Goal: Task Accomplishment & Management: Use online tool/utility

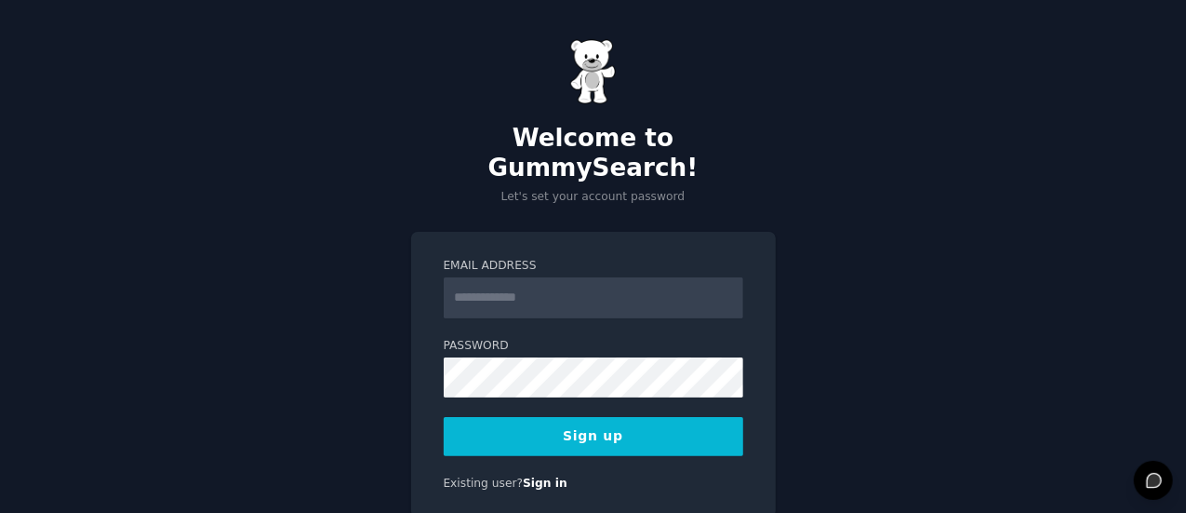
click at [560, 277] on input "Email Address" at bounding box center [594, 297] width 300 height 41
type input "**********"
click at [500, 417] on button "Sign up" at bounding box center [594, 436] width 300 height 39
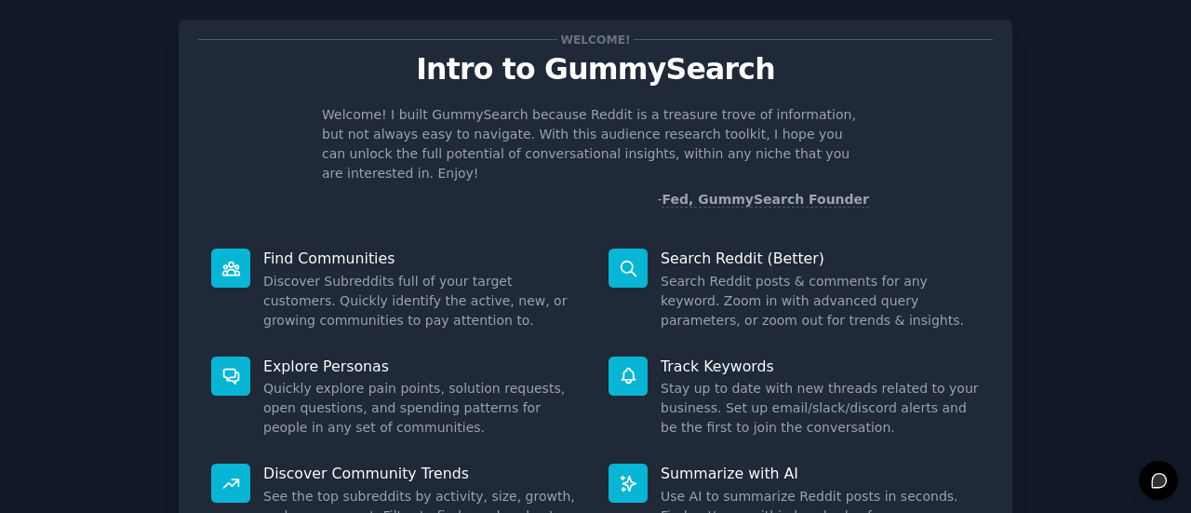
scroll to position [35, 0]
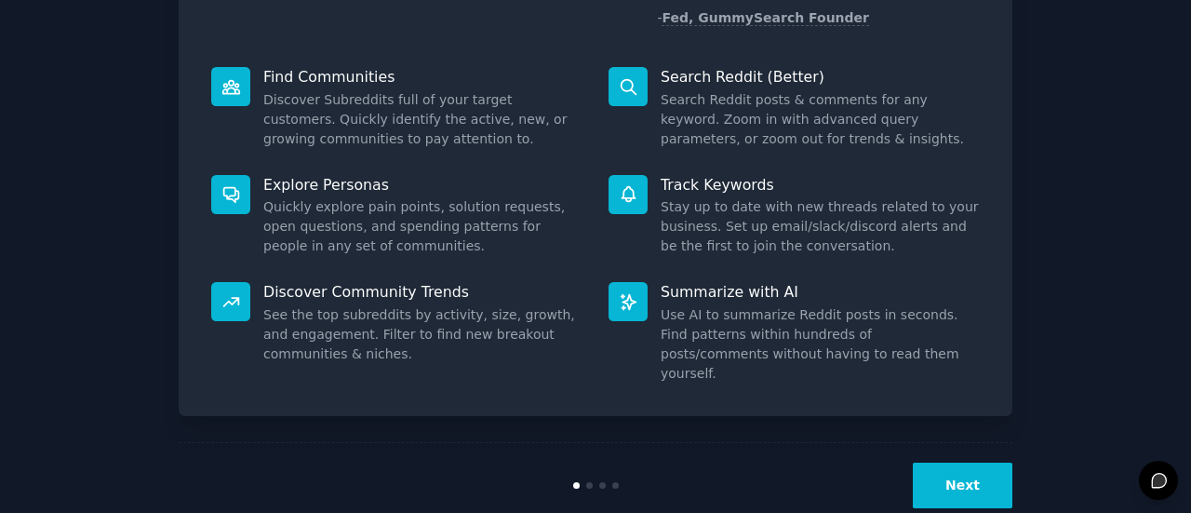
click at [964, 462] on button "Next" at bounding box center [963, 485] width 100 height 46
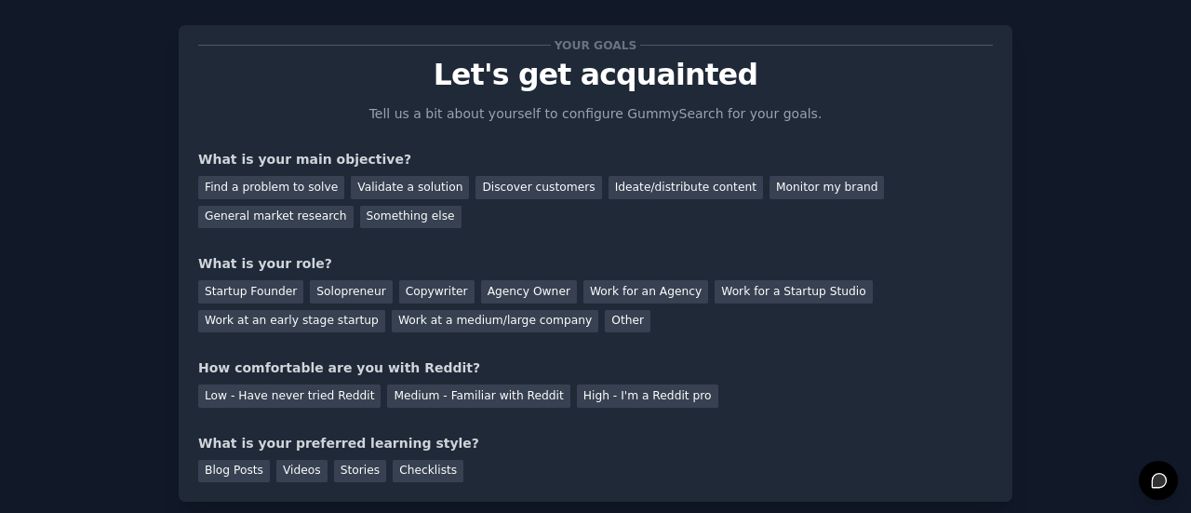
scroll to position [25, 0]
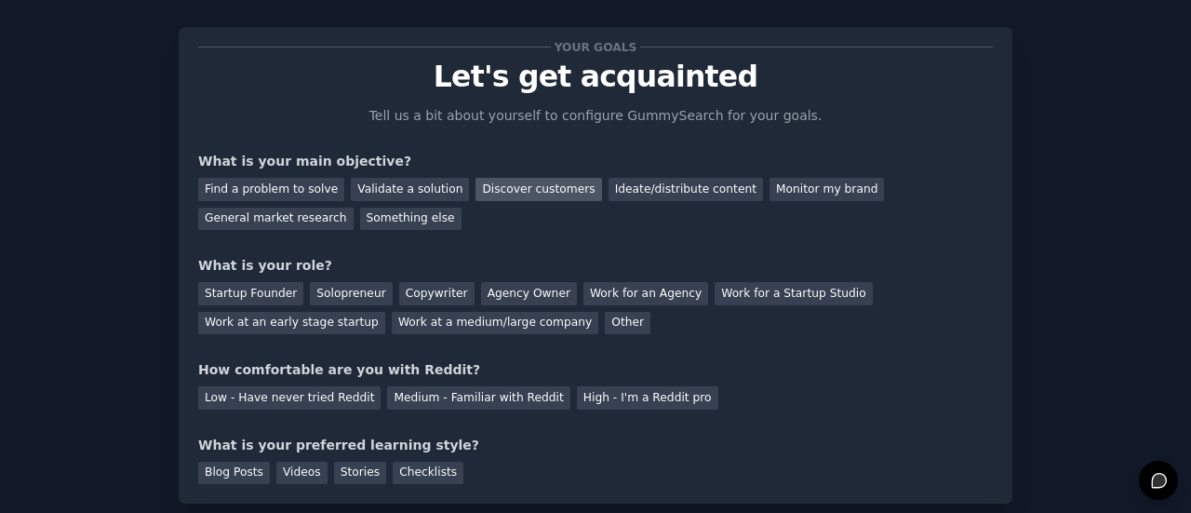
click at [518, 193] on div "Discover customers" at bounding box center [538, 189] width 126 height 23
click at [769, 194] on div "Monitor my brand" at bounding box center [826, 189] width 114 height 23
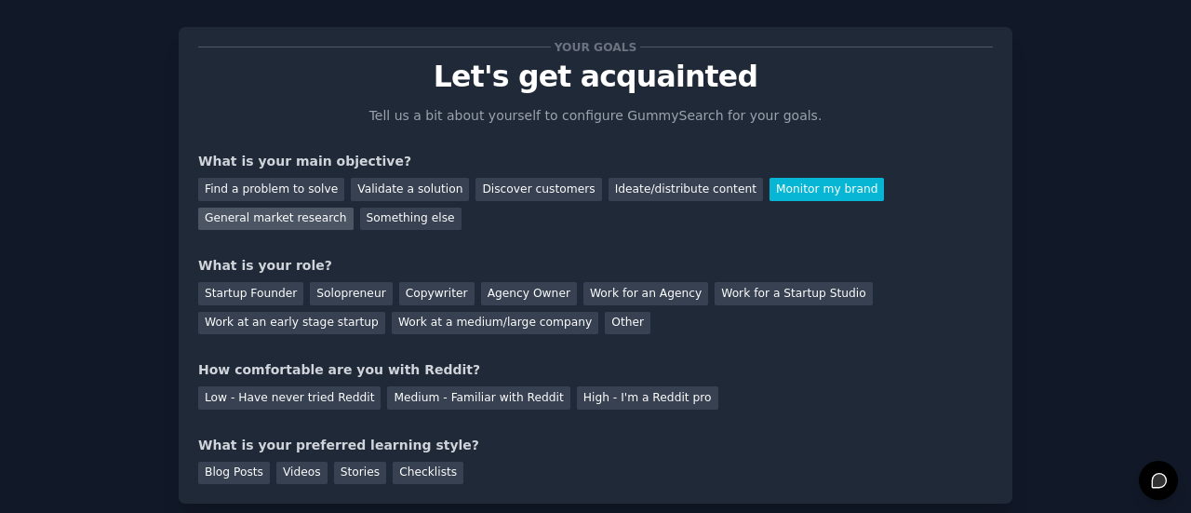
click at [353, 207] on div "General market research" at bounding box center [275, 218] width 155 height 23
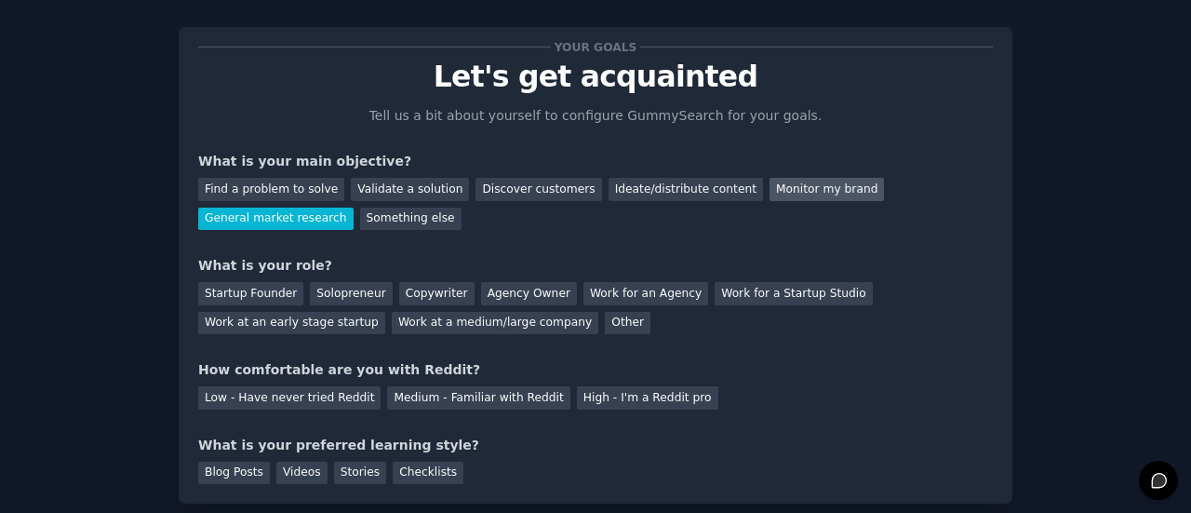
click at [769, 190] on div "Monitor my brand" at bounding box center [826, 189] width 114 height 23
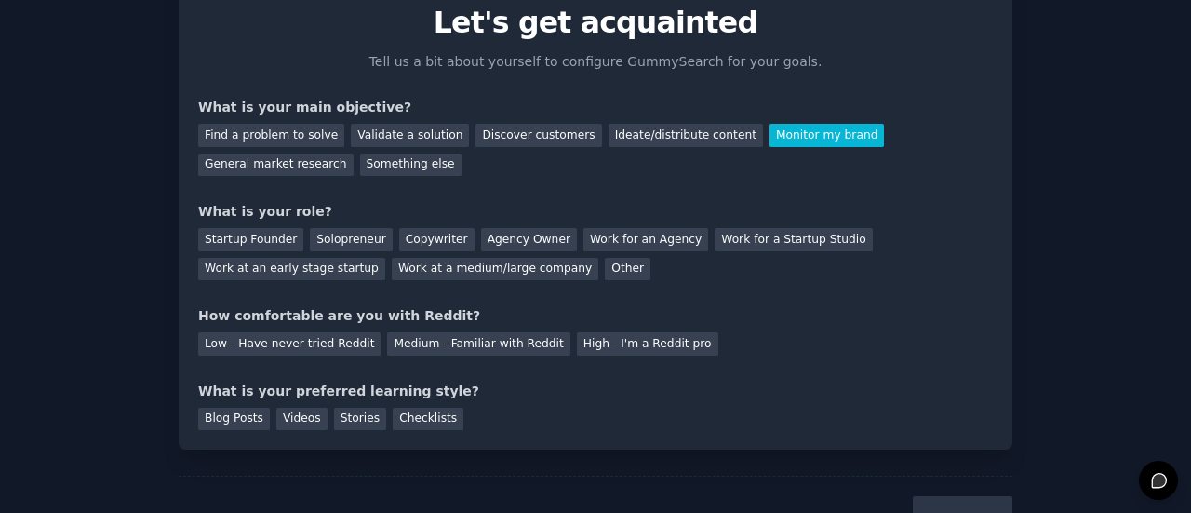
scroll to position [80, 0]
click at [392, 257] on div "Work at a medium/large company" at bounding box center [495, 268] width 207 height 23
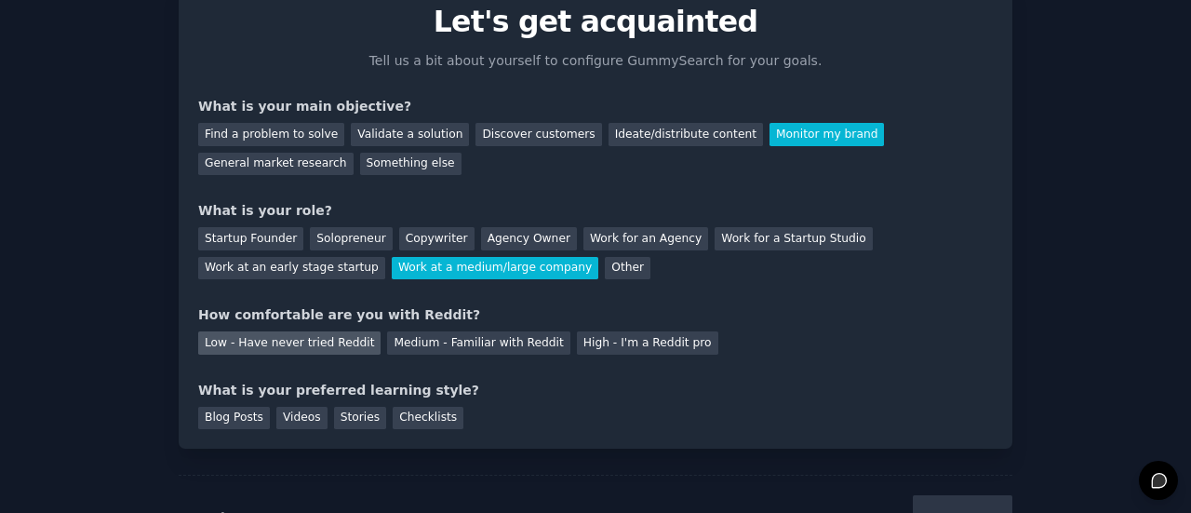
click at [338, 342] on div "Low - Have never tried Reddit" at bounding box center [289, 342] width 182 height 23
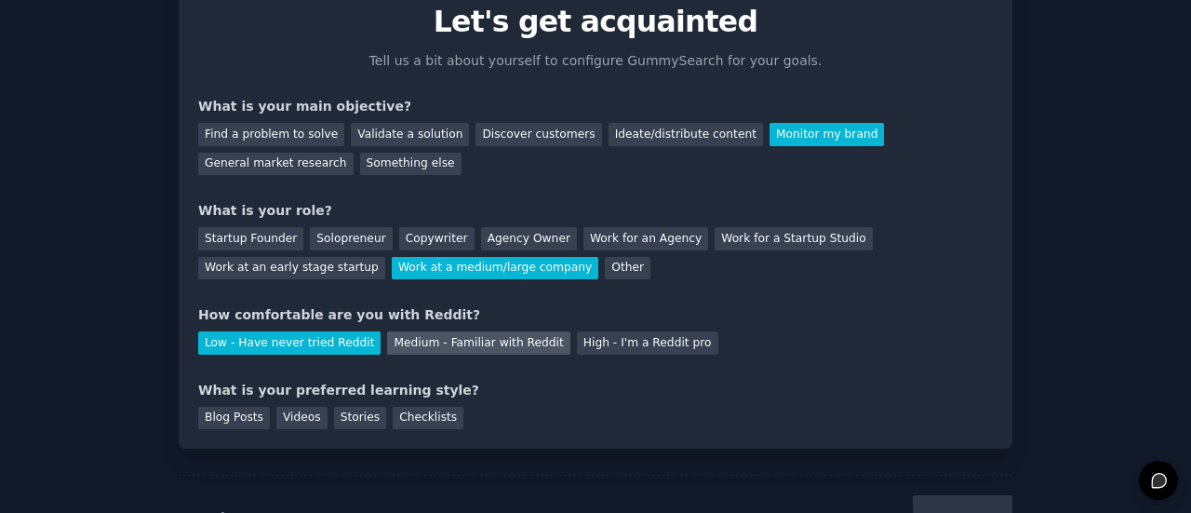
click at [460, 352] on div "Medium - Familiar with Reddit" at bounding box center [478, 342] width 182 height 23
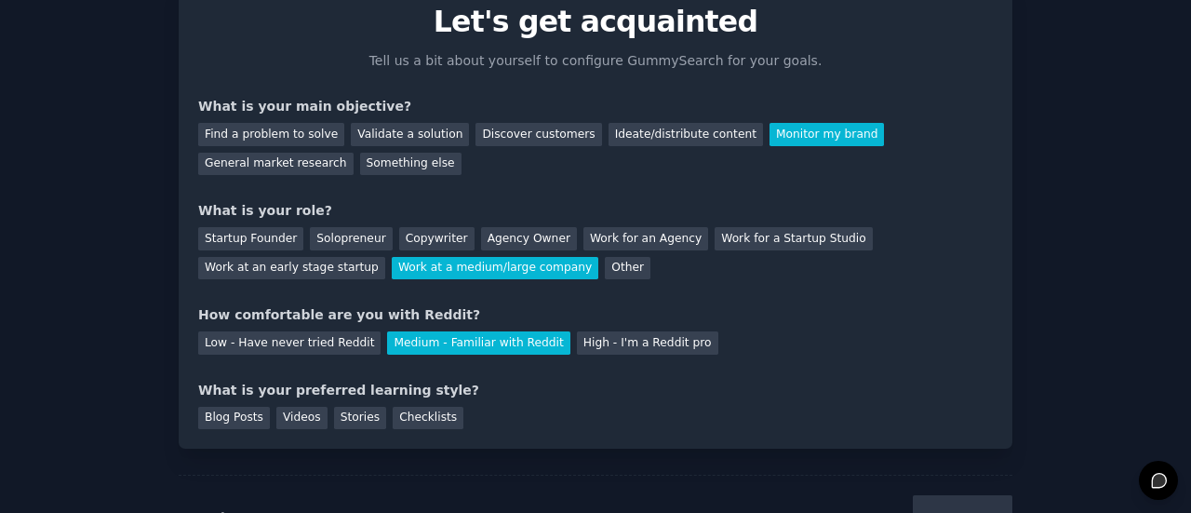
scroll to position [129, 0]
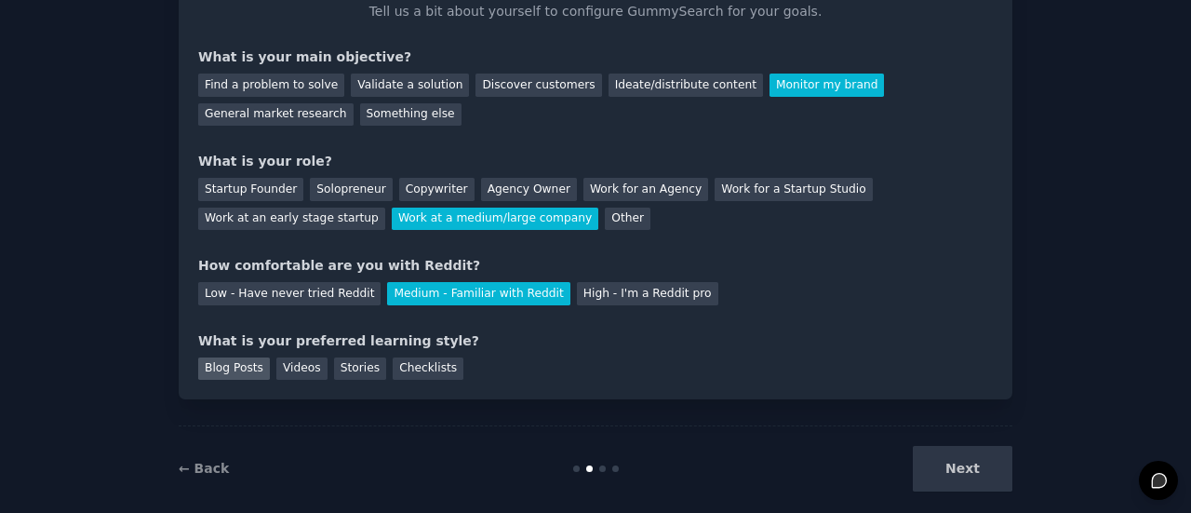
click at [235, 372] on div "Blog Posts" at bounding box center [234, 368] width 72 height 23
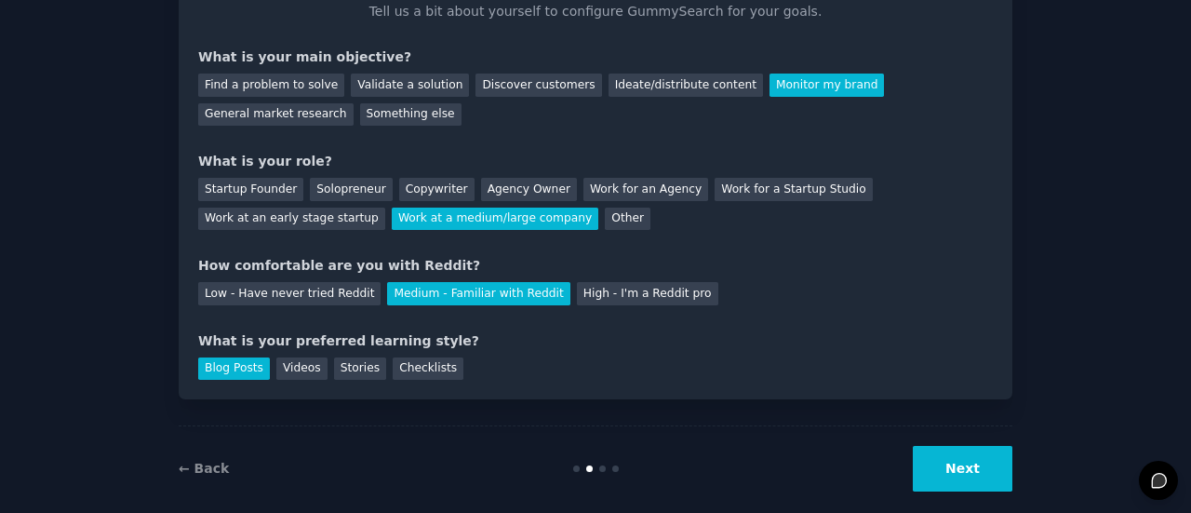
click at [225, 358] on div "Blog Posts" at bounding box center [234, 368] width 72 height 23
click at [295, 378] on div "Videos" at bounding box center [301, 368] width 51 height 23
click at [979, 462] on button "Next" at bounding box center [963, 469] width 100 height 46
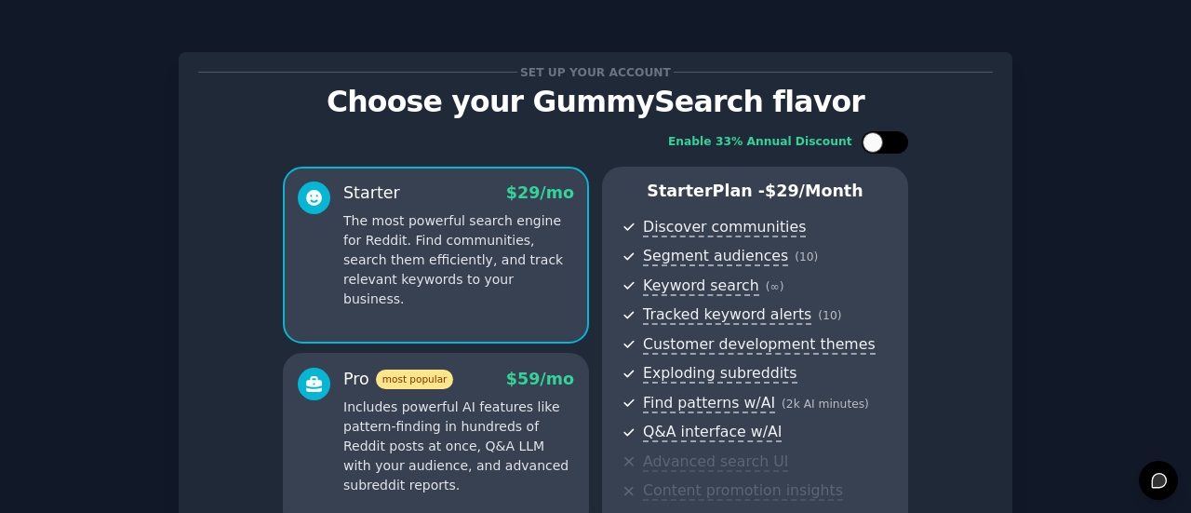
click at [875, 137] on div at bounding box center [872, 142] width 20 height 20
checkbox input "true"
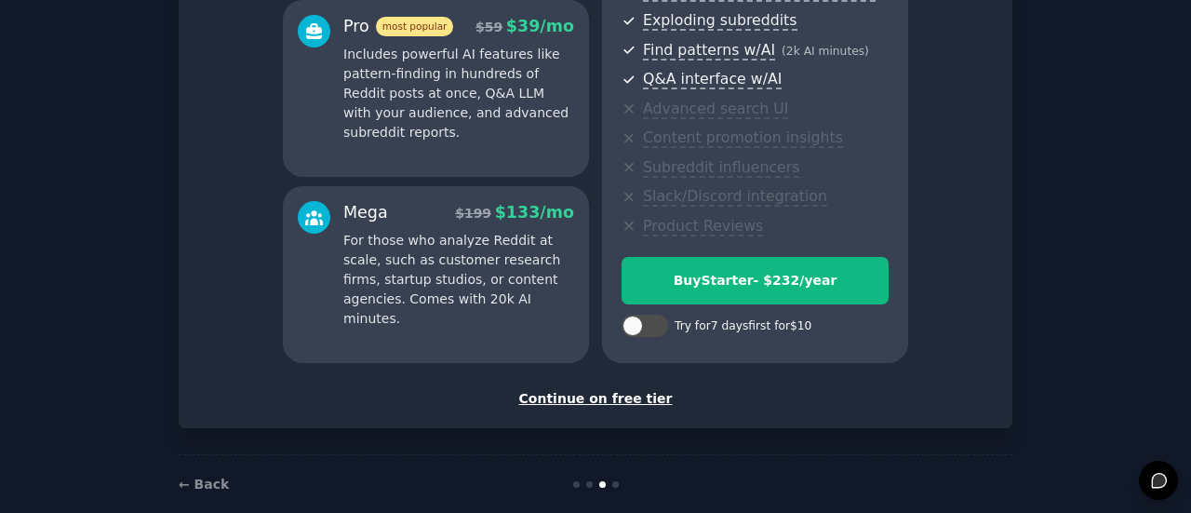
scroll to position [352, 0]
click at [620, 405] on div "Continue on free tier" at bounding box center [595, 400] width 794 height 20
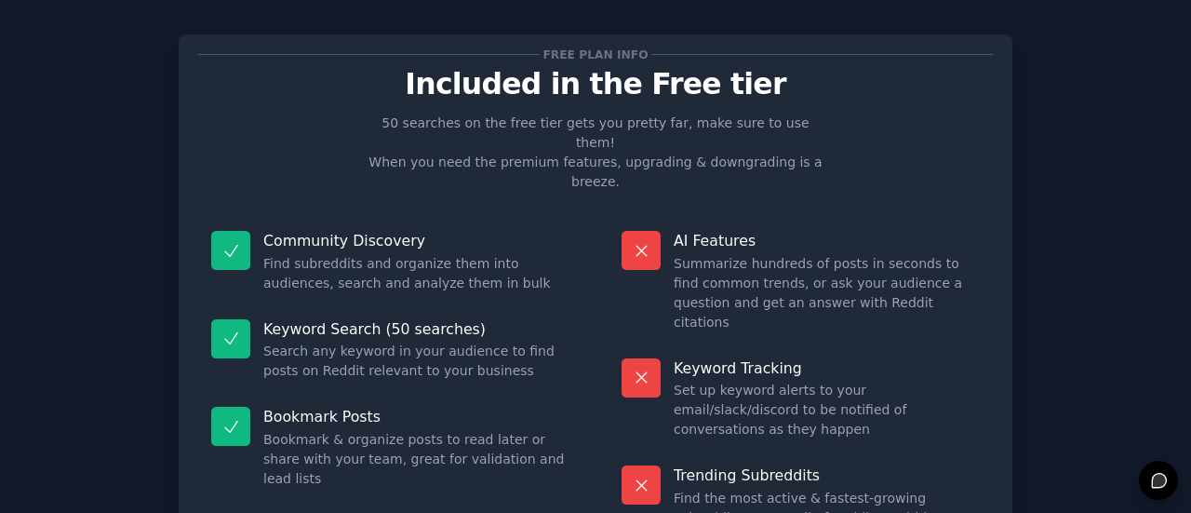
scroll to position [211, 0]
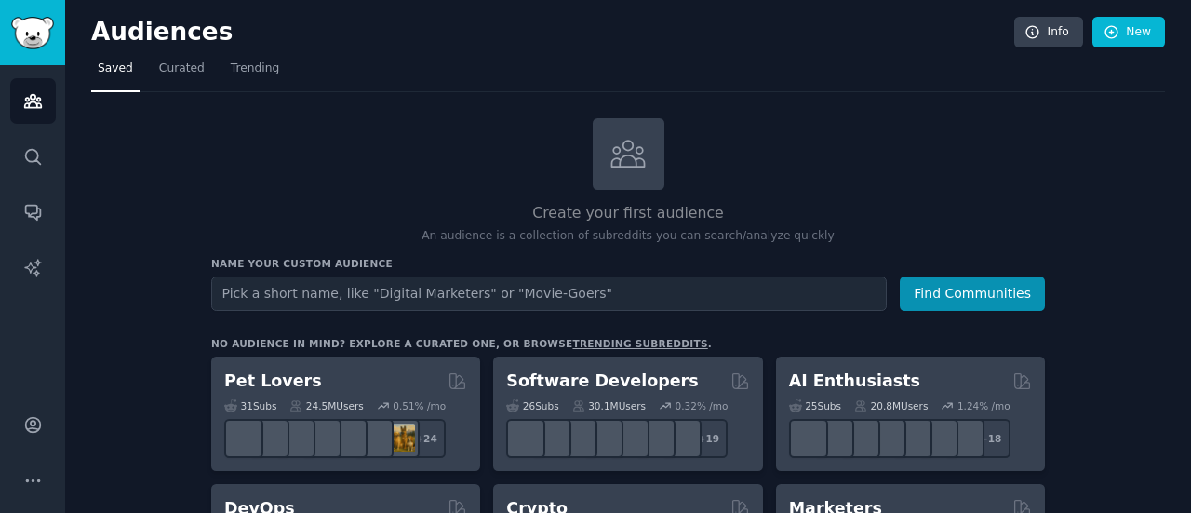
click at [657, 290] on input "text" at bounding box center [548, 293] width 675 height 34
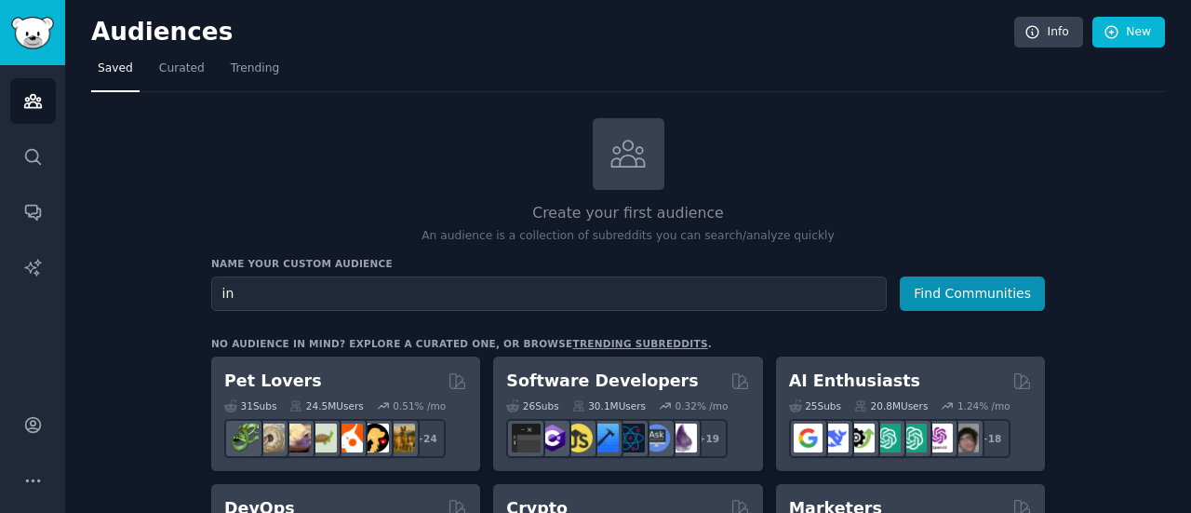
type input "i"
type input "Charity donators"
click at [930, 301] on button "Find Communities" at bounding box center [972, 293] width 145 height 34
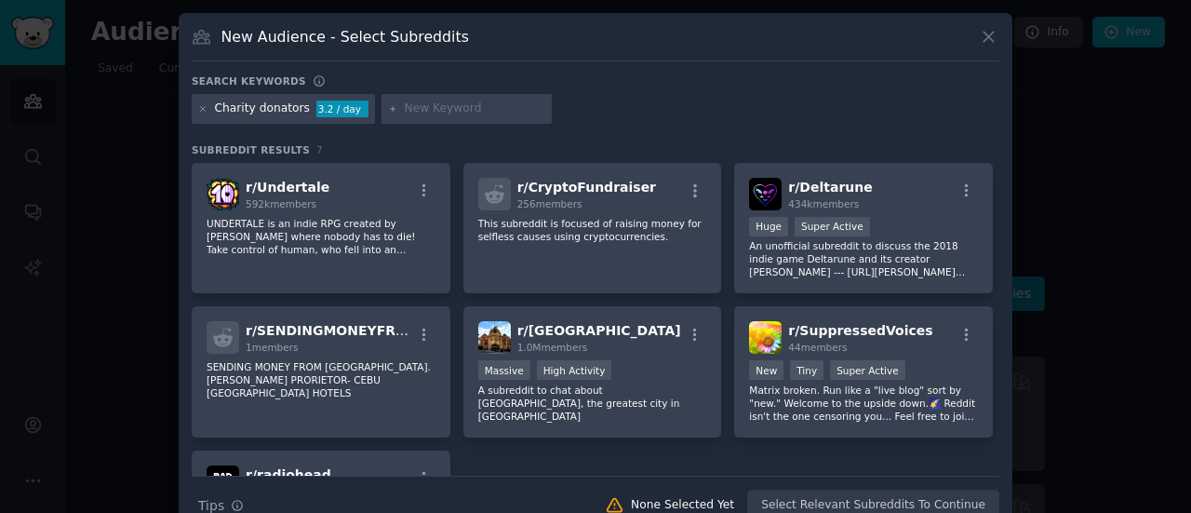
click at [462, 100] on input "text" at bounding box center [474, 108] width 141 height 17
type input "d"
type input "Donate"
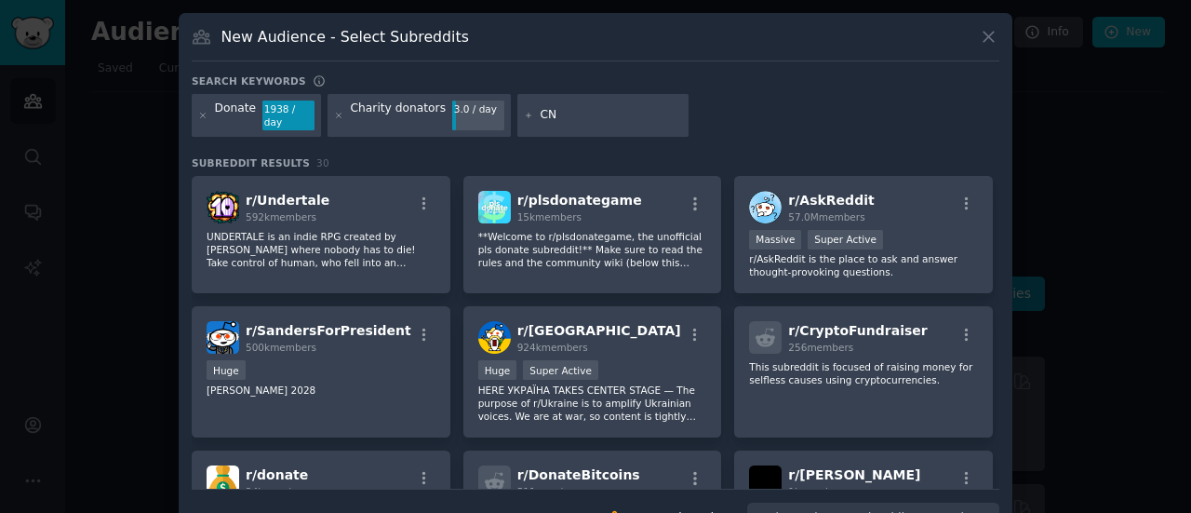
type input "C"
type input "NGO"
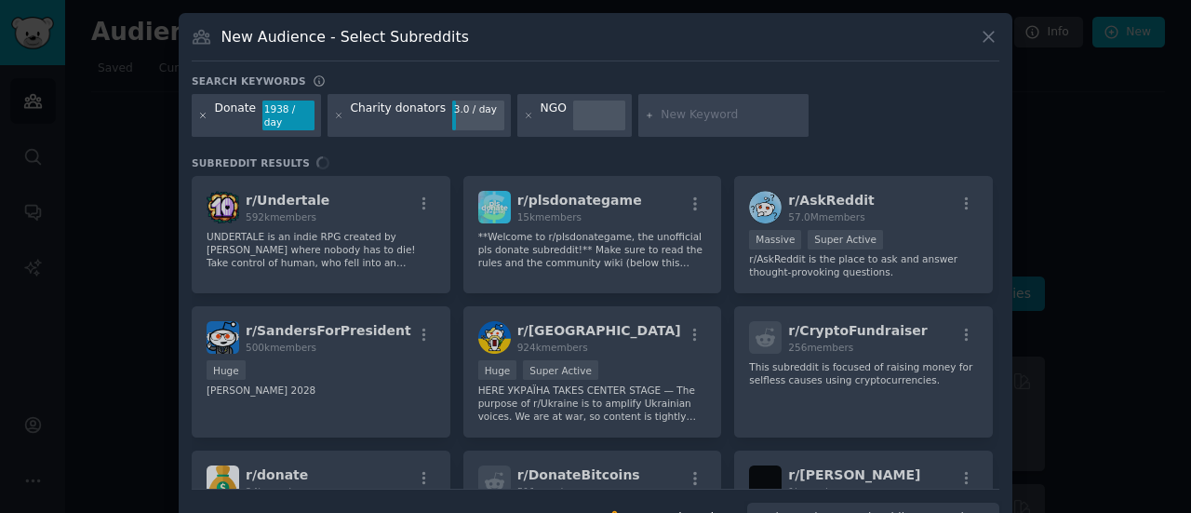
click at [201, 111] on icon at bounding box center [203, 116] width 10 height 10
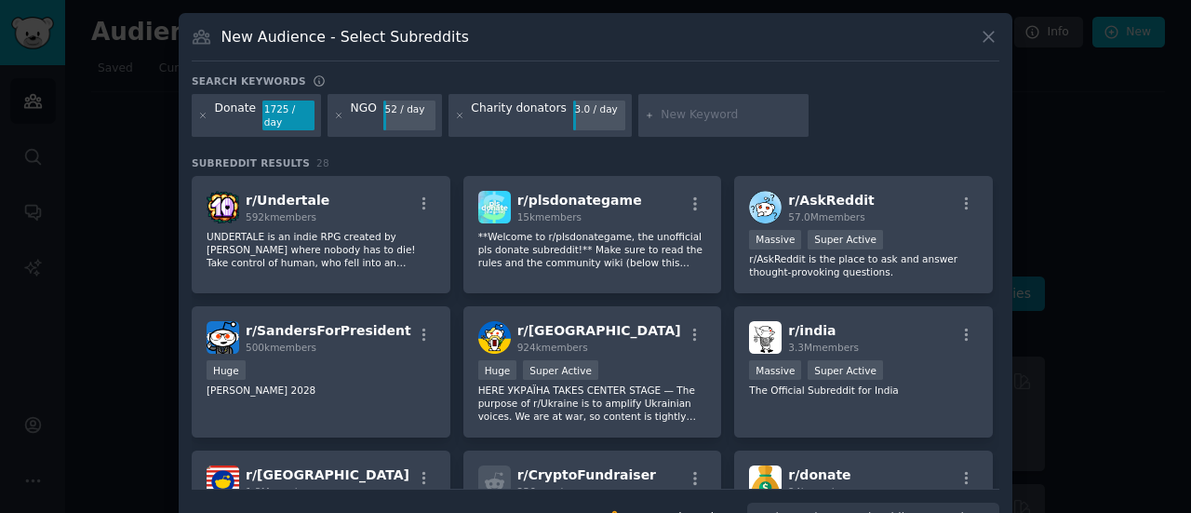
click at [365, 105] on div "NGO" at bounding box center [364, 115] width 26 height 30
click at [223, 105] on div "Donate" at bounding box center [236, 115] width 42 height 30
click at [290, 116] on div "Donate 1725 / day" at bounding box center [256, 115] width 129 height 43
click at [414, 156] on h3 "Subreddit Results 28" at bounding box center [595, 162] width 807 height 13
click at [460, 114] on div "Charity donators 3.0 / day" at bounding box center [539, 115] width 183 height 43
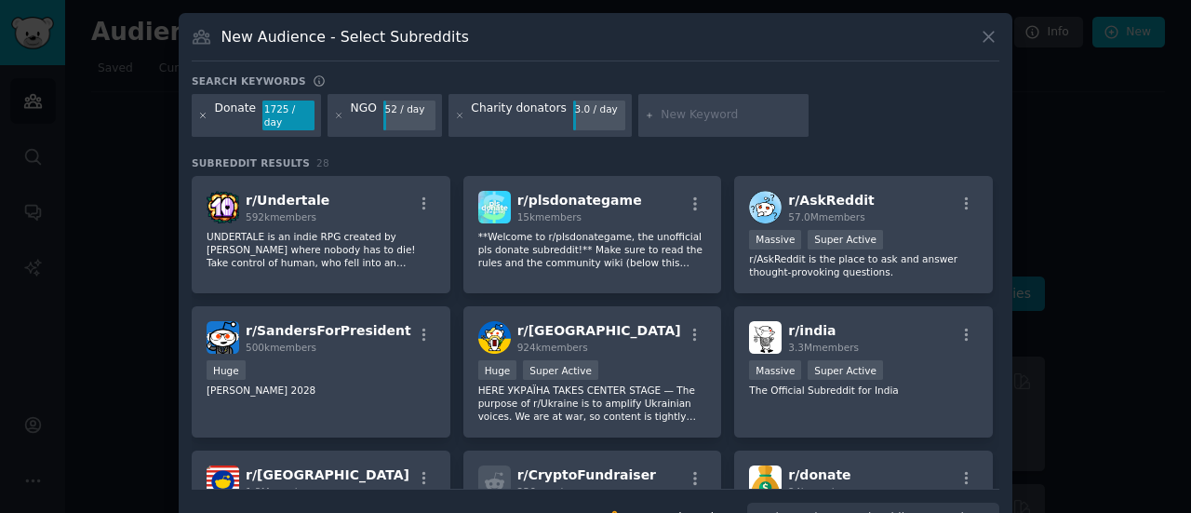
click at [198, 111] on icon at bounding box center [203, 116] width 10 height 10
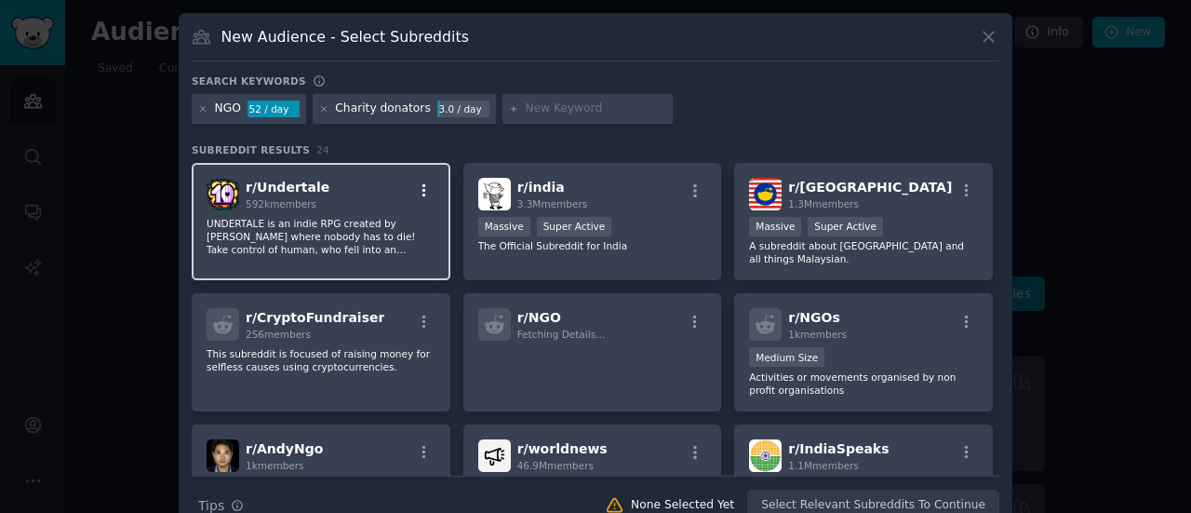
click at [417, 185] on icon "button" at bounding box center [424, 190] width 17 height 17
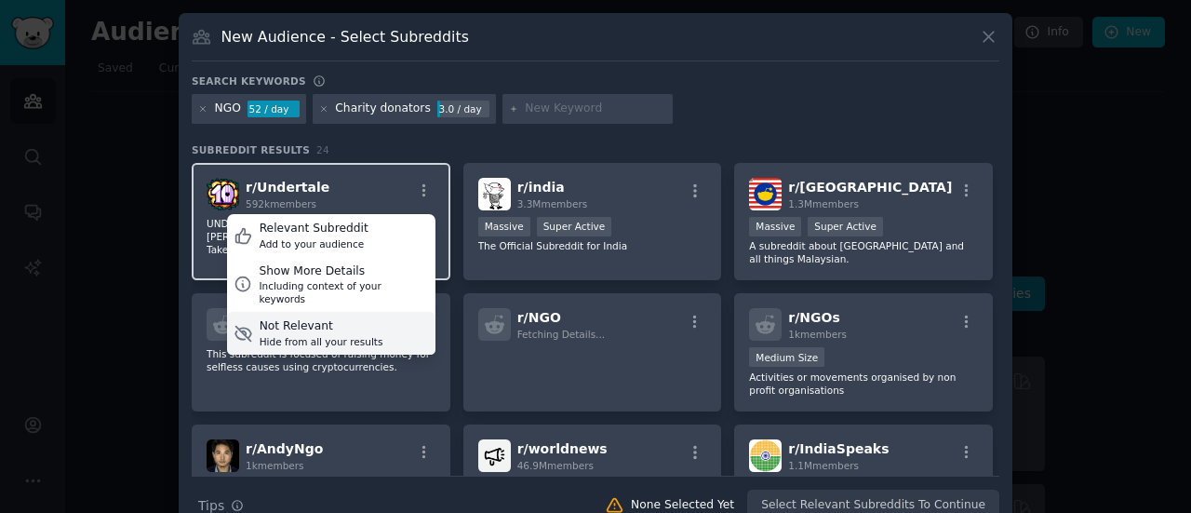
click at [349, 318] on div "Not Relevant" at bounding box center [322, 326] width 124 height 17
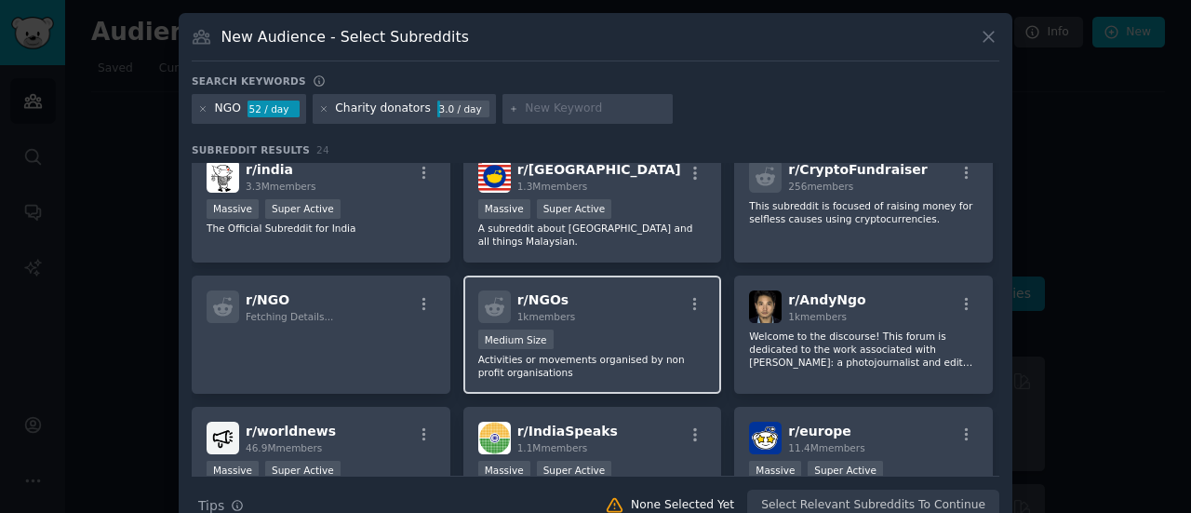
scroll to position [20, 0]
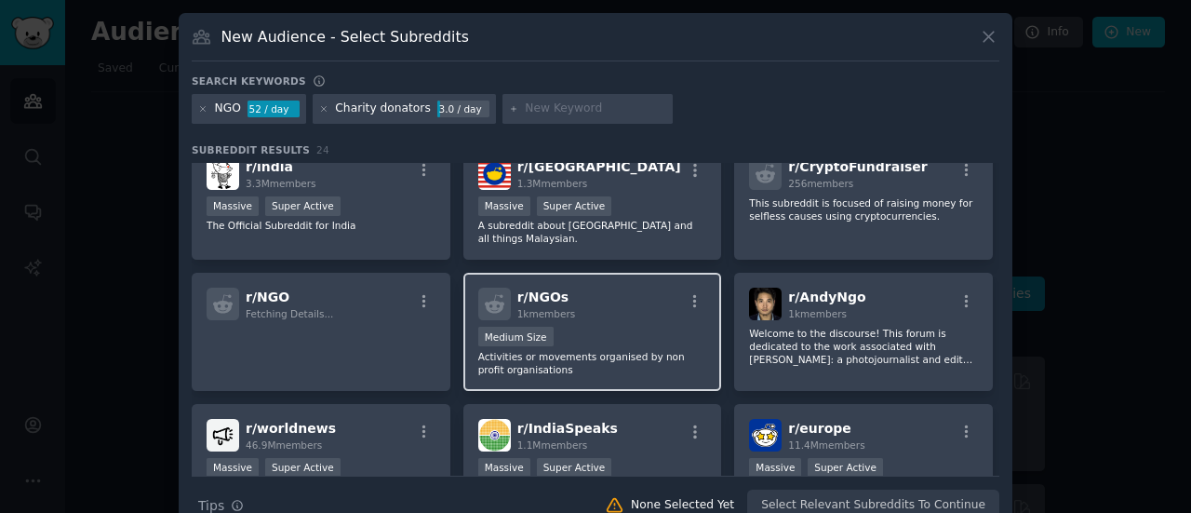
click at [634, 299] on div "r/ NGOs 1k members" at bounding box center [592, 303] width 229 height 33
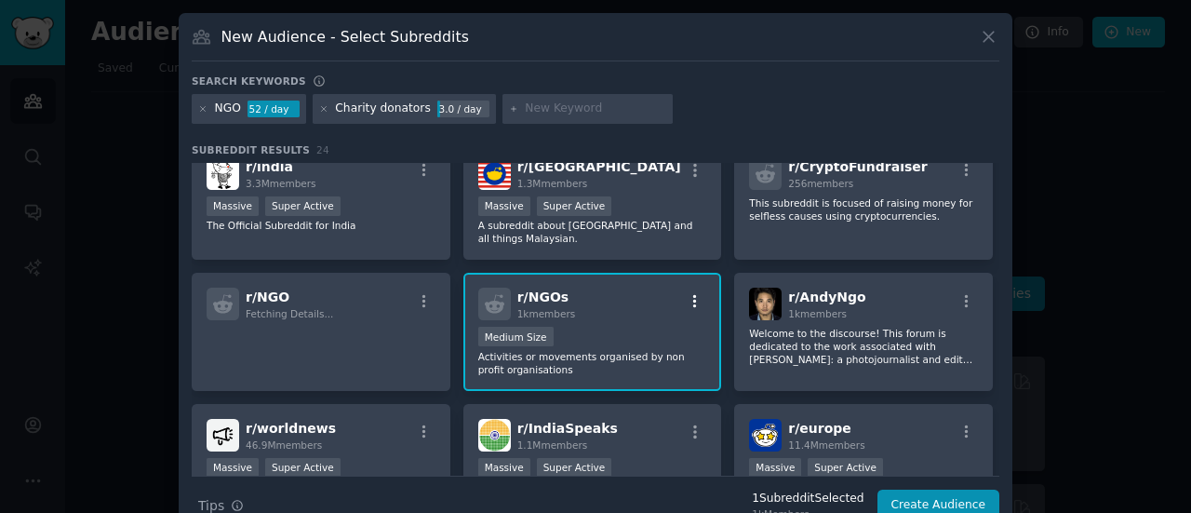
click at [687, 293] on icon "button" at bounding box center [695, 301] width 17 height 17
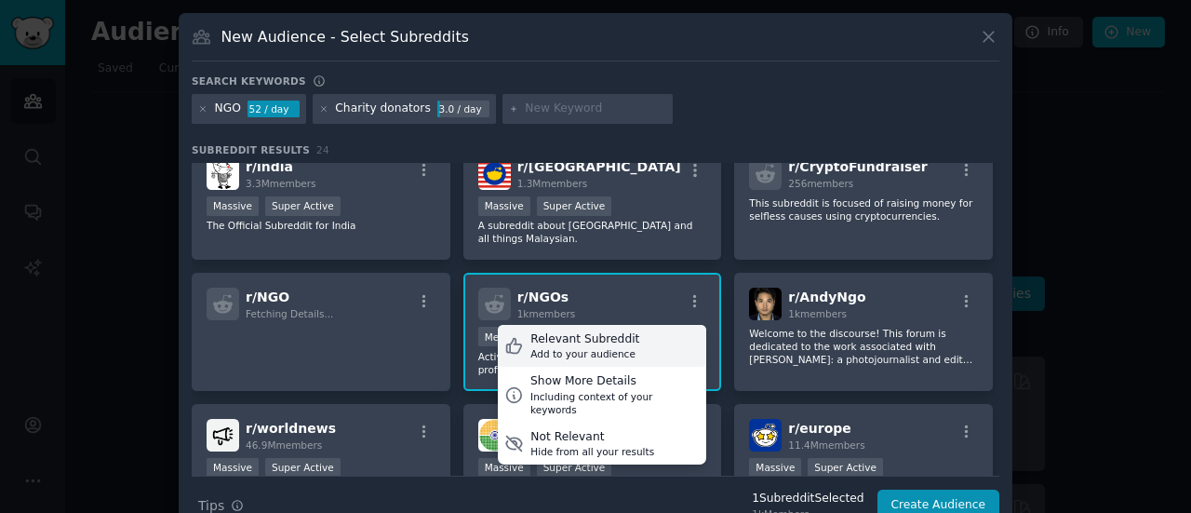
click at [598, 331] on div "Relevant Subreddit" at bounding box center [584, 339] width 109 height 17
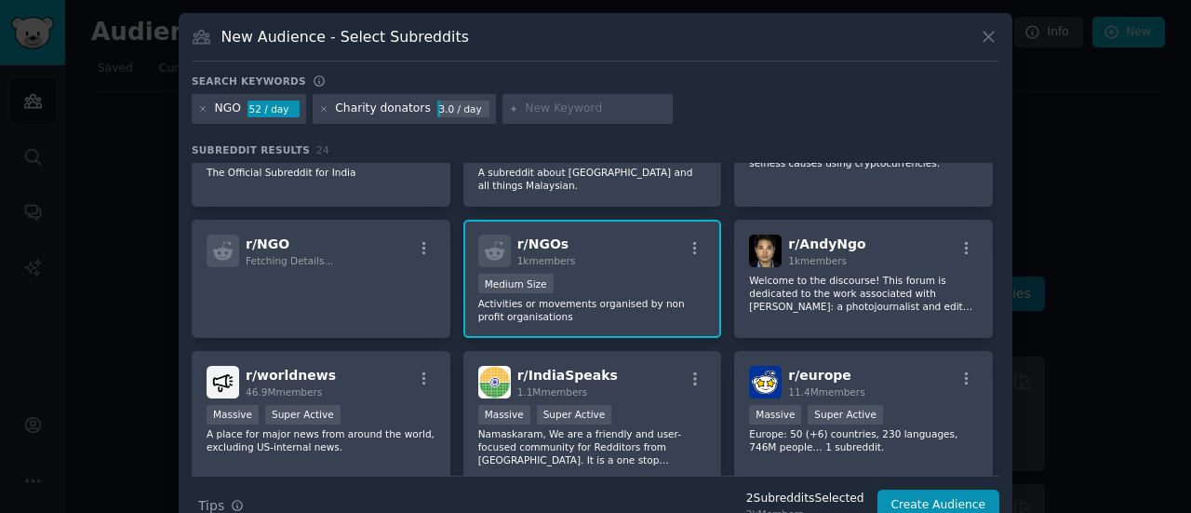
scroll to position [92, 0]
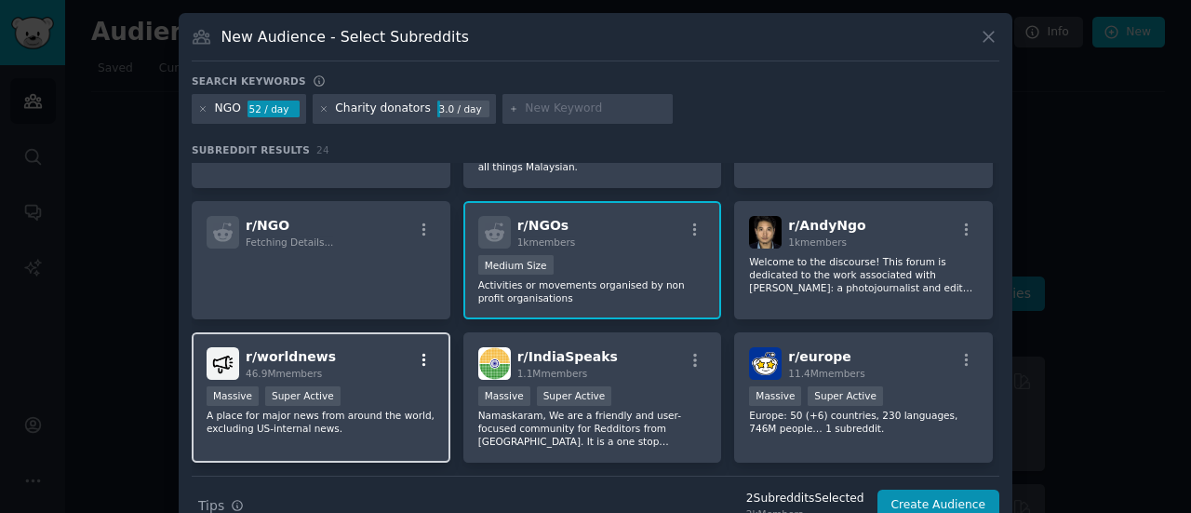
click at [430, 352] on button "button" at bounding box center [423, 360] width 23 height 17
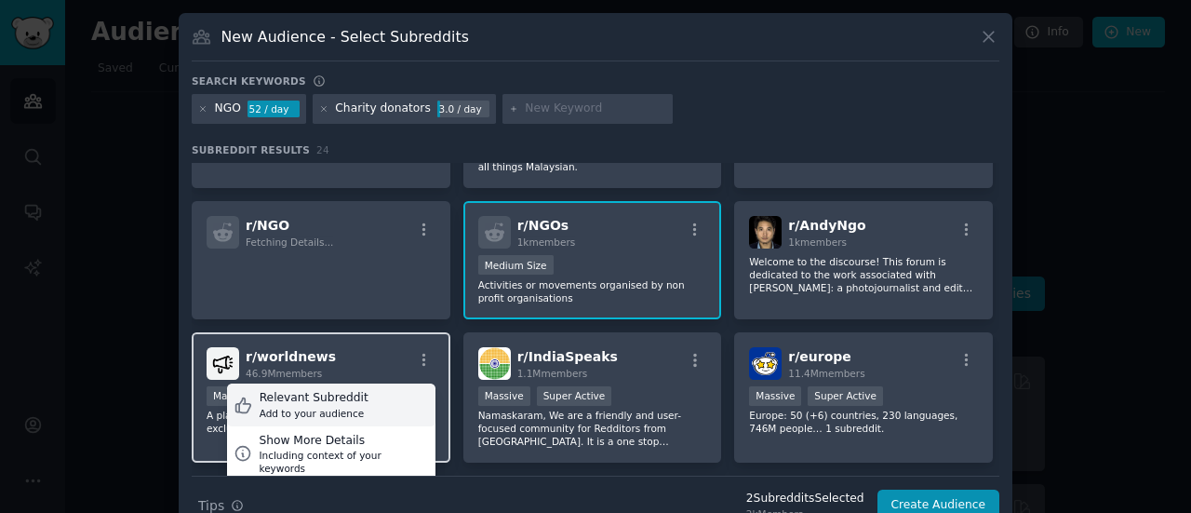
click at [378, 388] on div "Relevant Subreddit Add to your audience" at bounding box center [331, 404] width 208 height 43
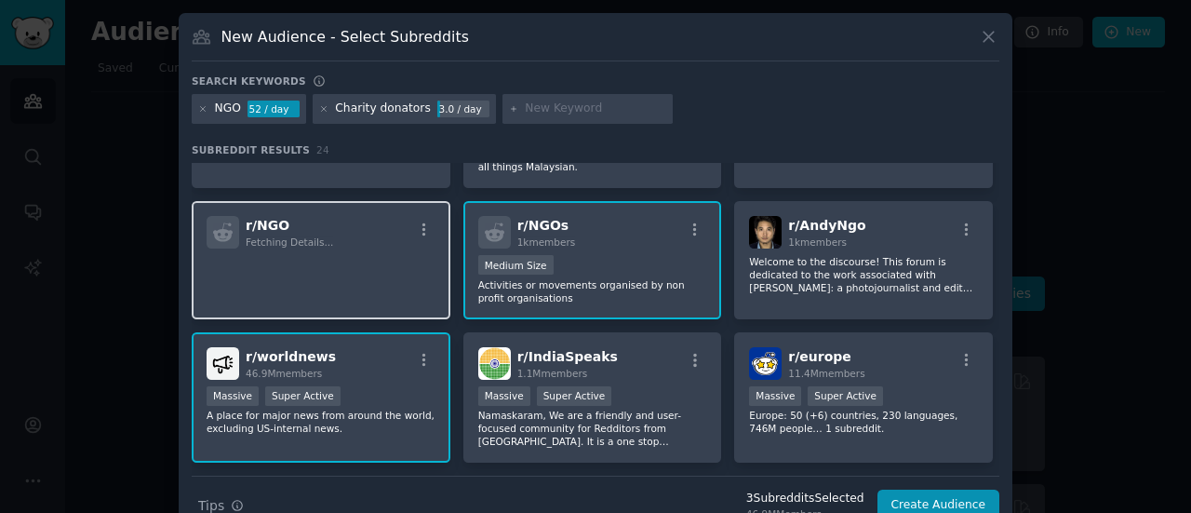
scroll to position [0, 0]
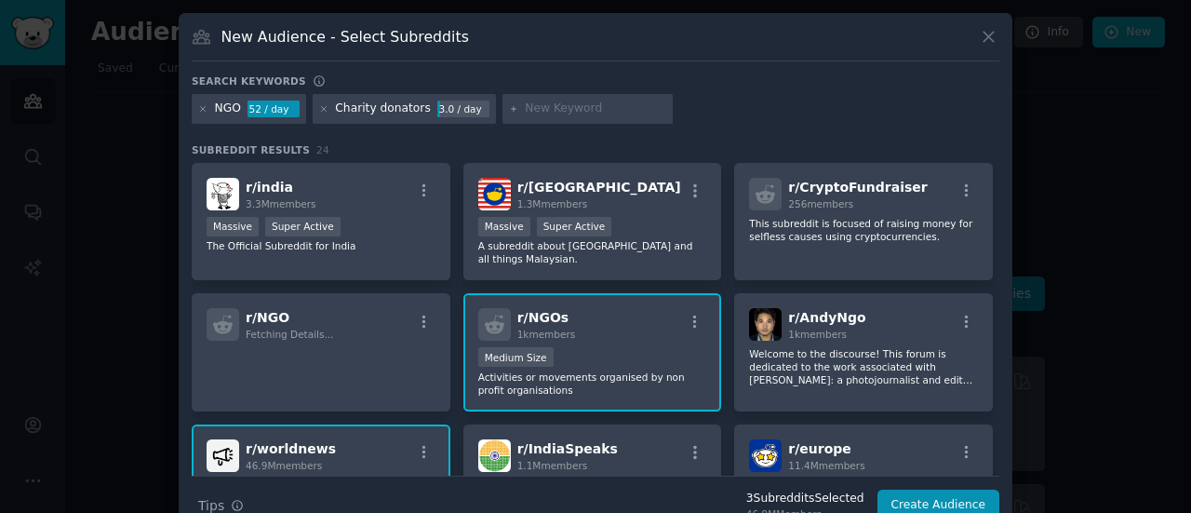
click at [561, 103] on input "text" at bounding box center [595, 108] width 141 height 17
type input "US immigration"
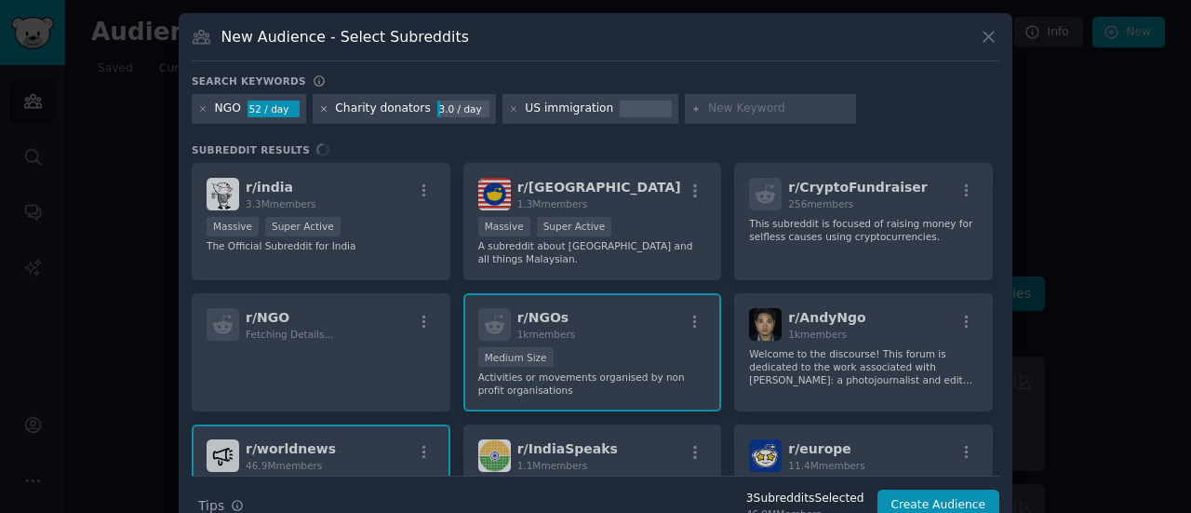
click at [320, 104] on icon at bounding box center [324, 109] width 10 height 10
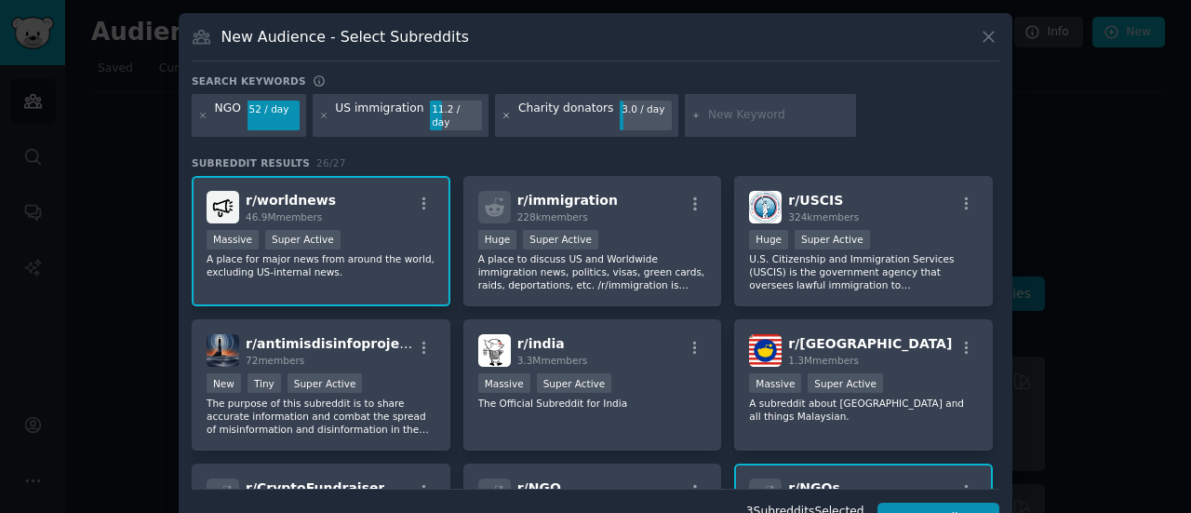
click at [504, 113] on icon at bounding box center [506, 115] width 5 height 5
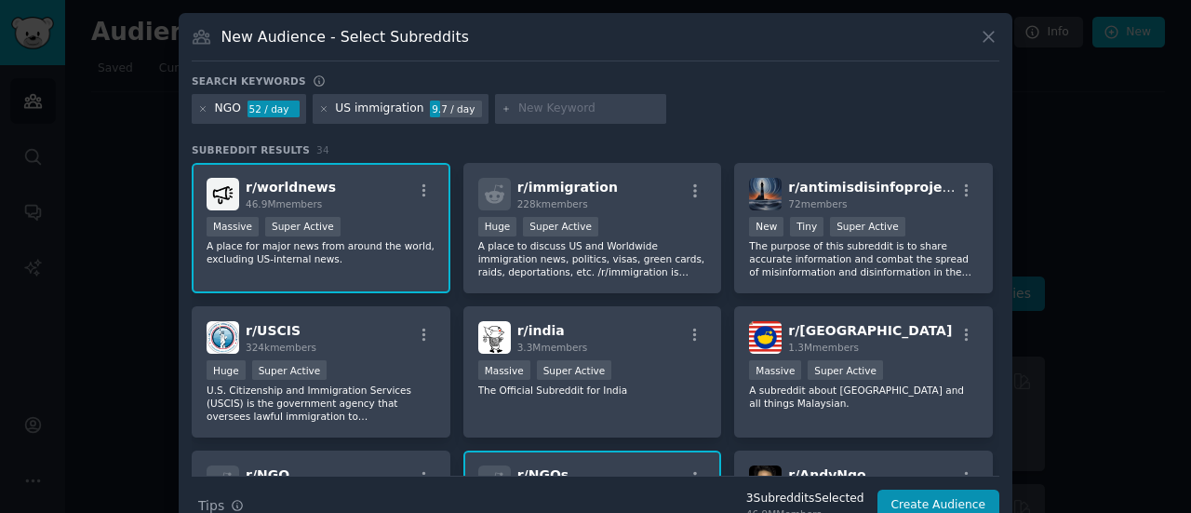
click at [518, 103] on input "text" at bounding box center [588, 108] width 141 height 17
type input "Asylum"
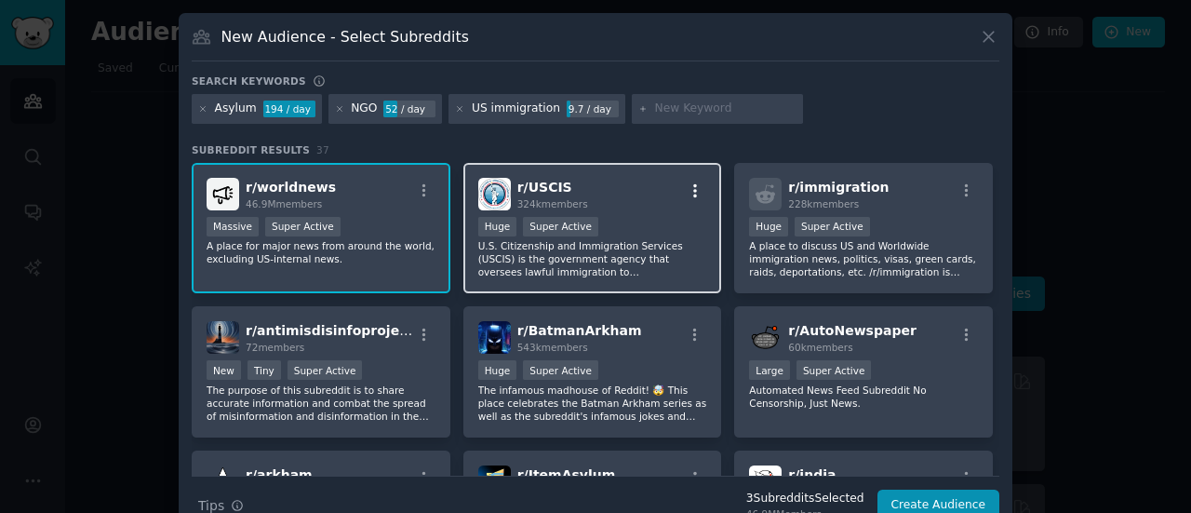
click at [696, 186] on icon "button" at bounding box center [695, 190] width 17 height 17
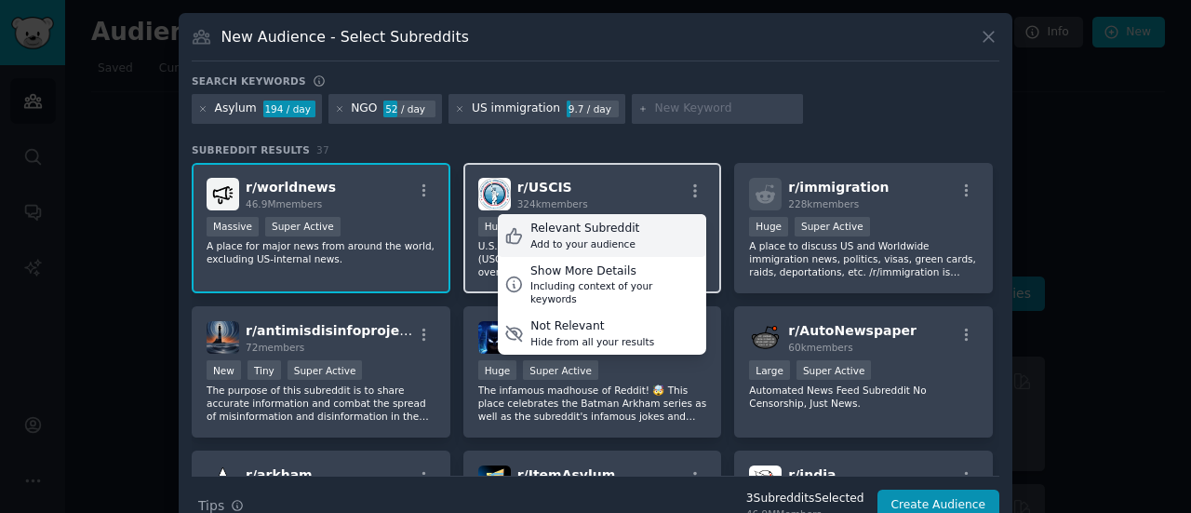
click at [640, 227] on div "Relevant Subreddit Add to your audience" at bounding box center [602, 235] width 208 height 43
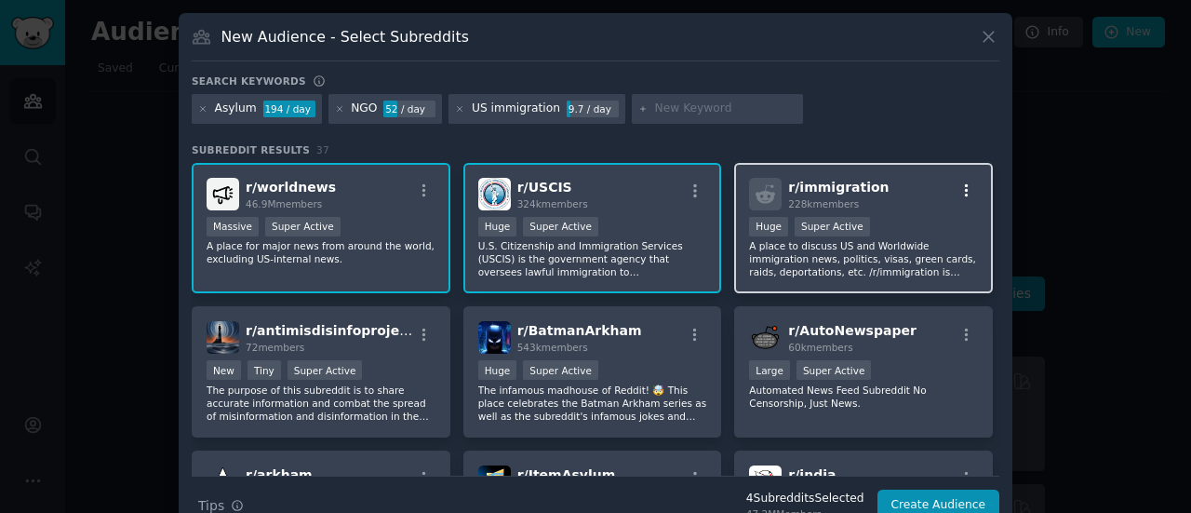
click at [961, 191] on icon "button" at bounding box center [966, 190] width 17 height 17
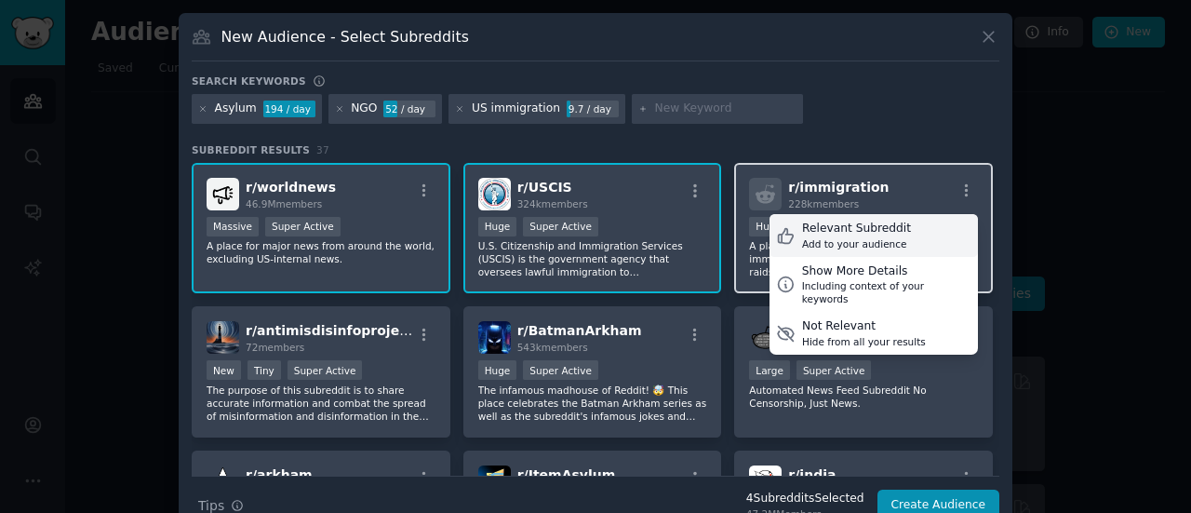
click at [877, 237] on div "Add to your audience" at bounding box center [856, 243] width 109 height 13
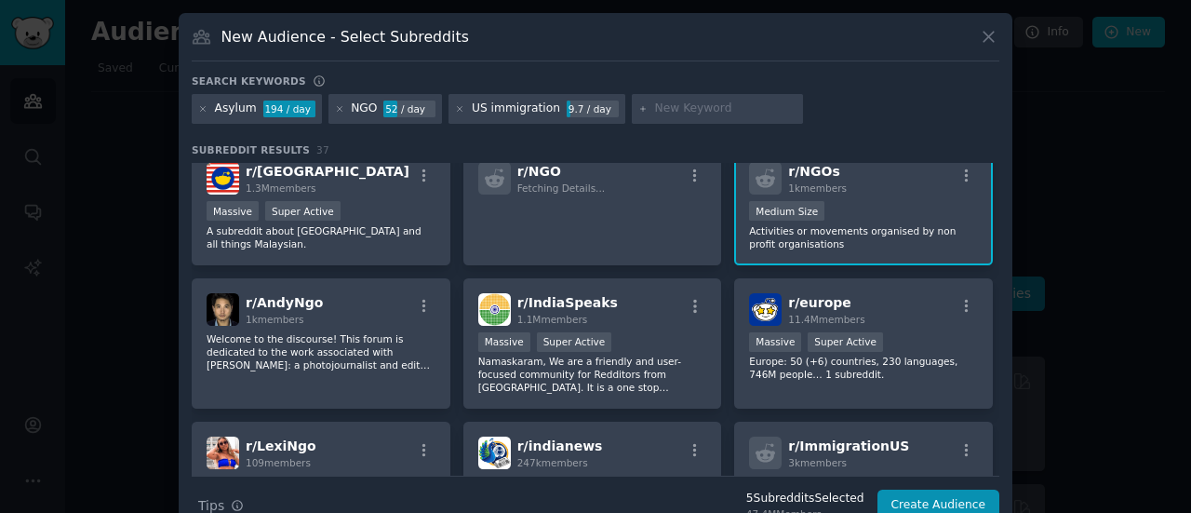
scroll to position [436, 0]
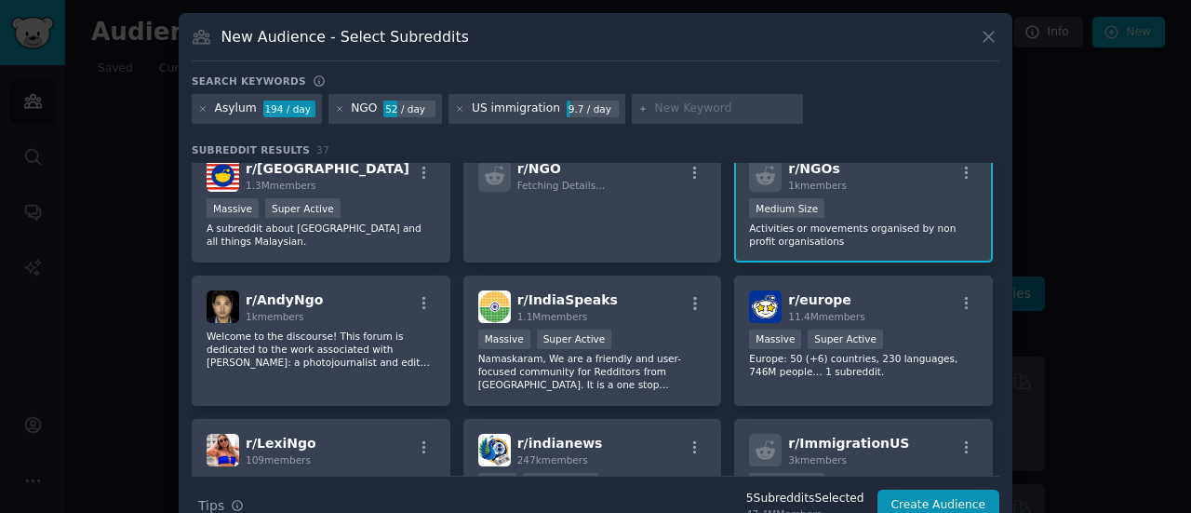
click at [655, 101] on input "text" at bounding box center [725, 108] width 141 height 17
type input "humanitarian"
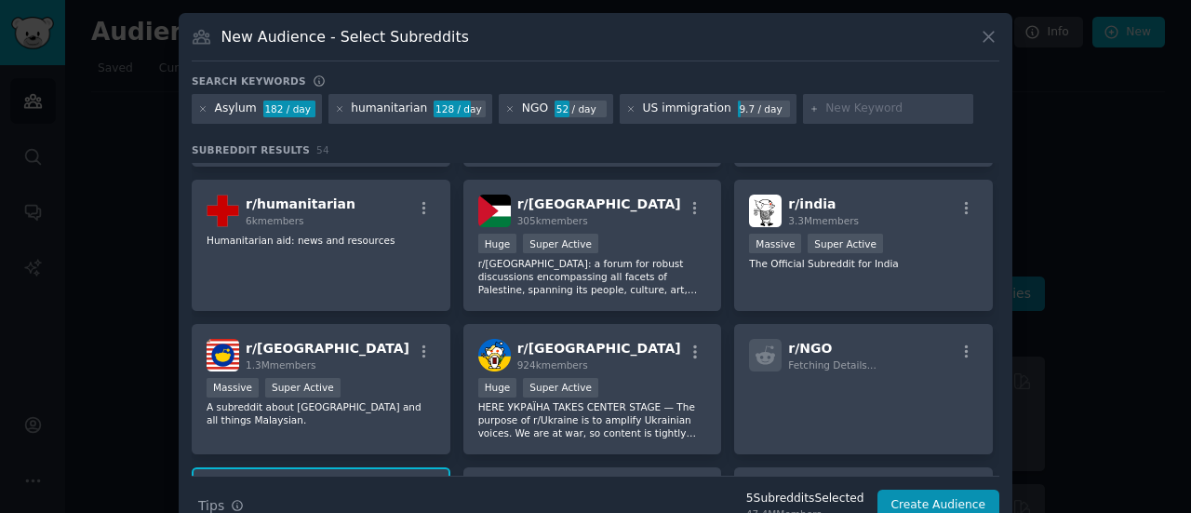
scroll to position [415, 0]
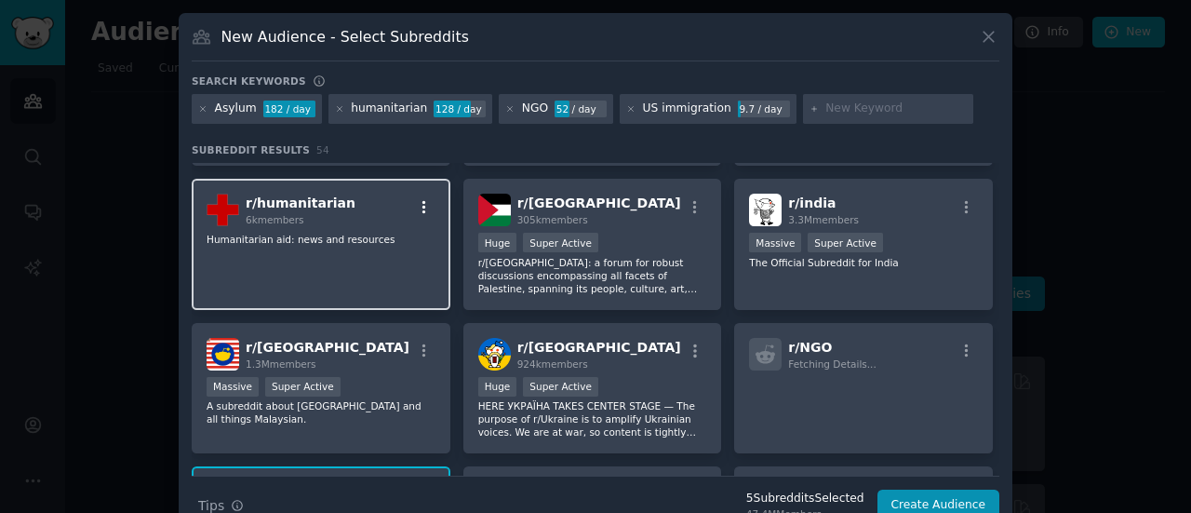
click at [426, 200] on icon "button" at bounding box center [424, 207] width 17 height 17
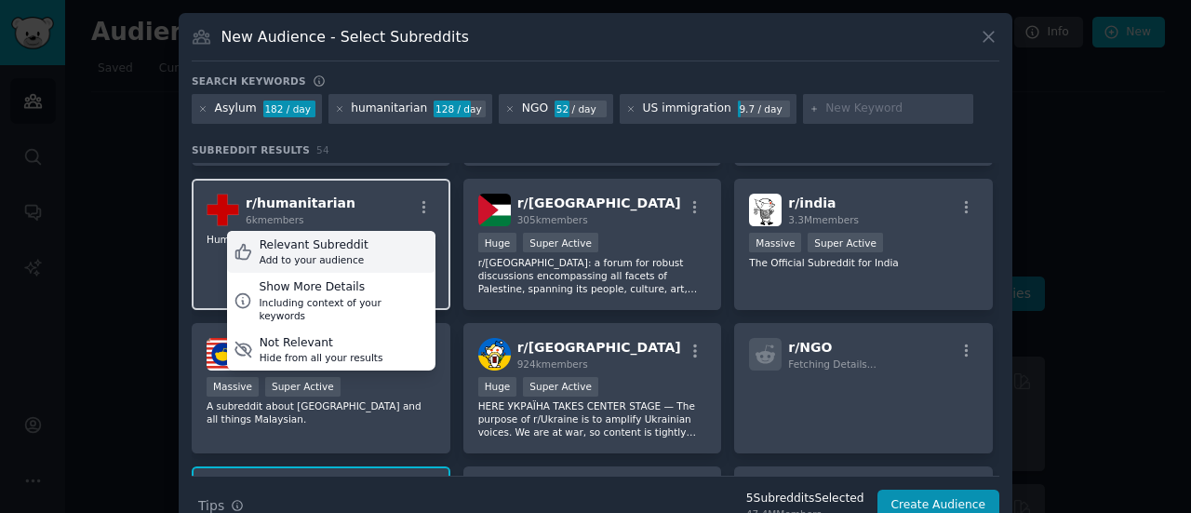
click at [385, 252] on div "Relevant Subreddit Add to your audience" at bounding box center [331, 252] width 208 height 43
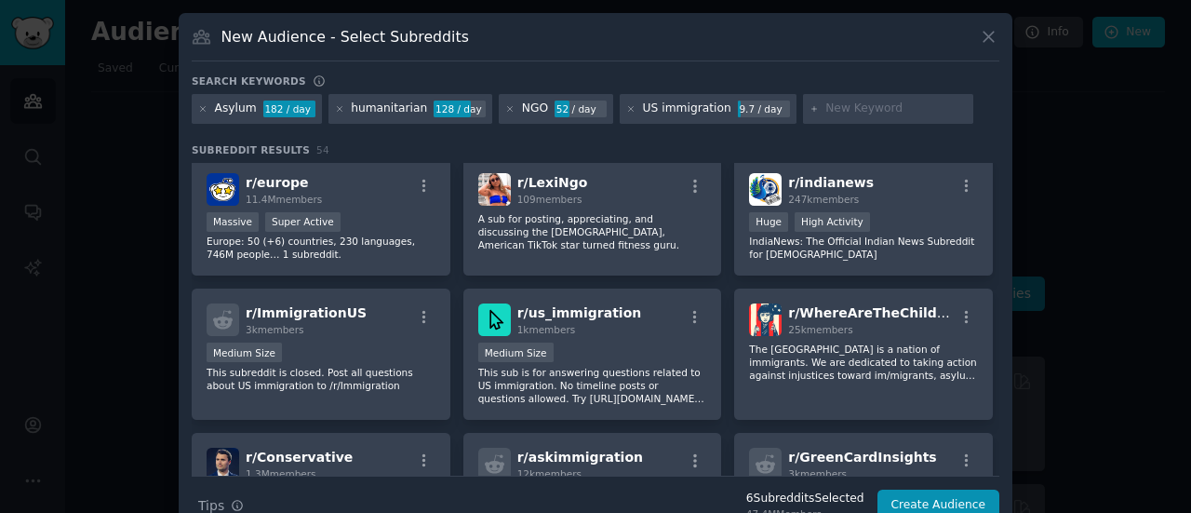
scroll to position [868, 0]
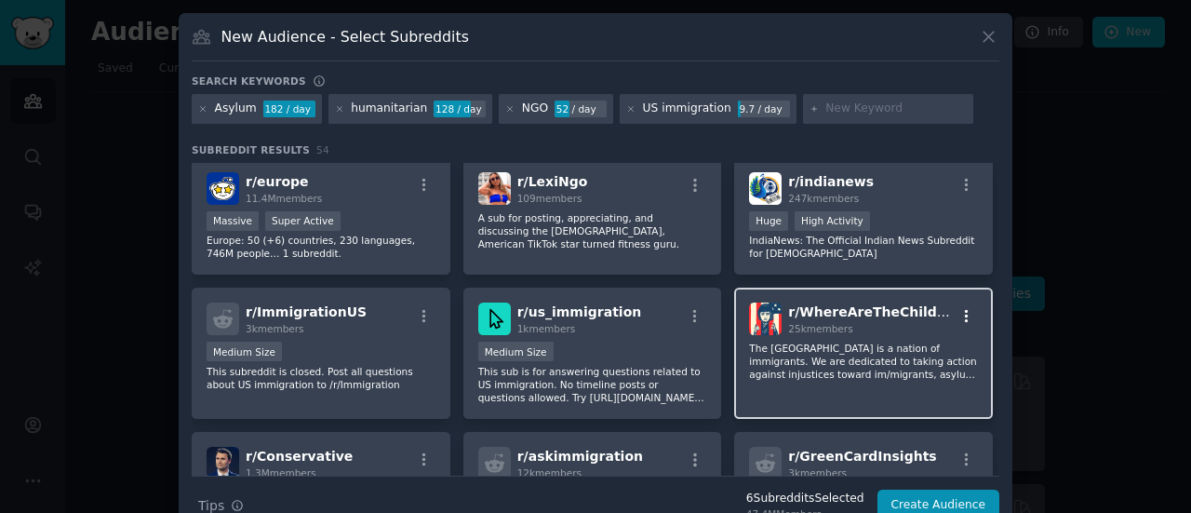
click at [964, 313] on icon "button" at bounding box center [966, 316] width 17 height 17
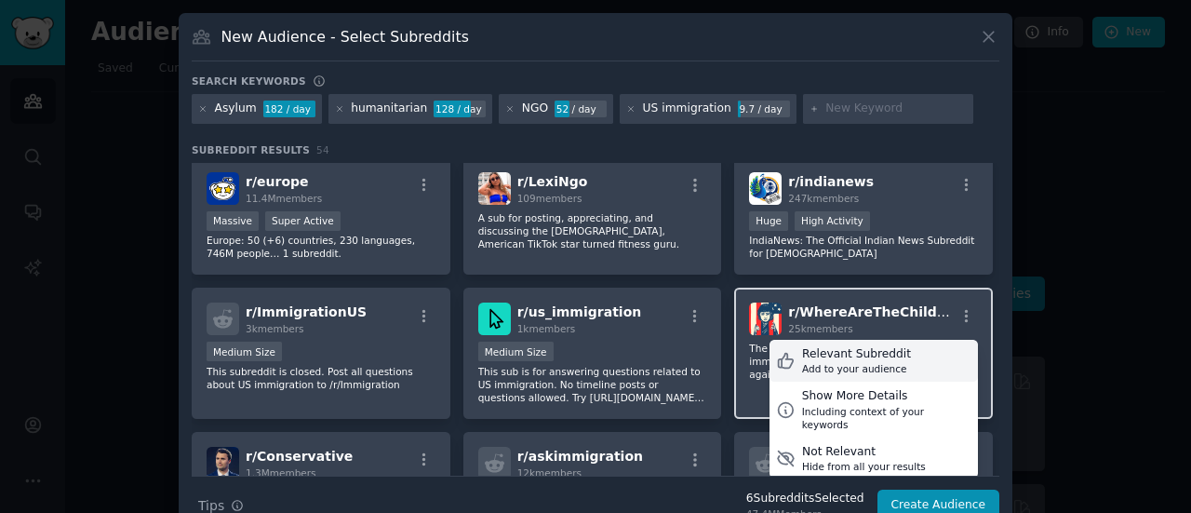
click at [893, 367] on div "Relevant Subreddit Add to your audience" at bounding box center [873, 361] width 208 height 43
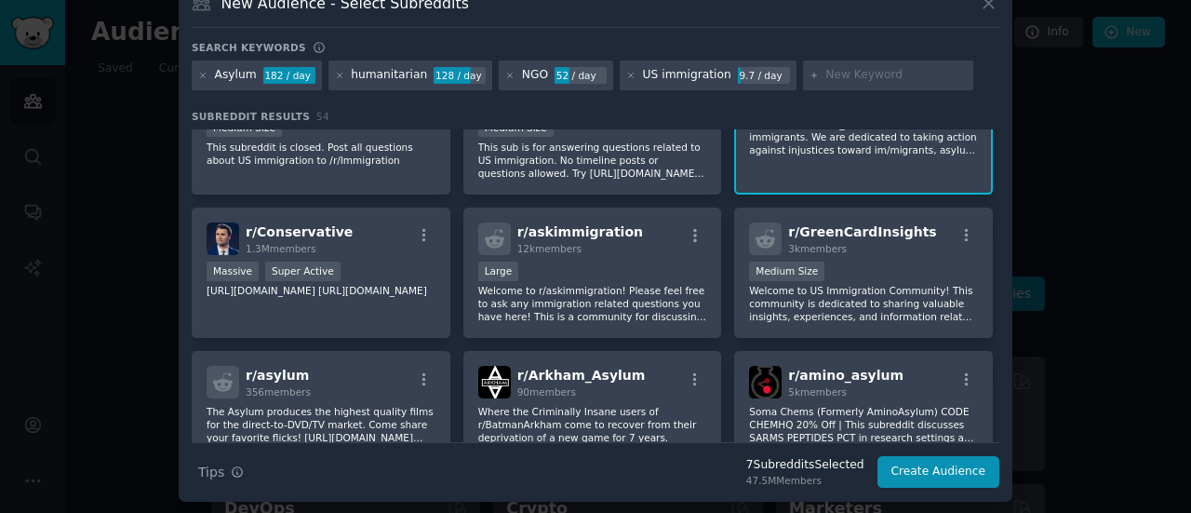
scroll to position [1060, 0]
click at [809, 71] on icon at bounding box center [814, 76] width 10 height 10
click at [859, 72] on input "text" at bounding box center [895, 75] width 141 height 17
type input "m"
type input "nonprofit"
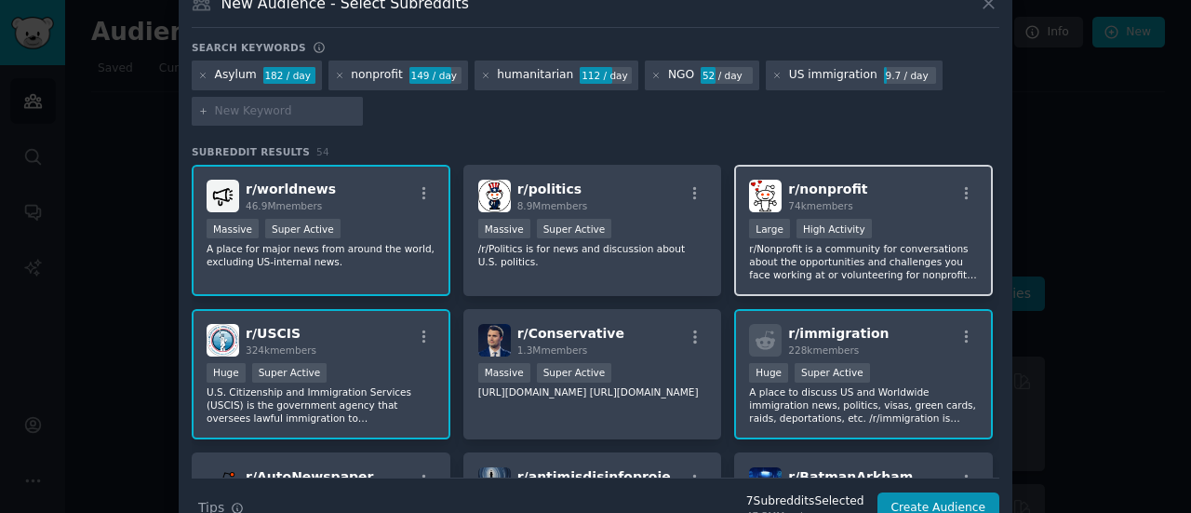
click at [963, 180] on div "r/ nonprofit 74k members" at bounding box center [863, 196] width 229 height 33
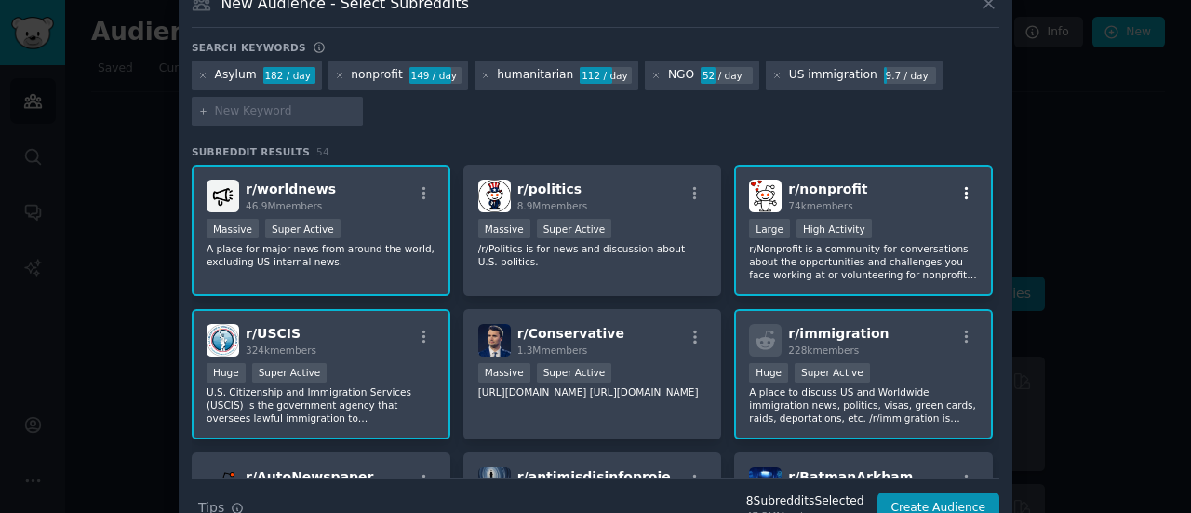
click at [958, 189] on icon "button" at bounding box center [966, 193] width 17 height 17
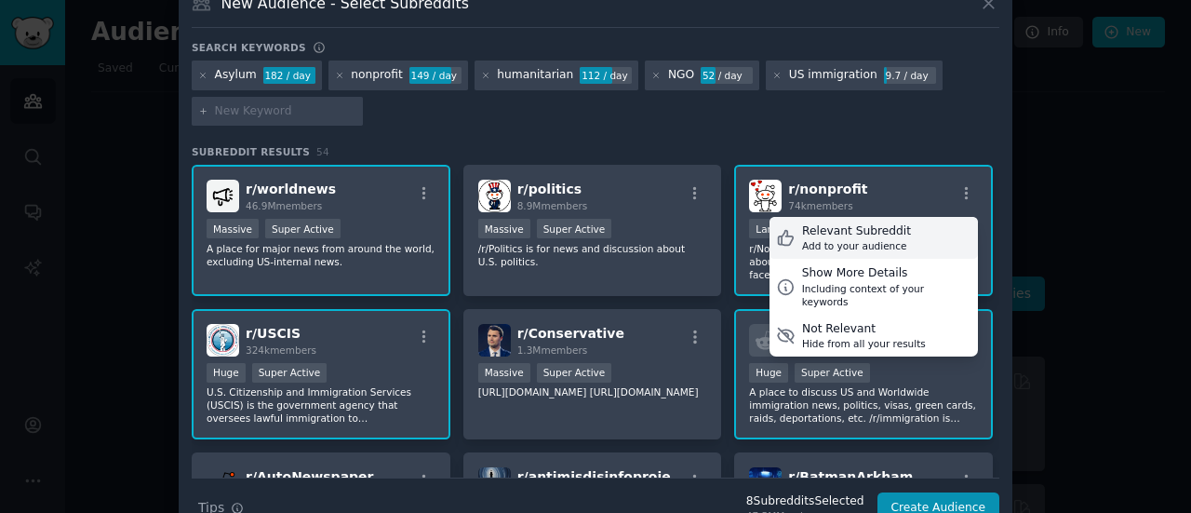
click at [879, 243] on div "Add to your audience" at bounding box center [856, 245] width 109 height 13
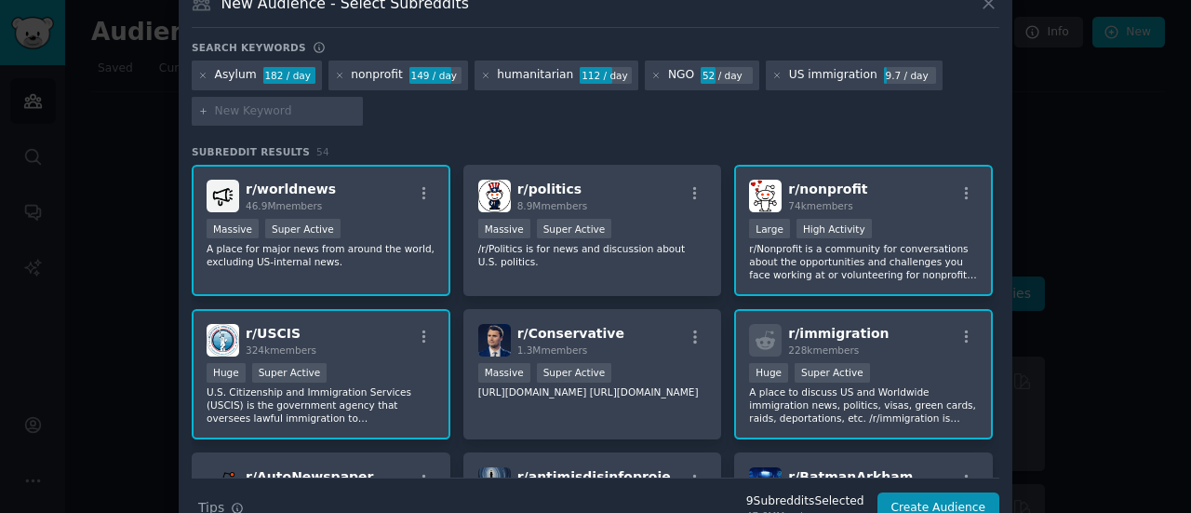
click at [228, 115] on input "text" at bounding box center [285, 111] width 141 height 17
type input "scam"
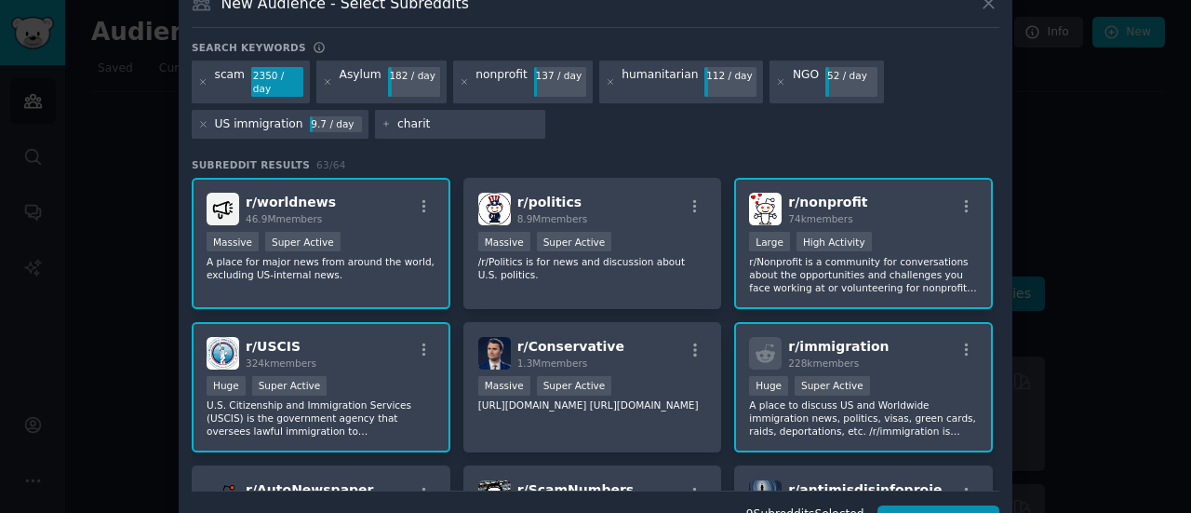
type input "charity"
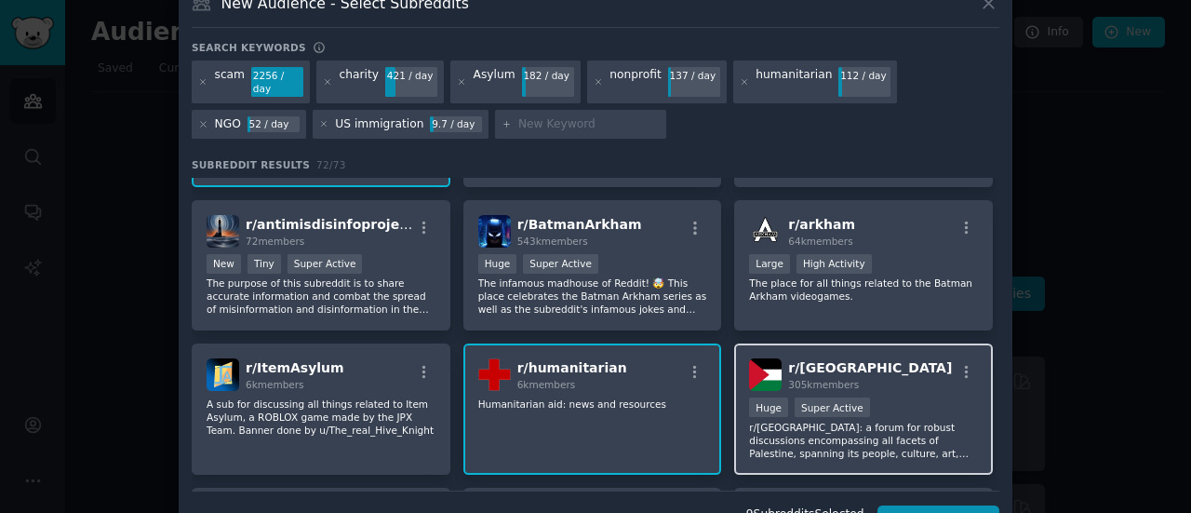
scroll to position [408, 0]
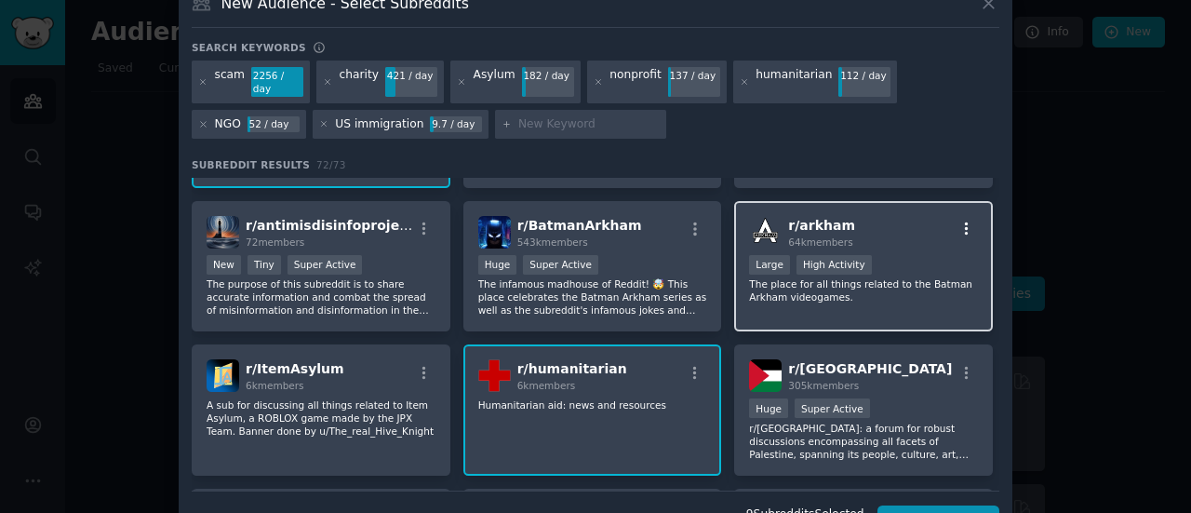
click at [964, 220] on icon "button" at bounding box center [966, 228] width 17 height 17
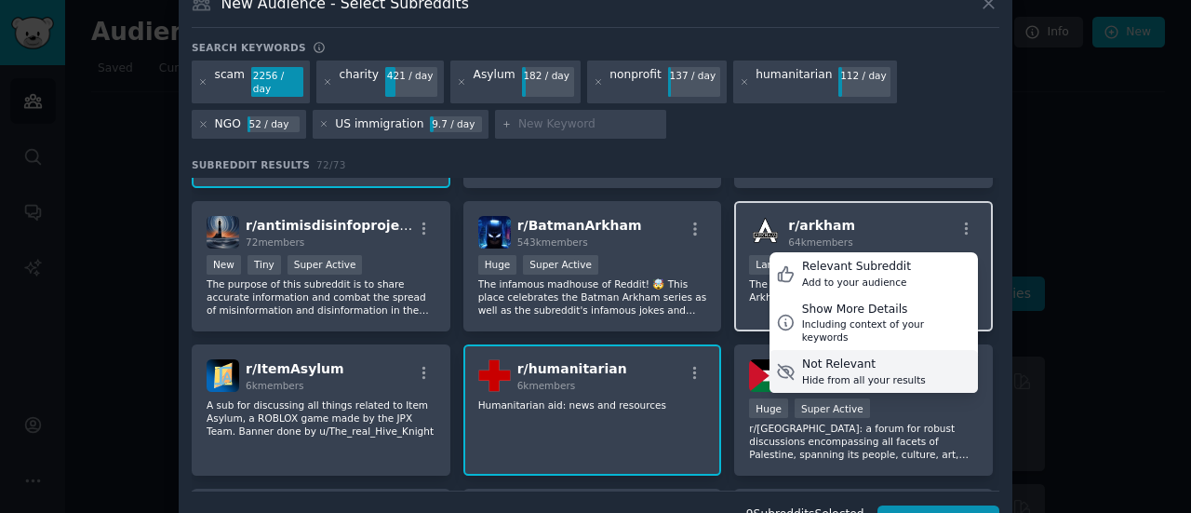
click at [846, 356] on div "Not Relevant" at bounding box center [864, 364] width 124 height 17
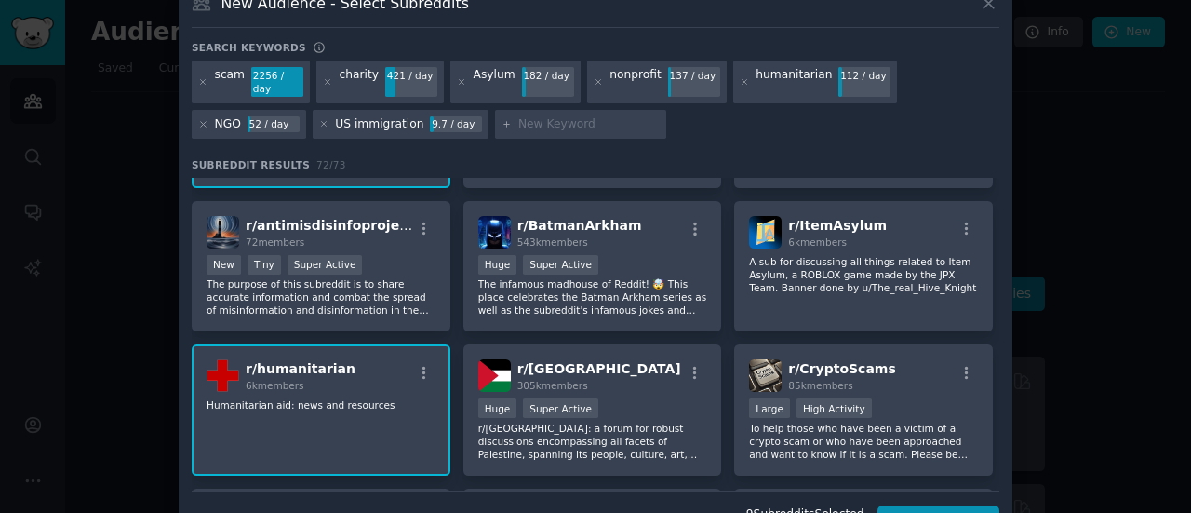
scroll to position [0, 0]
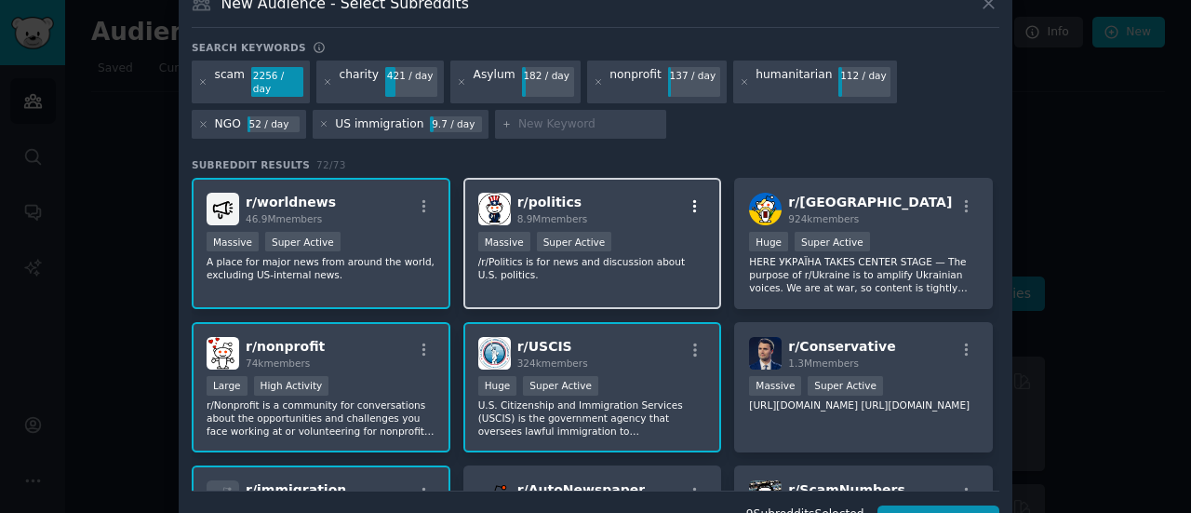
click at [687, 198] on icon "button" at bounding box center [695, 206] width 17 height 17
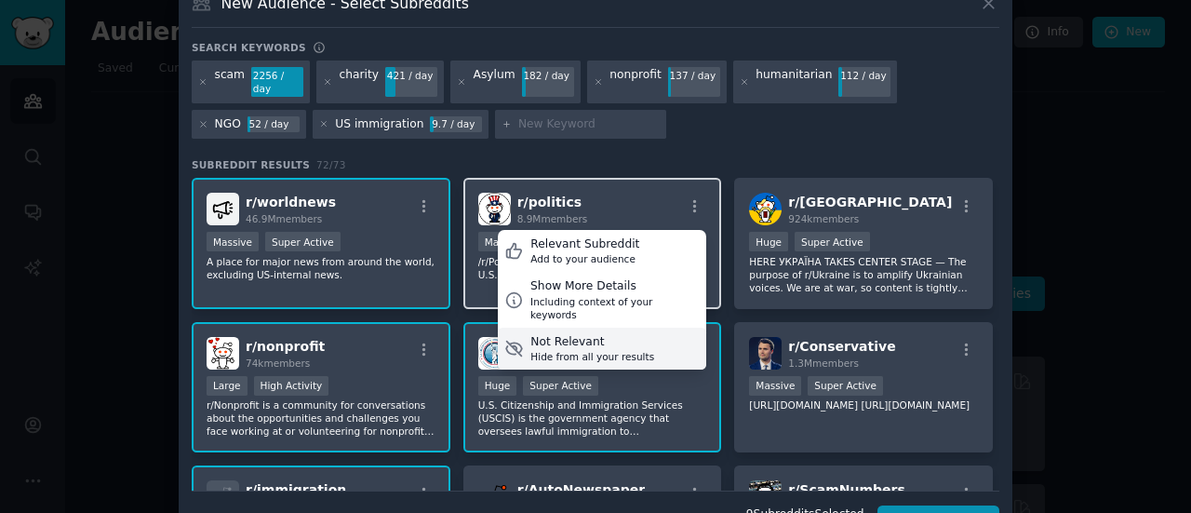
click at [630, 334] on div "Not Relevant" at bounding box center [592, 342] width 124 height 17
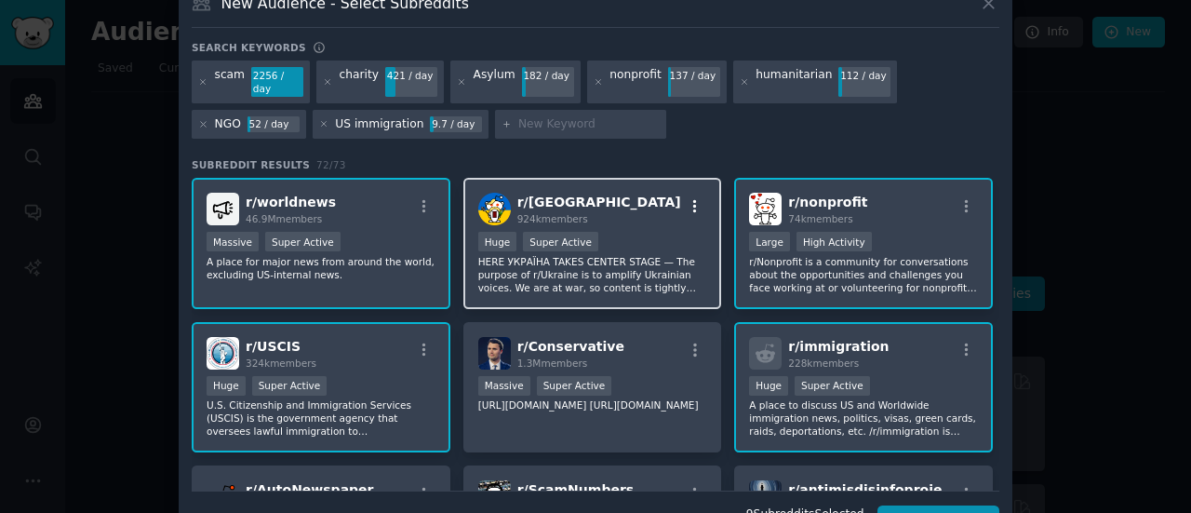
click at [696, 198] on icon "button" at bounding box center [695, 206] width 17 height 17
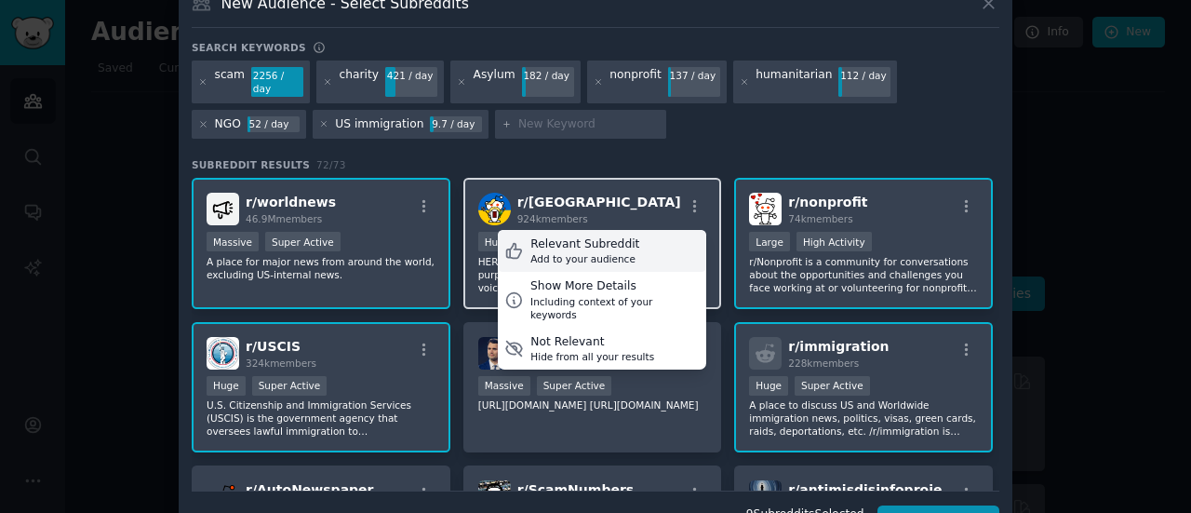
click at [628, 241] on div "Relevant Subreddit Add to your audience" at bounding box center [602, 251] width 208 height 43
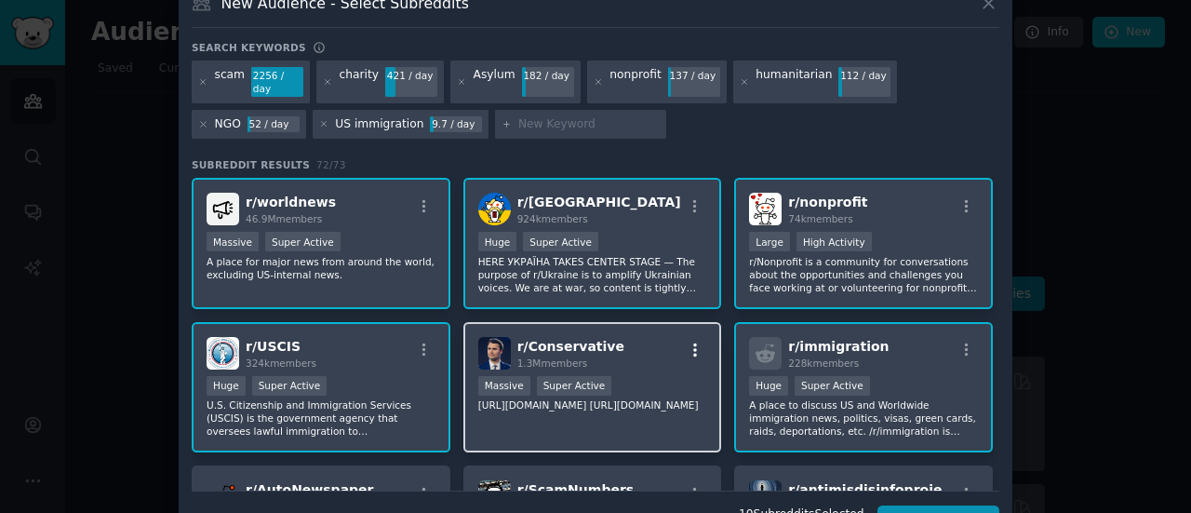
click at [688, 341] on icon "button" at bounding box center [695, 349] width 17 height 17
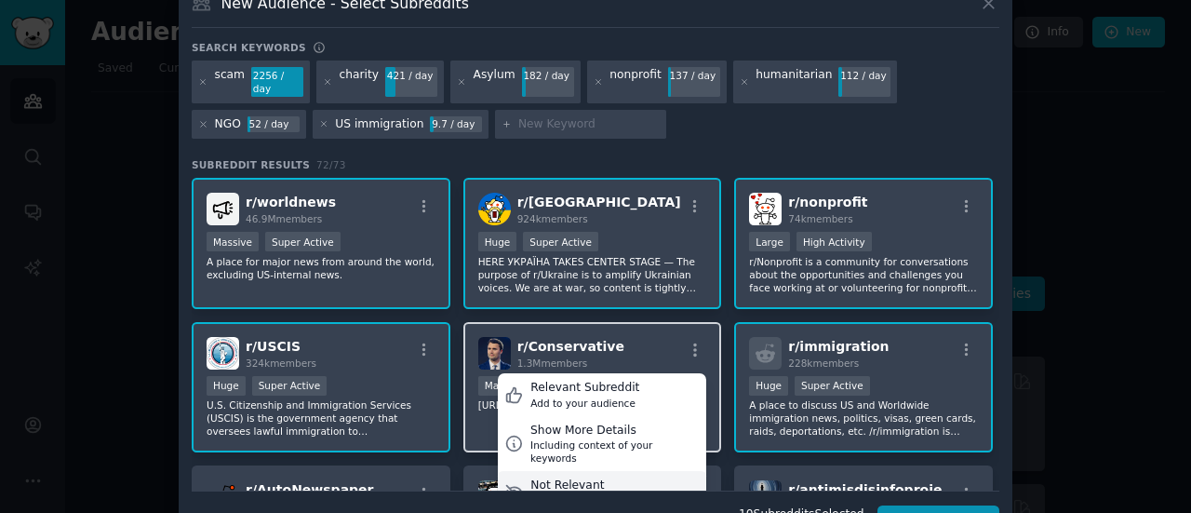
click at [623, 477] on div "Not Relevant" at bounding box center [592, 485] width 124 height 17
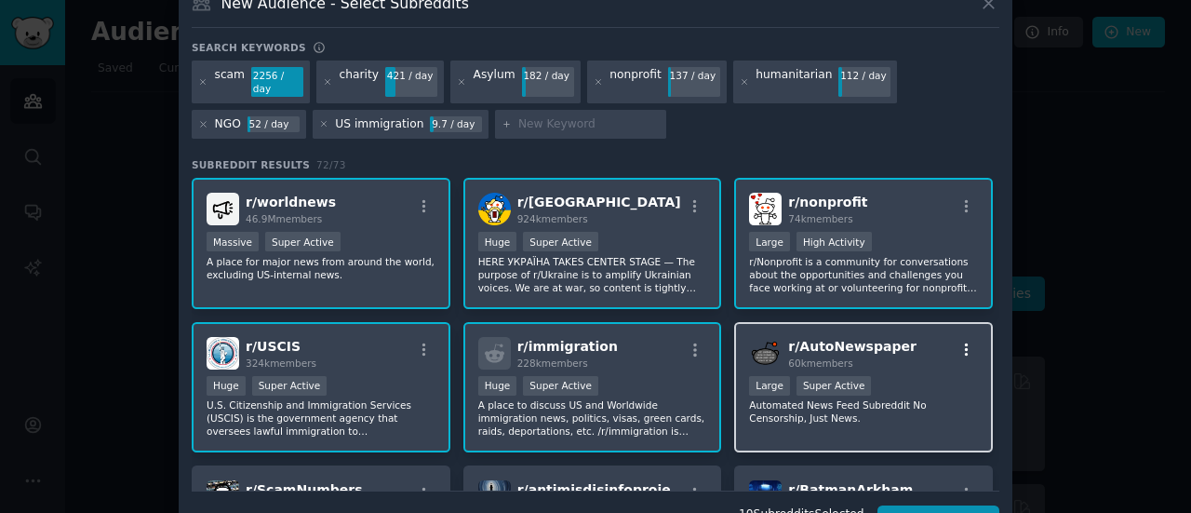
click at [966, 341] on icon "button" at bounding box center [966, 349] width 17 height 17
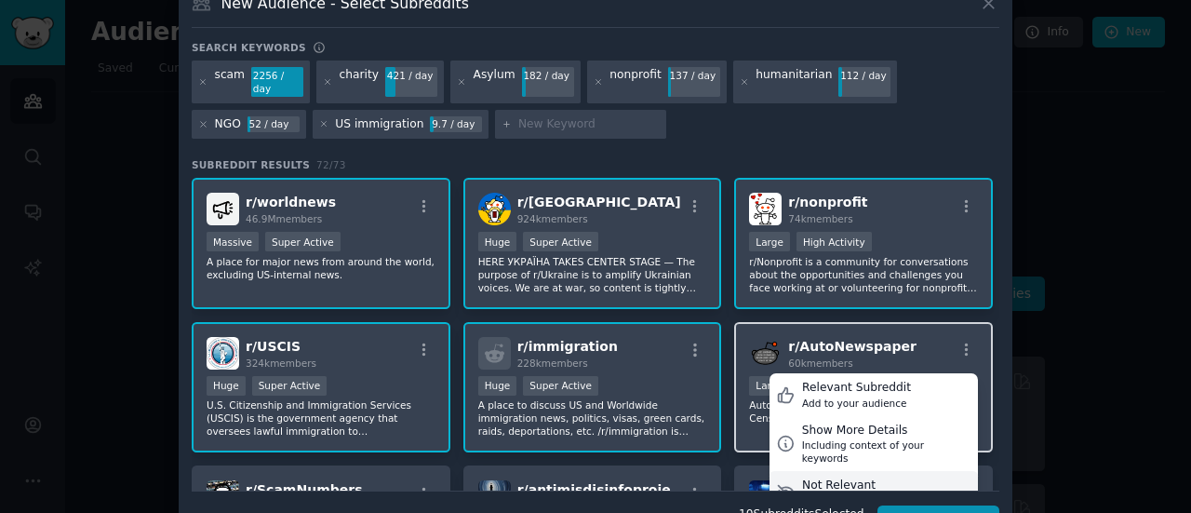
click at [855, 477] on div "Not Relevant" at bounding box center [864, 485] width 124 height 17
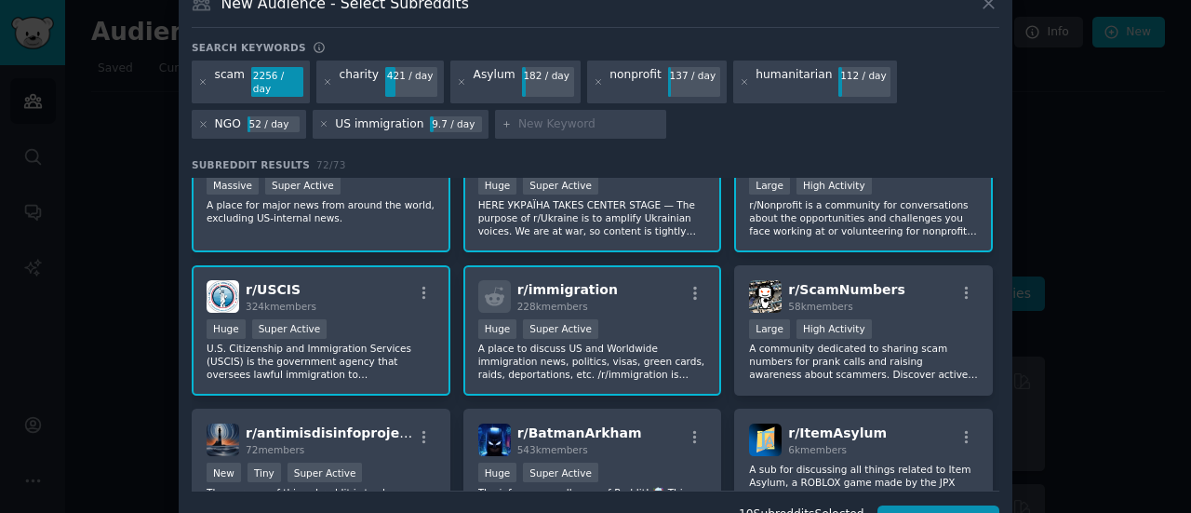
scroll to position [76, 0]
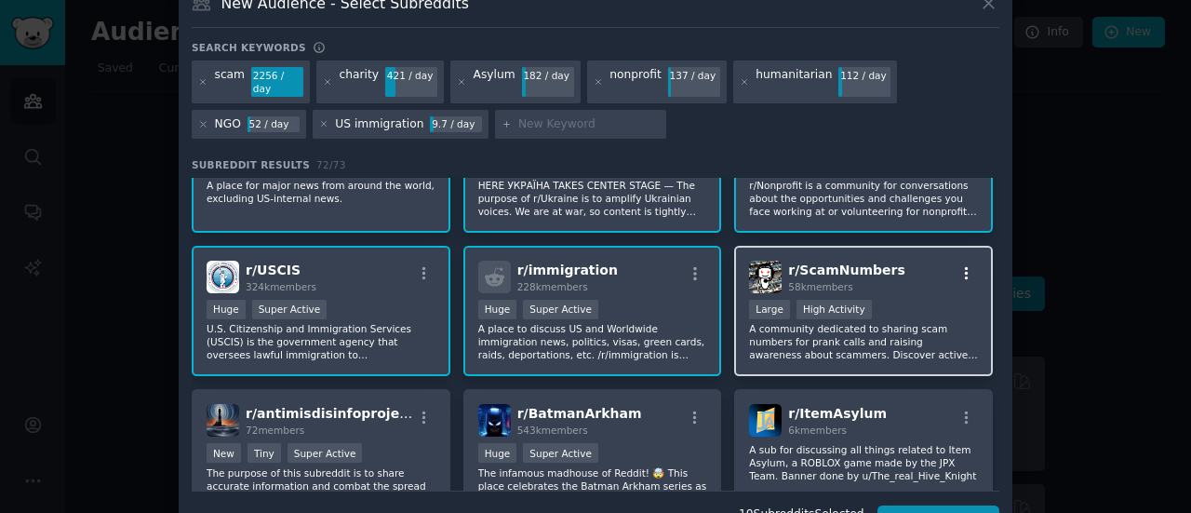
click at [960, 265] on icon "button" at bounding box center [966, 273] width 17 height 17
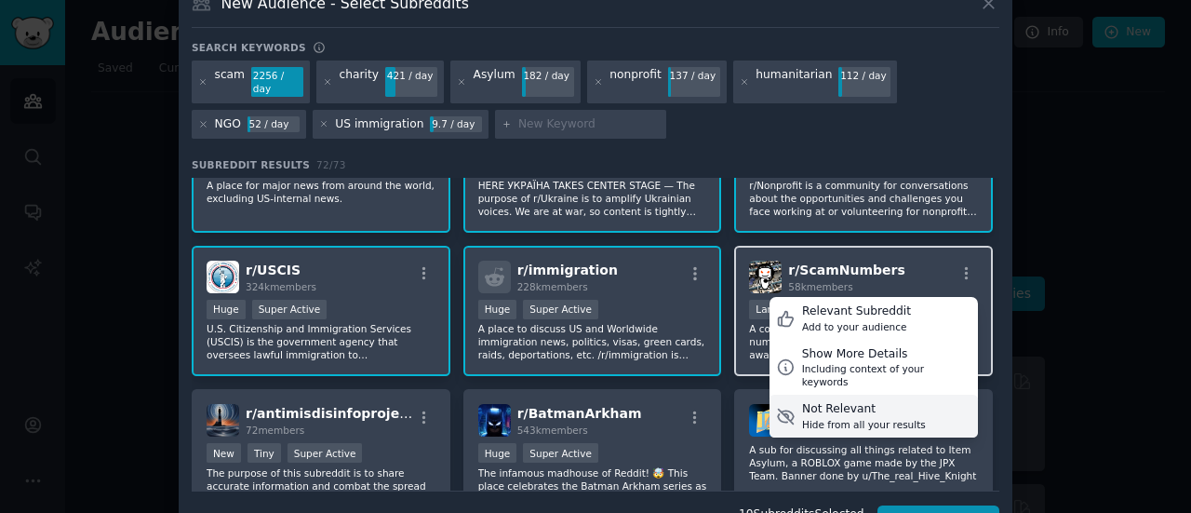
click at [846, 401] on div "Not Relevant" at bounding box center [864, 409] width 124 height 17
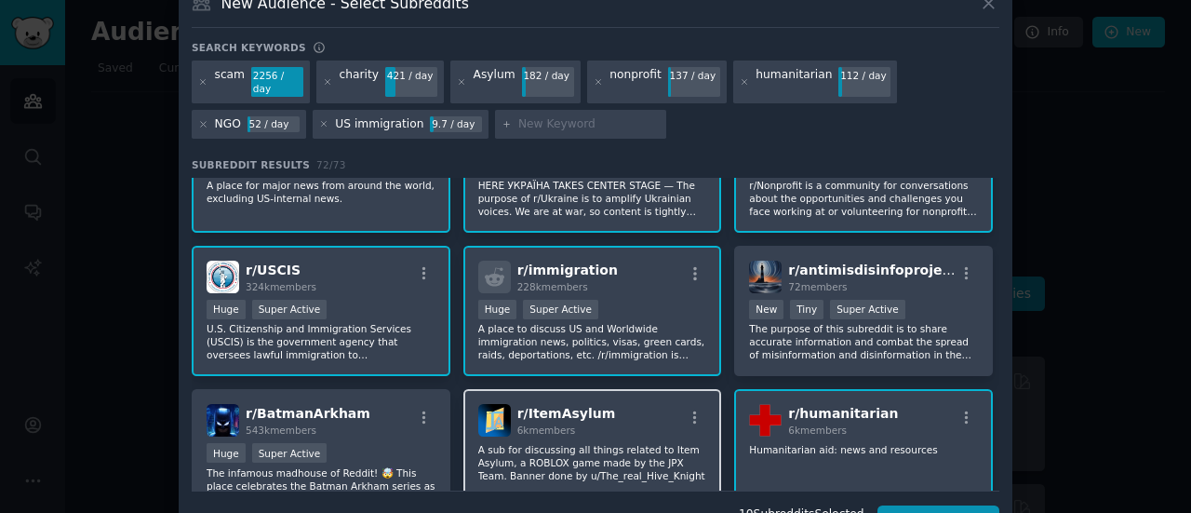
click at [694, 404] on div "r/ ItemAsylum 6k members" at bounding box center [592, 420] width 229 height 33
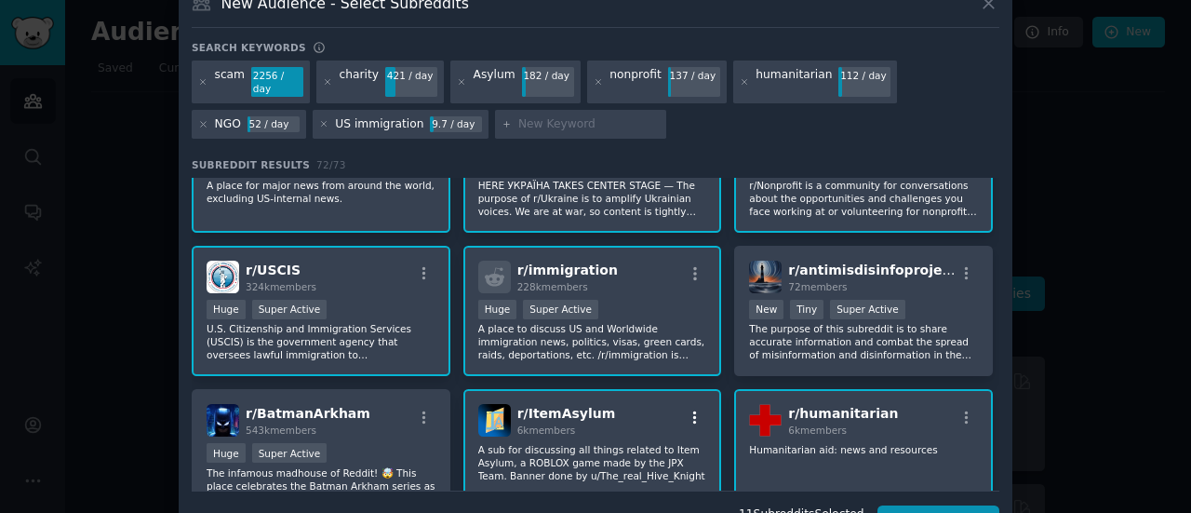
click at [693, 411] on icon "button" at bounding box center [695, 417] width 4 height 13
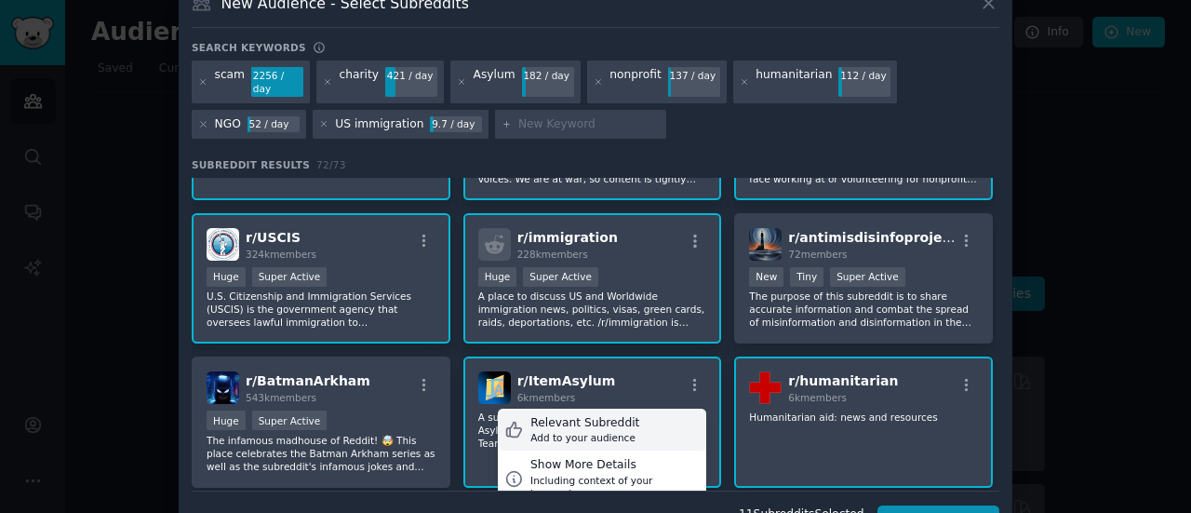
scroll to position [134, 0]
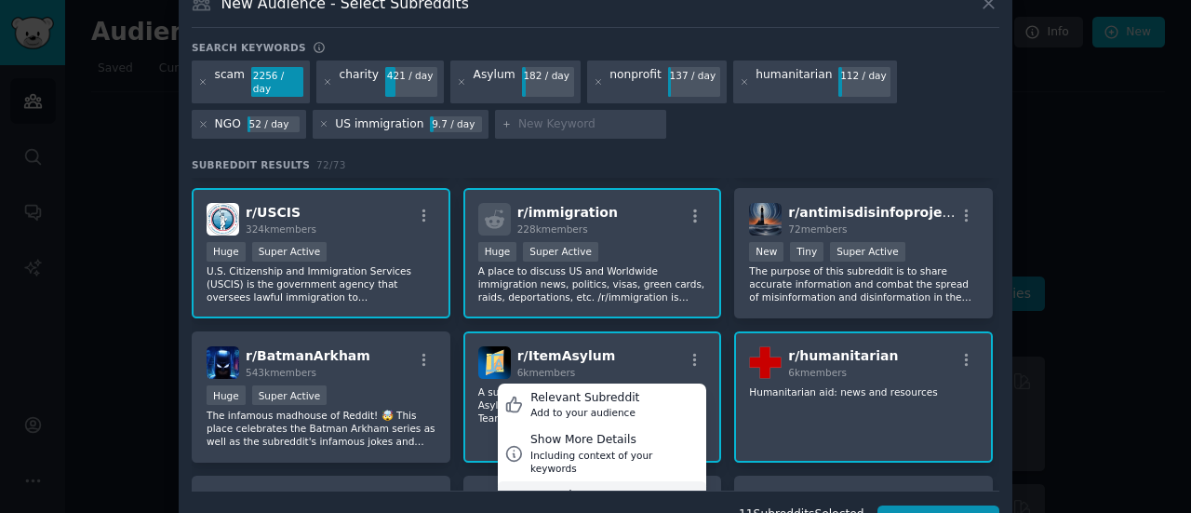
click at [605, 481] on div "Not Relevant Hide from all your results" at bounding box center [602, 502] width 208 height 43
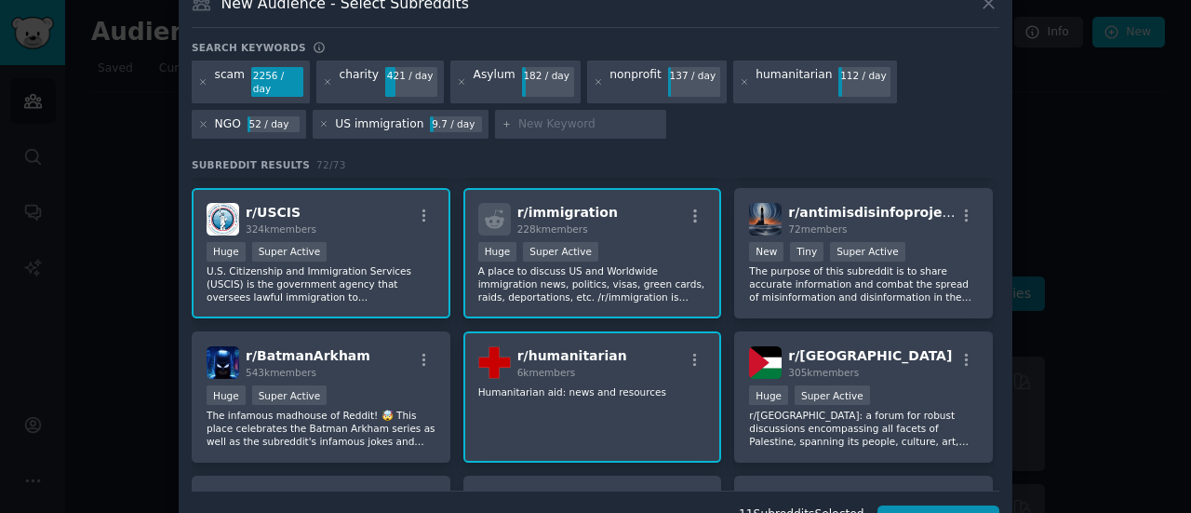
scroll to position [106, 0]
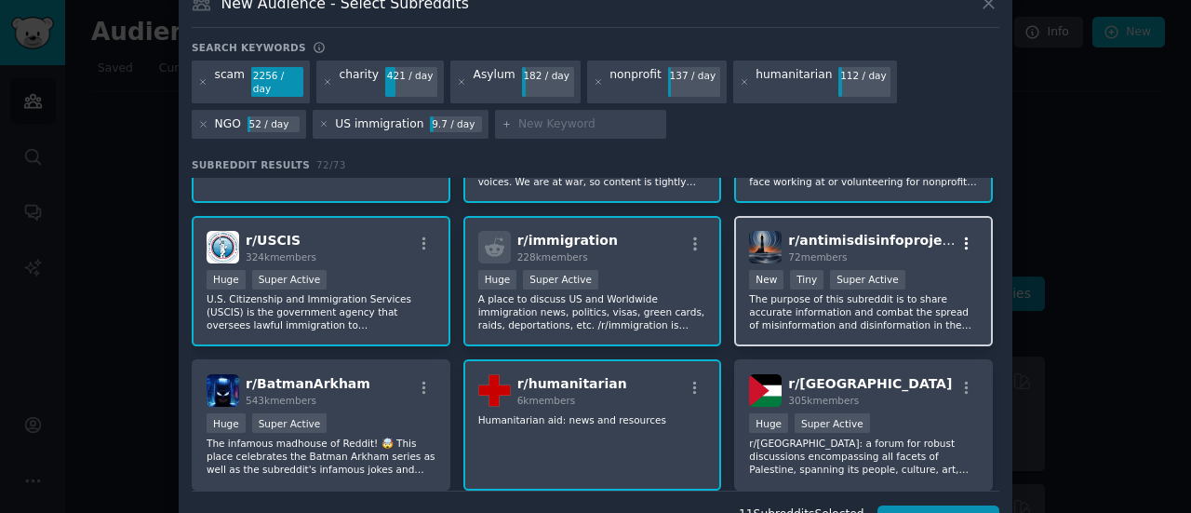
click at [958, 235] on icon "button" at bounding box center [966, 243] width 17 height 17
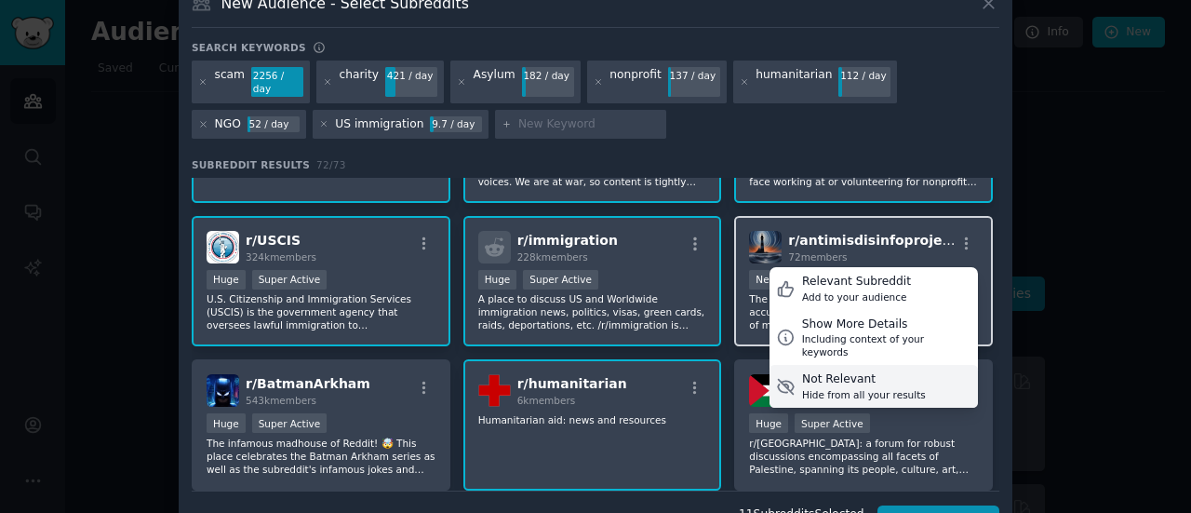
click at [897, 371] on div "Not Relevant" at bounding box center [864, 379] width 124 height 17
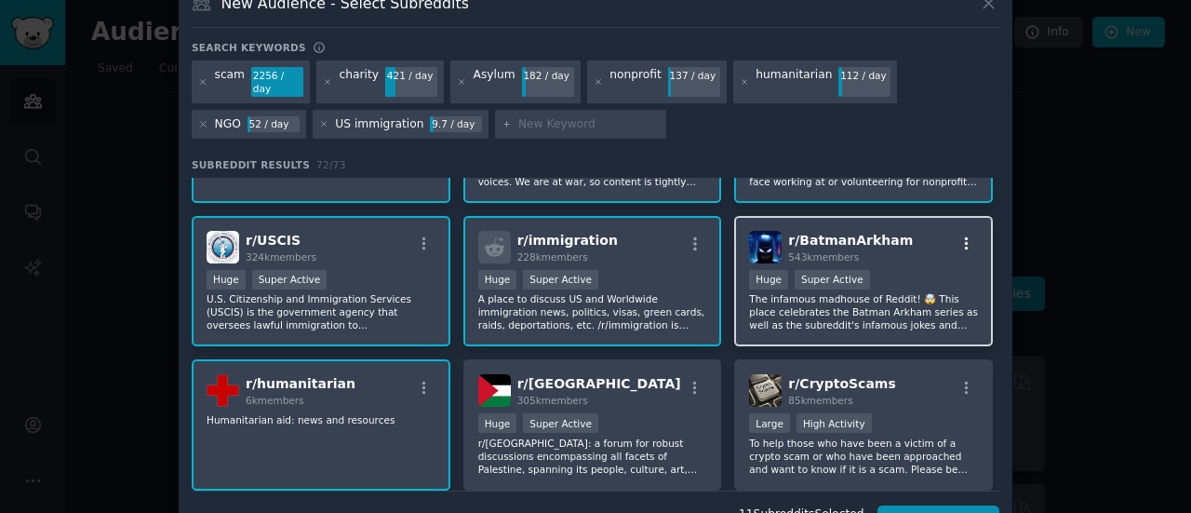
click at [958, 235] on icon "button" at bounding box center [966, 243] width 17 height 17
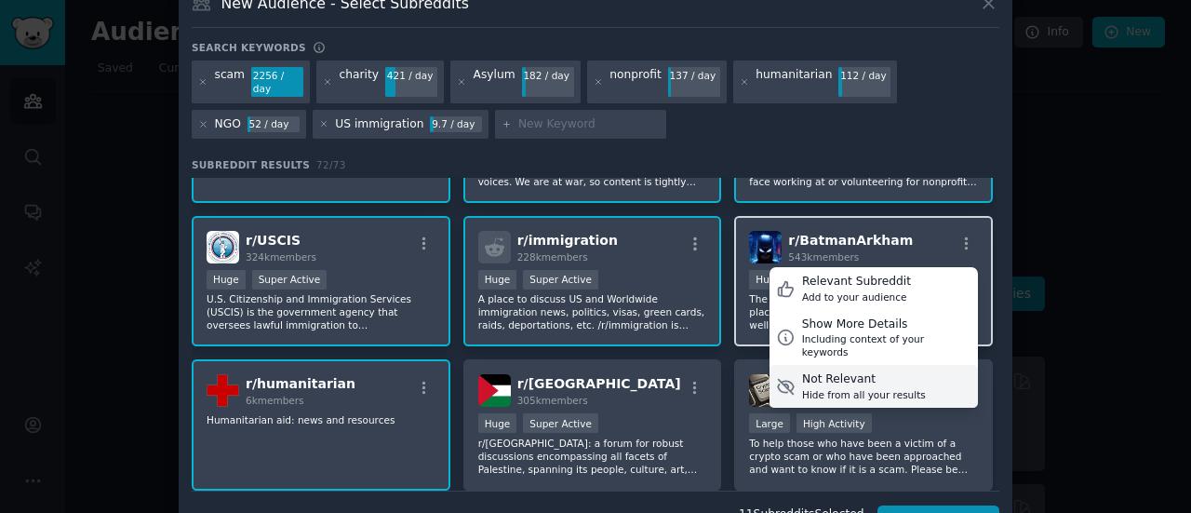
click at [878, 371] on div "Not Relevant" at bounding box center [864, 379] width 124 height 17
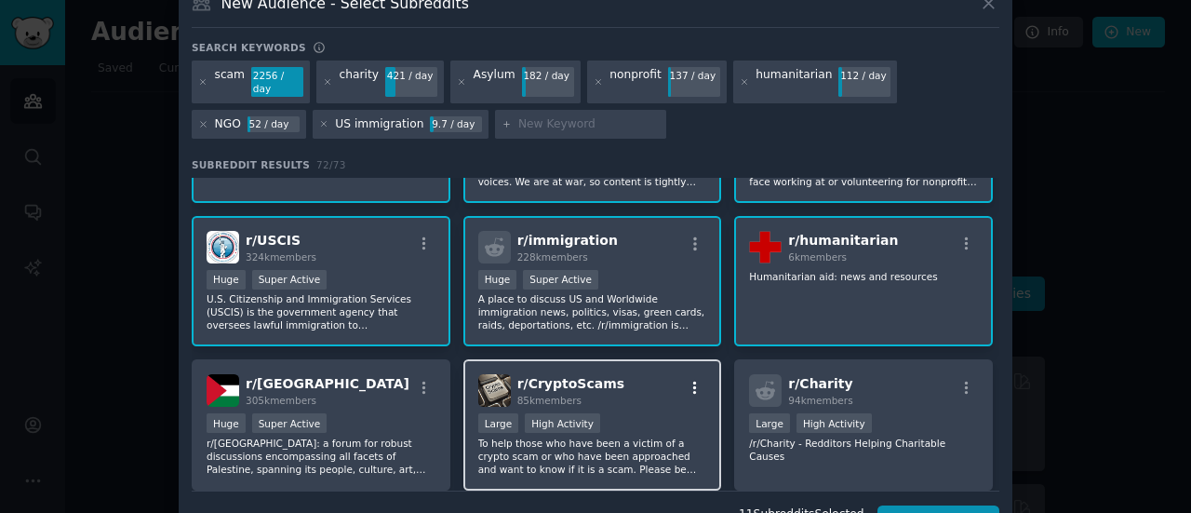
click at [688, 380] on icon "button" at bounding box center [695, 388] width 17 height 17
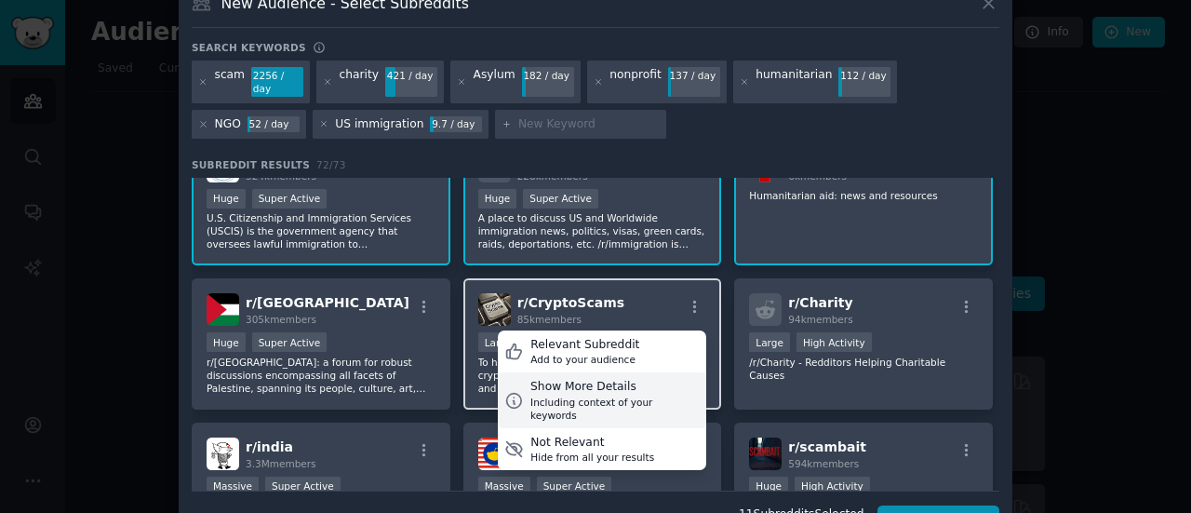
scroll to position [190, 0]
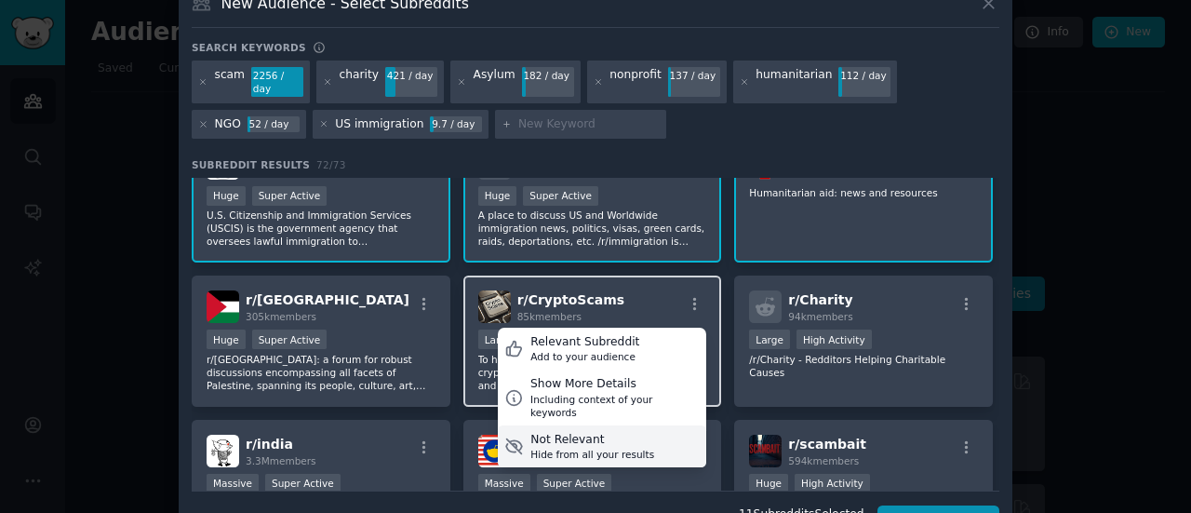
click at [627, 432] on div "Not Relevant" at bounding box center [592, 440] width 124 height 17
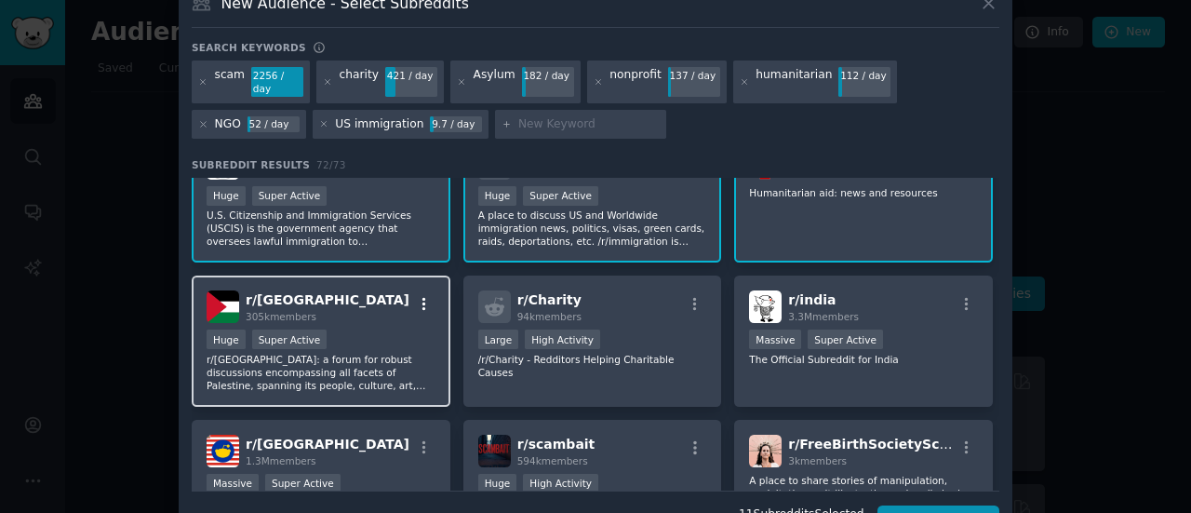
click at [416, 296] on icon "button" at bounding box center [424, 304] width 17 height 17
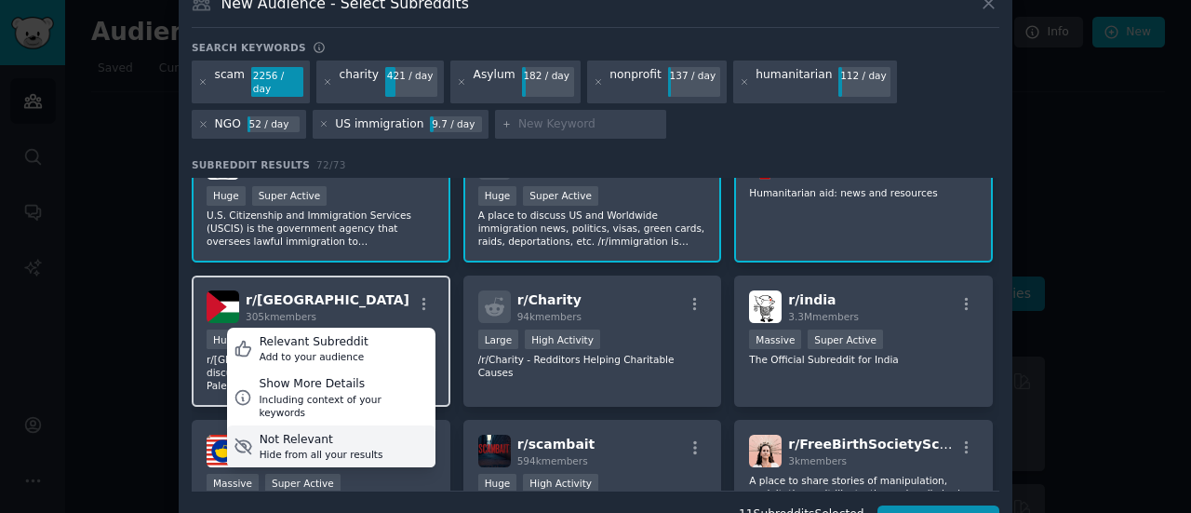
click at [368, 425] on div "Not Relevant Hide from all your results" at bounding box center [331, 446] width 208 height 43
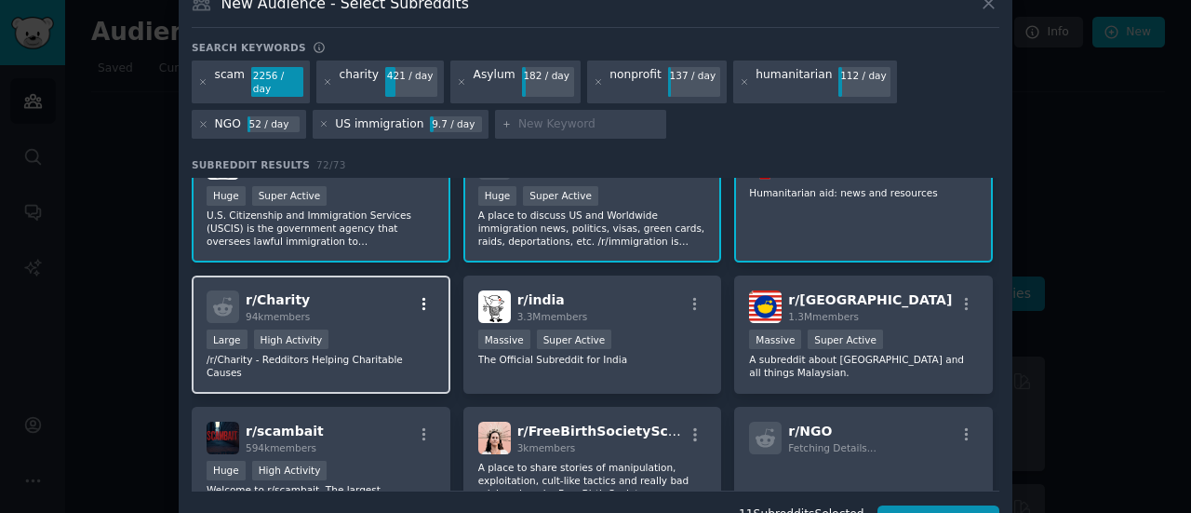
click at [430, 296] on button "button" at bounding box center [423, 304] width 23 height 17
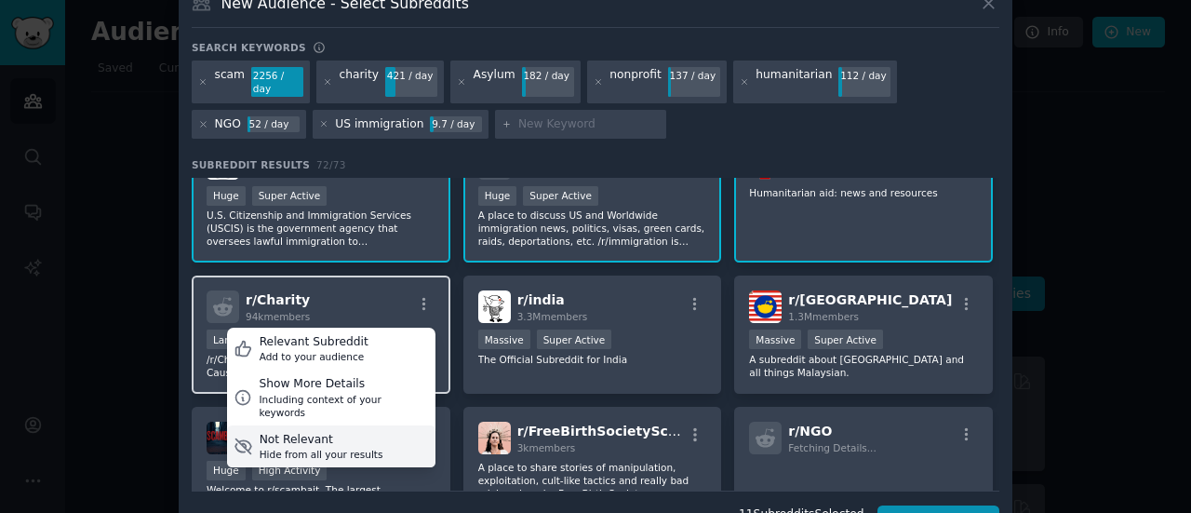
click at [408, 425] on div "Not Relevant Hide from all your results" at bounding box center [331, 446] width 208 height 43
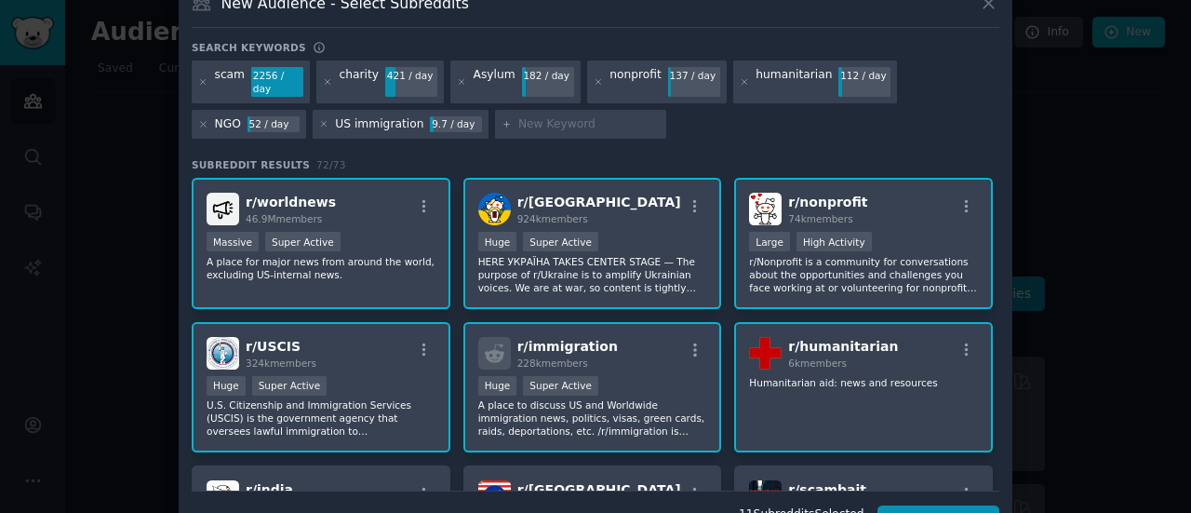
scroll to position [0, 0]
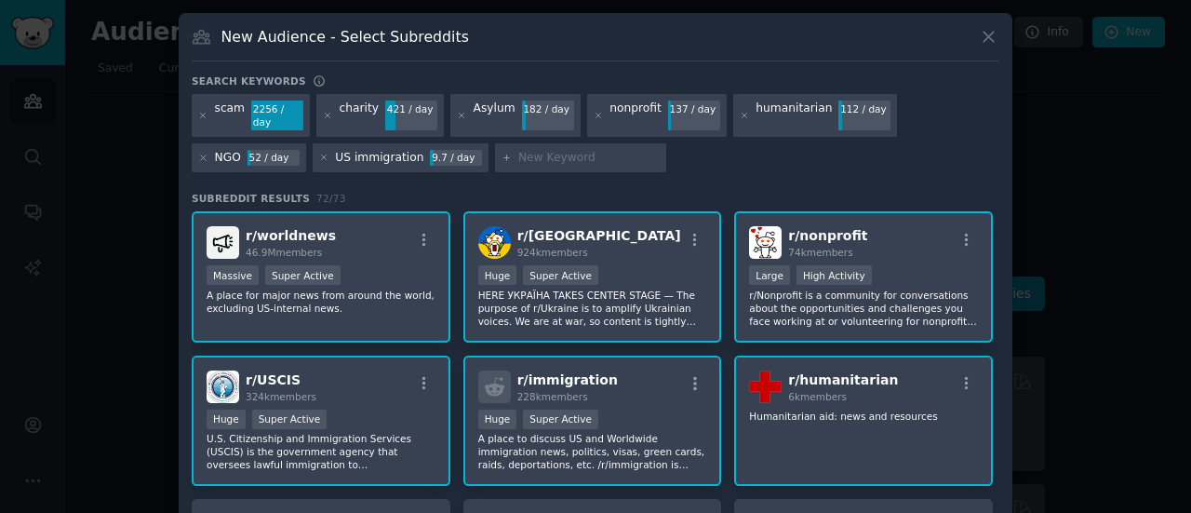
click at [518, 150] on input "text" at bounding box center [588, 158] width 141 height 17
type input "foreign aid"
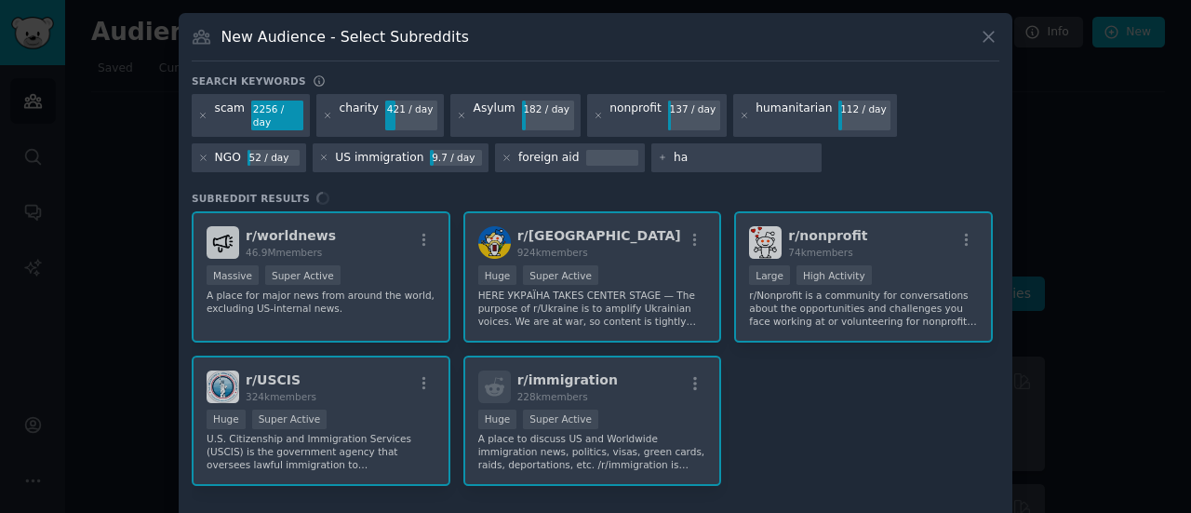
type input "h"
type input "aid"
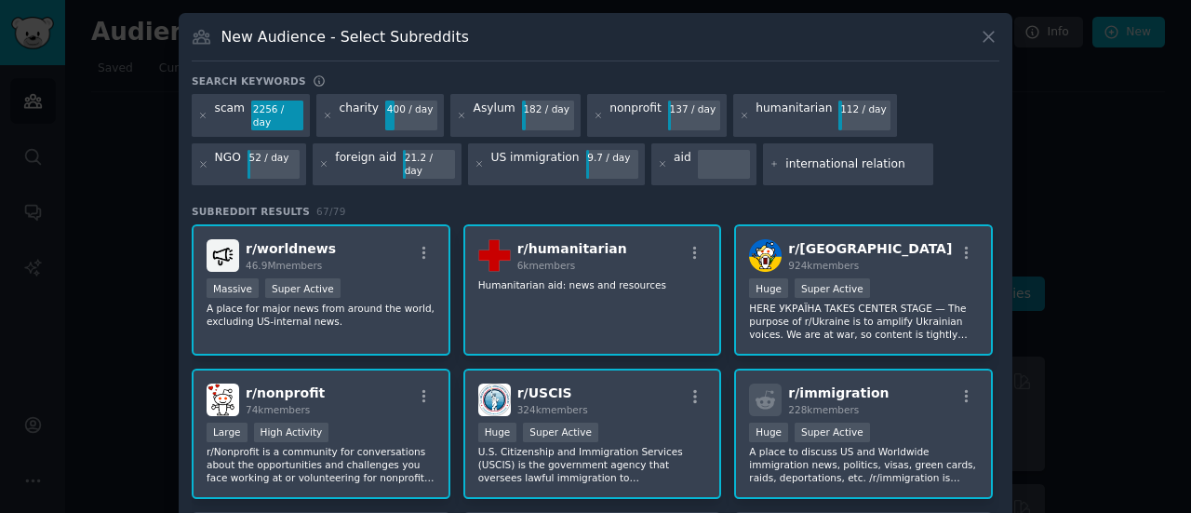
type input "international relations"
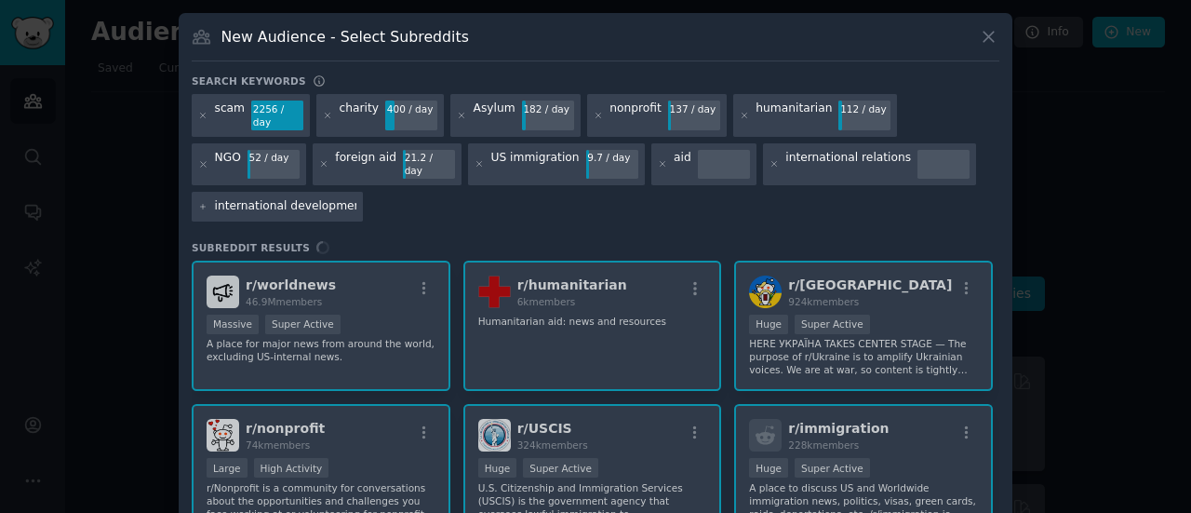
type input "international development"
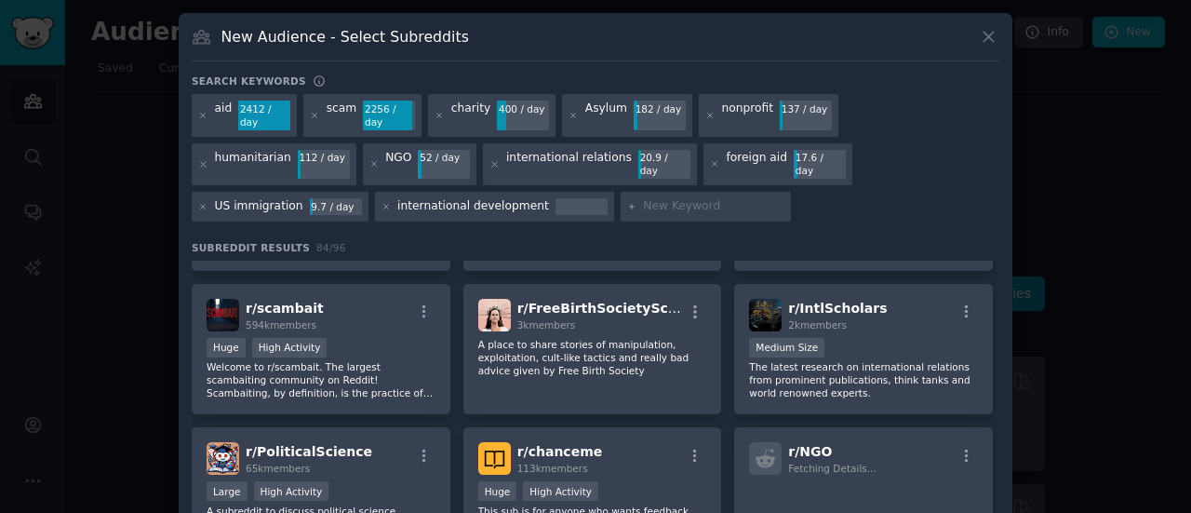
scroll to position [552, 0]
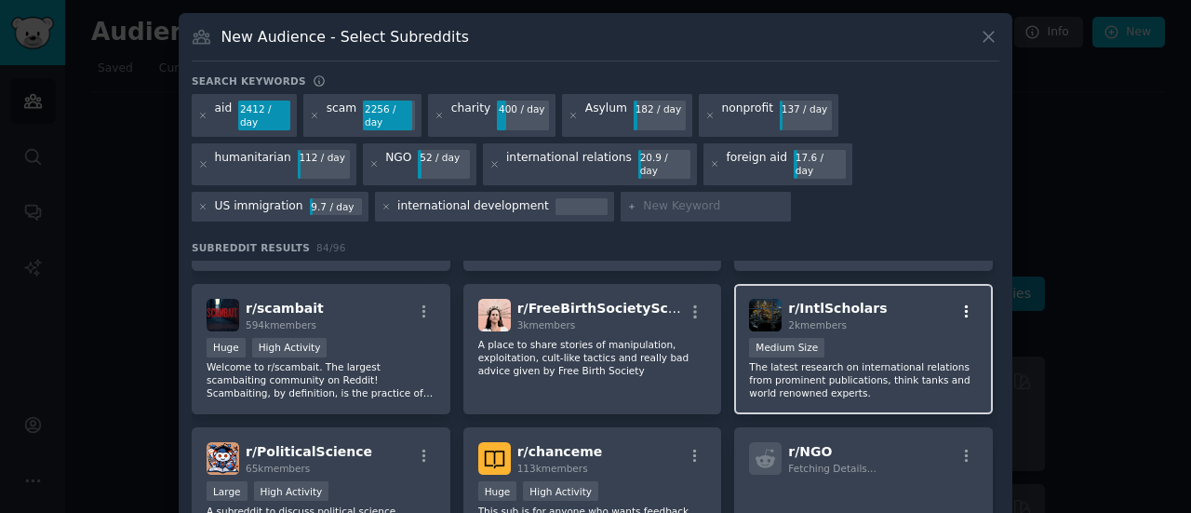
click at [958, 303] on icon "button" at bounding box center [966, 311] width 17 height 17
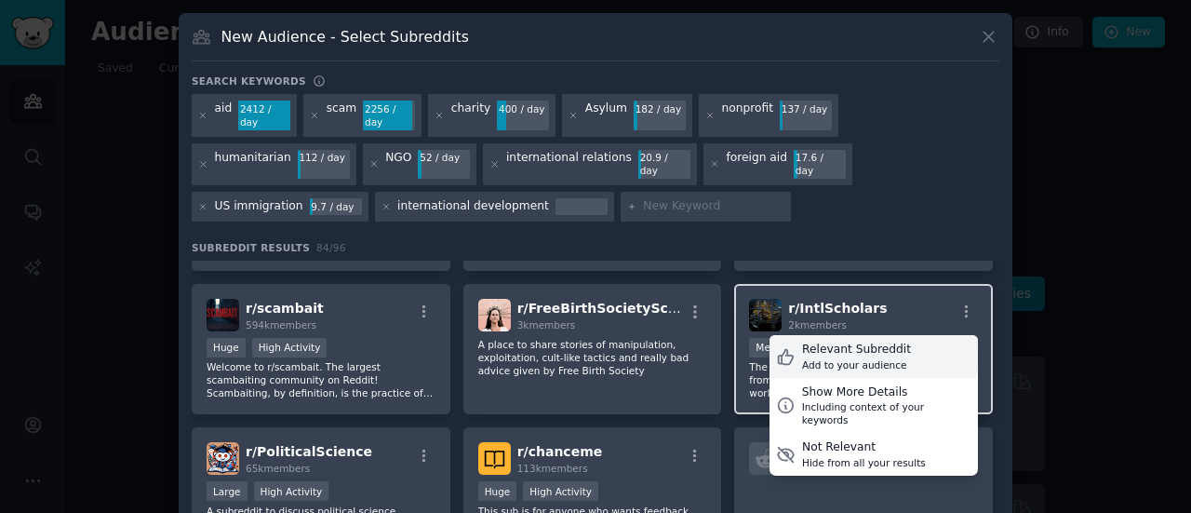
click at [854, 341] on div "Relevant Subreddit" at bounding box center [856, 349] width 109 height 17
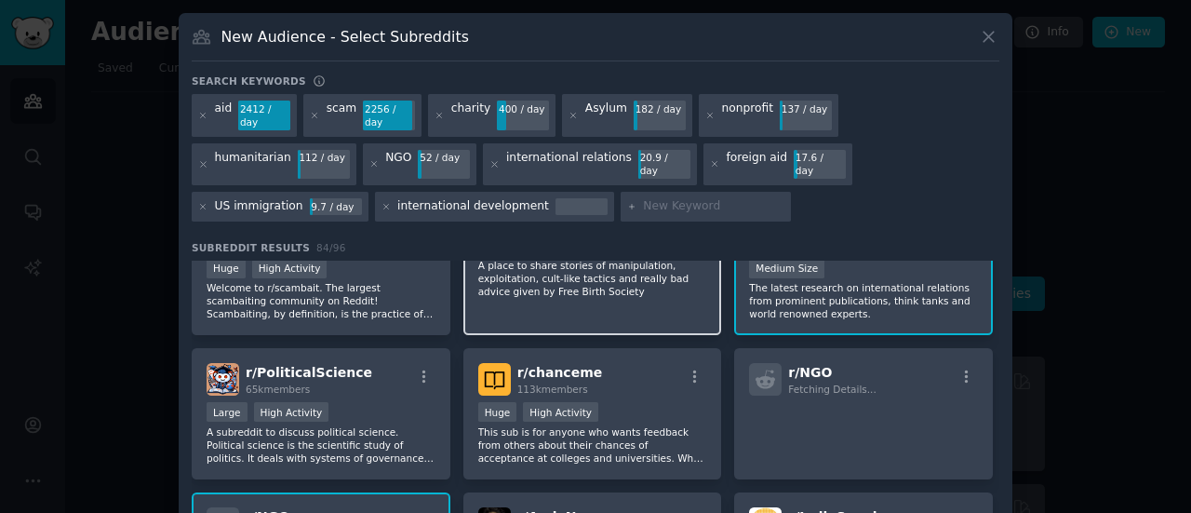
scroll to position [633, 0]
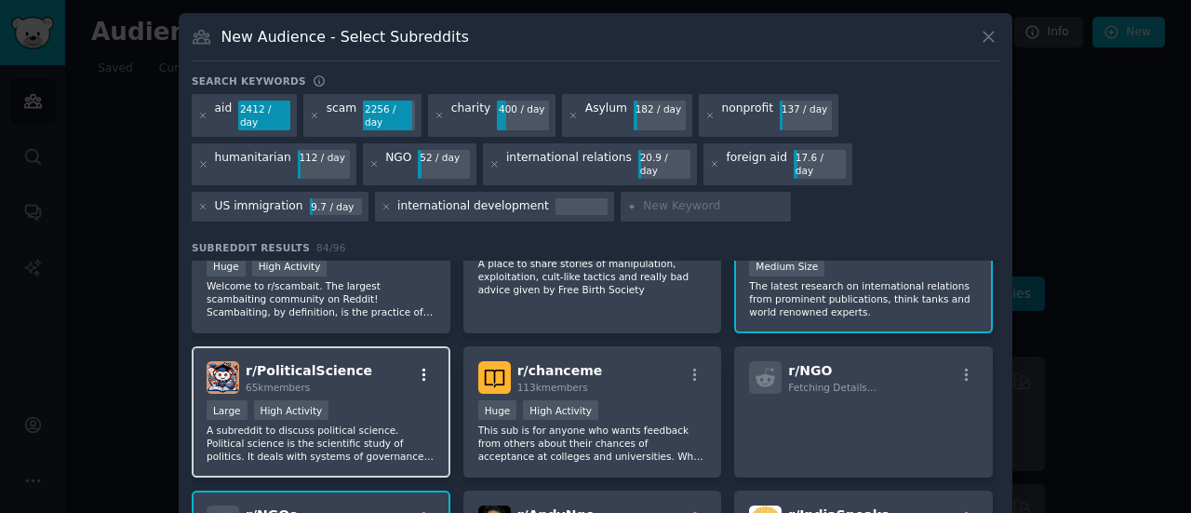
click at [422, 367] on icon "button" at bounding box center [424, 375] width 17 height 17
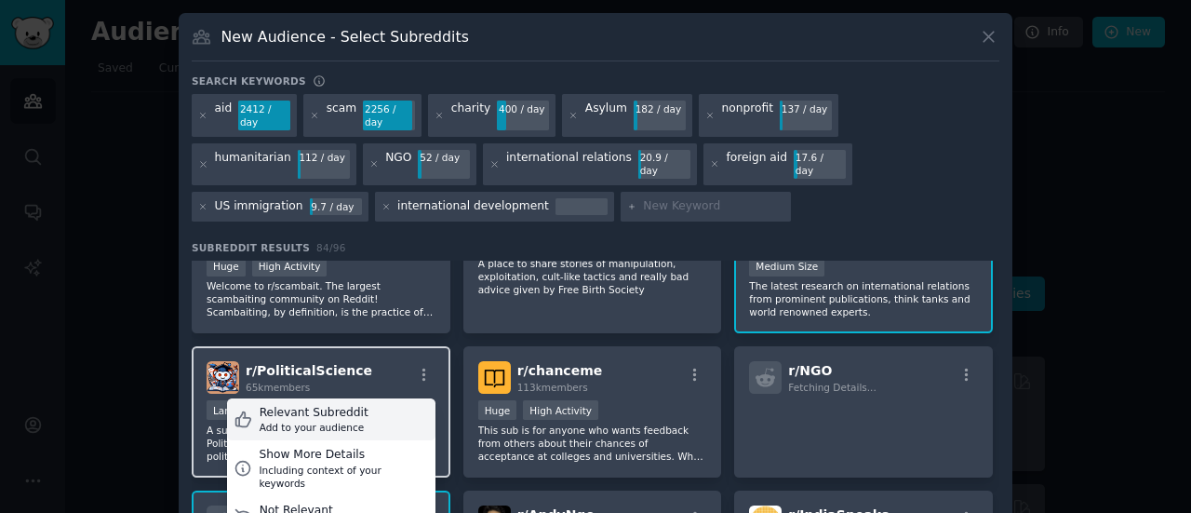
click at [381, 398] on div "Relevant Subreddit Add to your audience" at bounding box center [331, 419] width 208 height 43
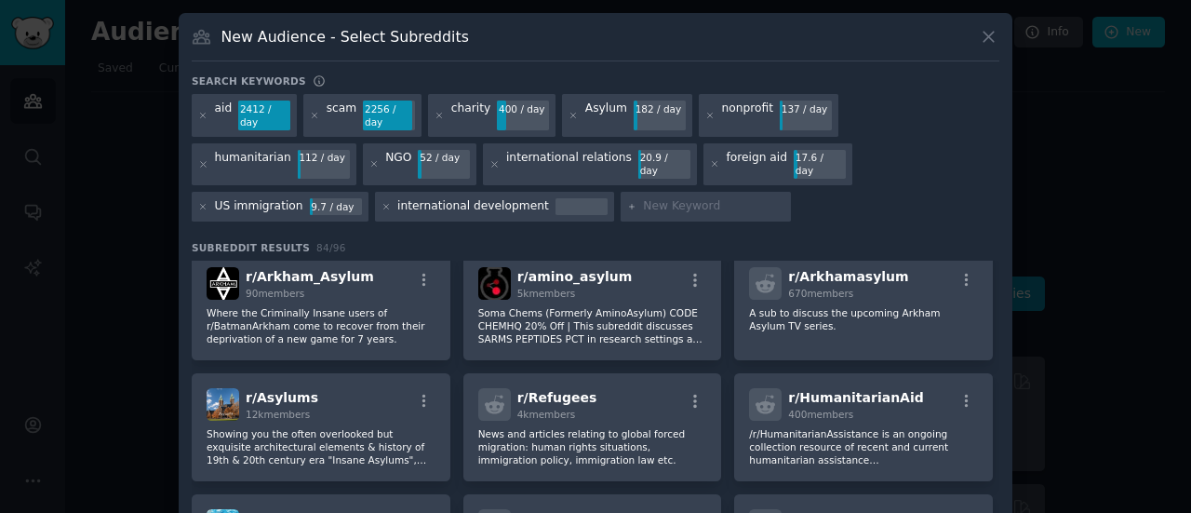
scroll to position [1434, 0]
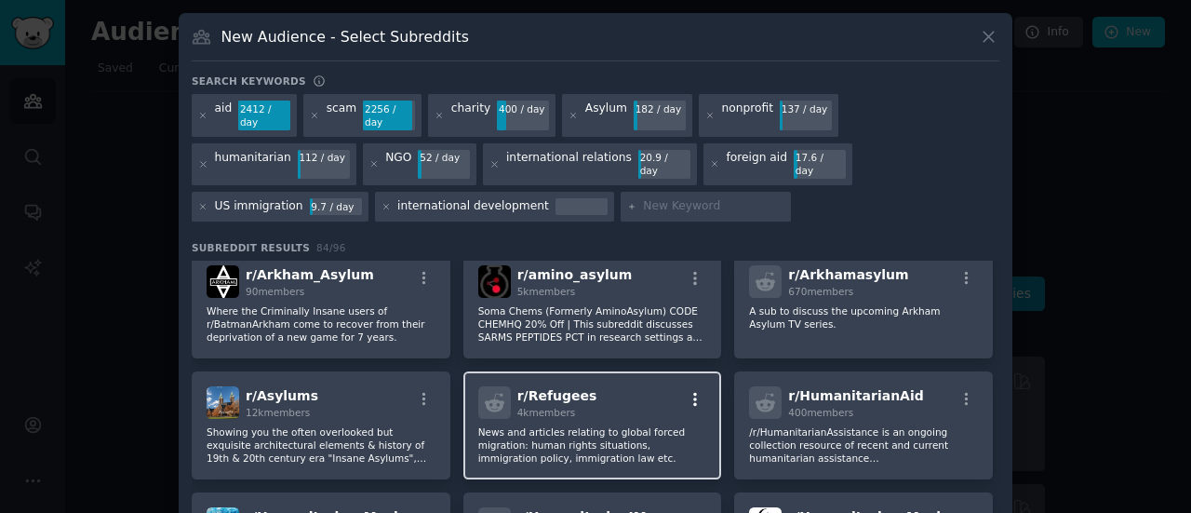
click at [692, 391] on icon "button" at bounding box center [695, 399] width 17 height 17
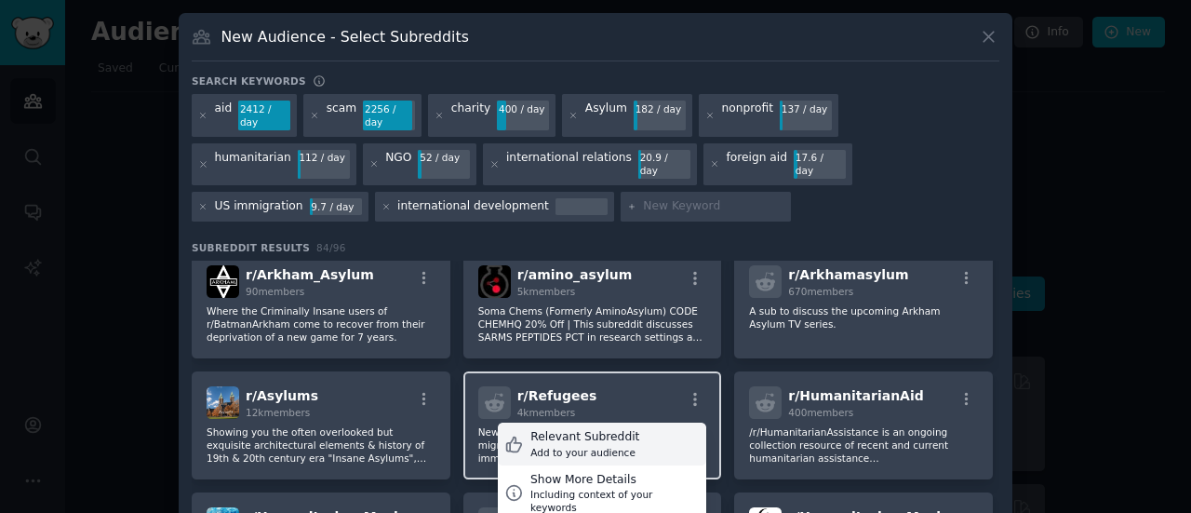
click at [654, 422] on div "Relevant Subreddit Add to your audience" at bounding box center [602, 443] width 208 height 43
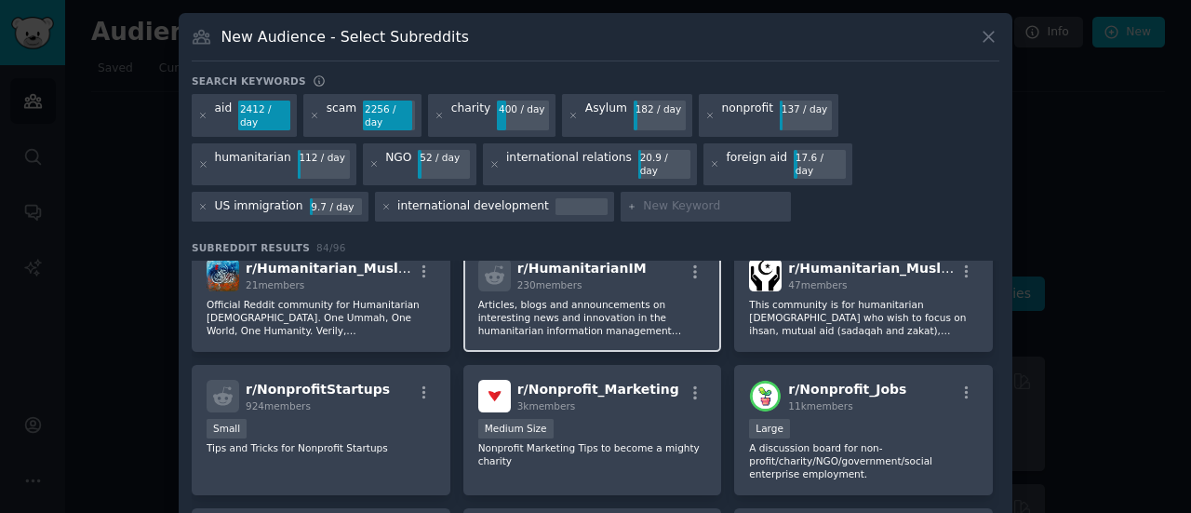
scroll to position [1685, 0]
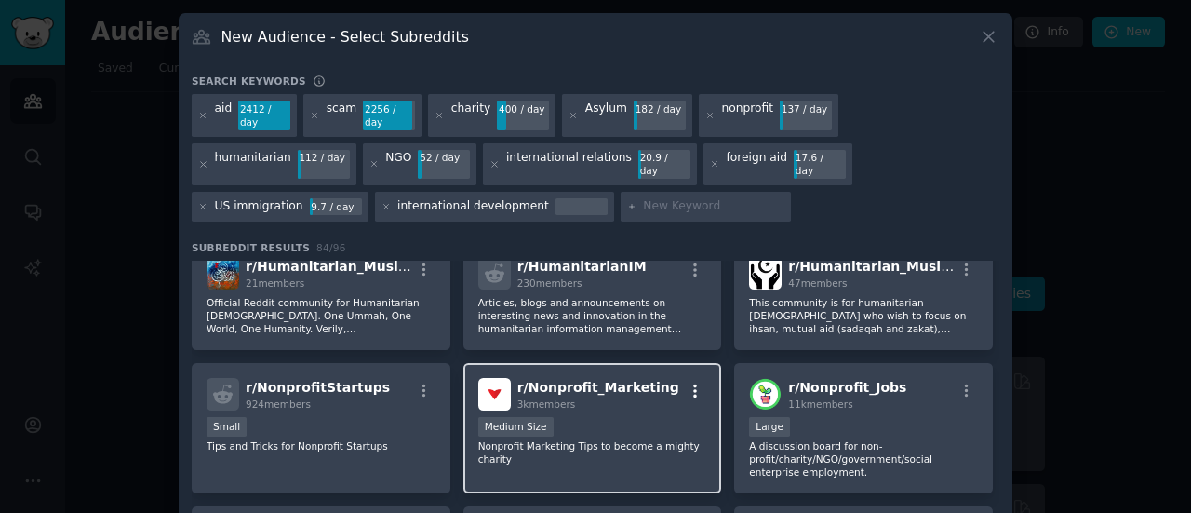
click at [693, 384] on icon "button" at bounding box center [695, 390] width 4 height 13
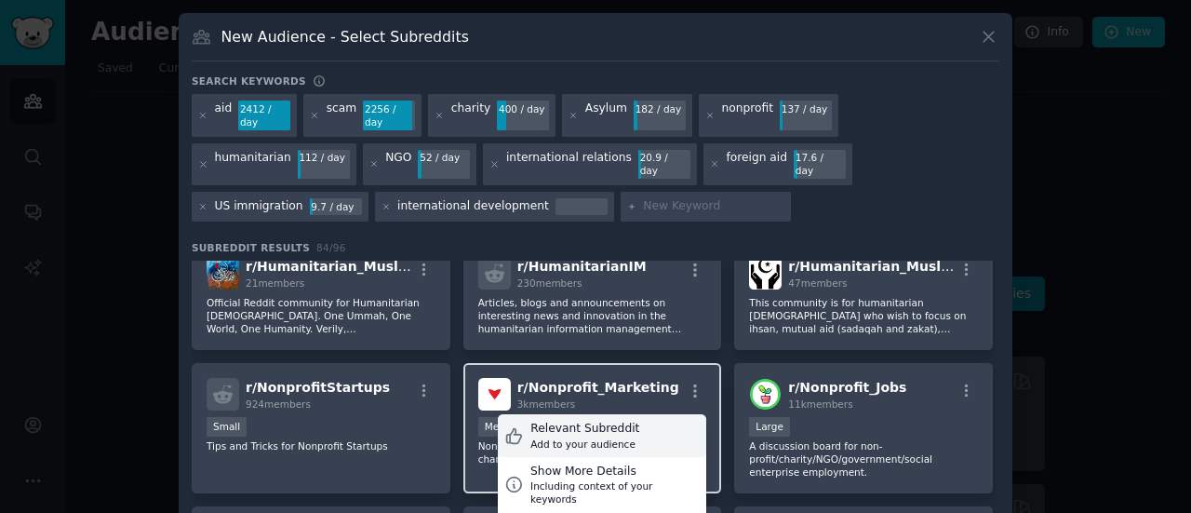
click at [657, 414] on div "Relevant Subreddit Add to your audience" at bounding box center [602, 435] width 208 height 43
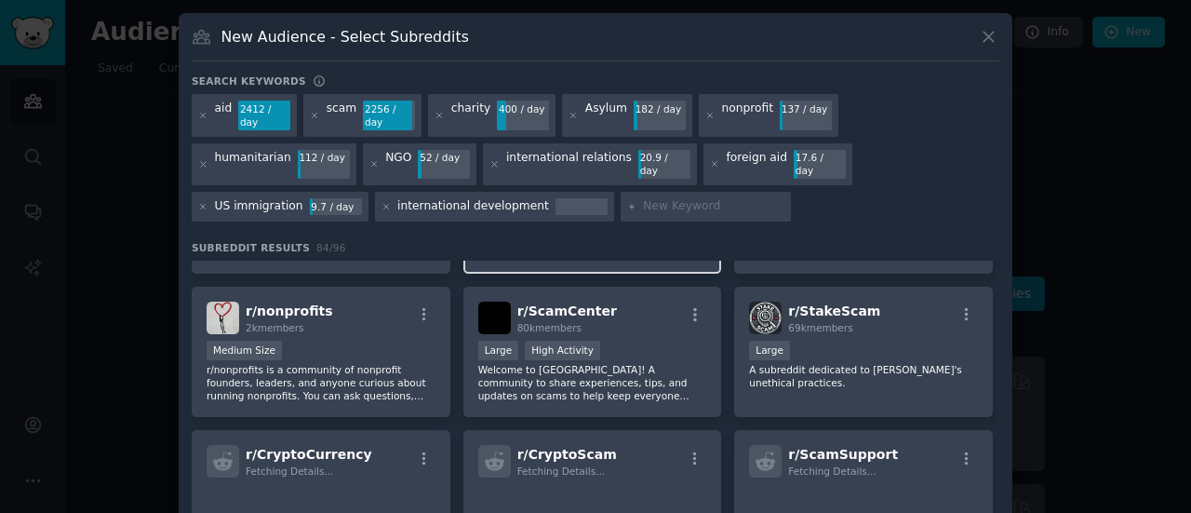
scroll to position [2050, 0]
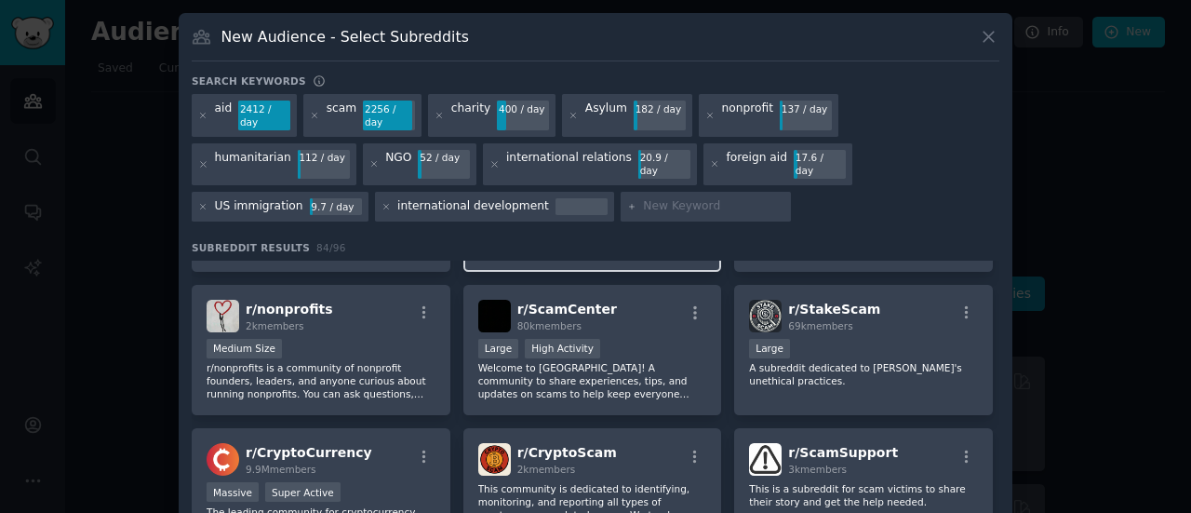
click at [709, 334] on div "r/ ScamCenter 80k members Large High Activity Welcome to Scam Center! A communi…" at bounding box center [592, 350] width 259 height 131
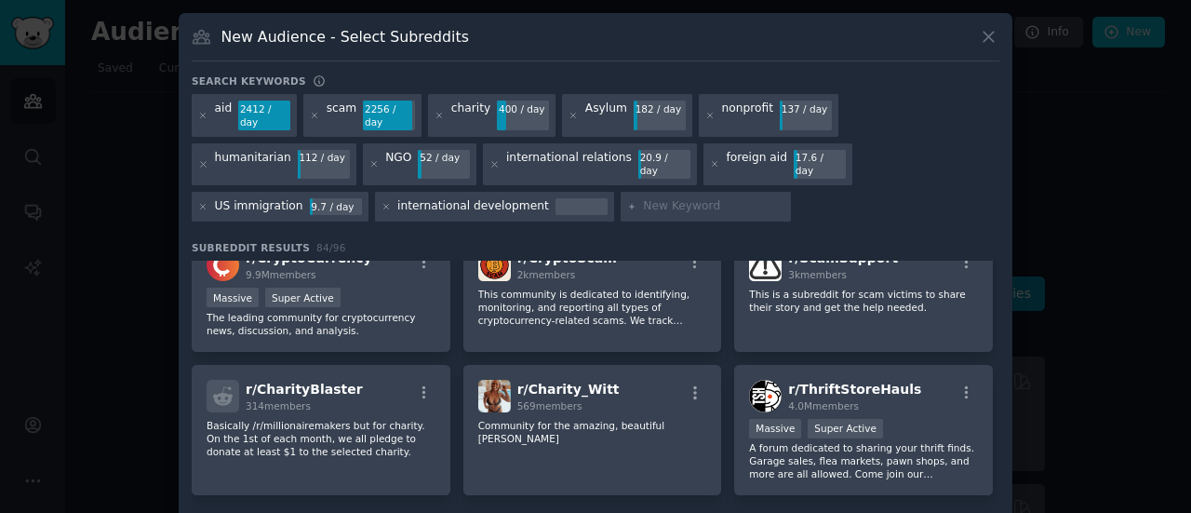
scroll to position [2246, 0]
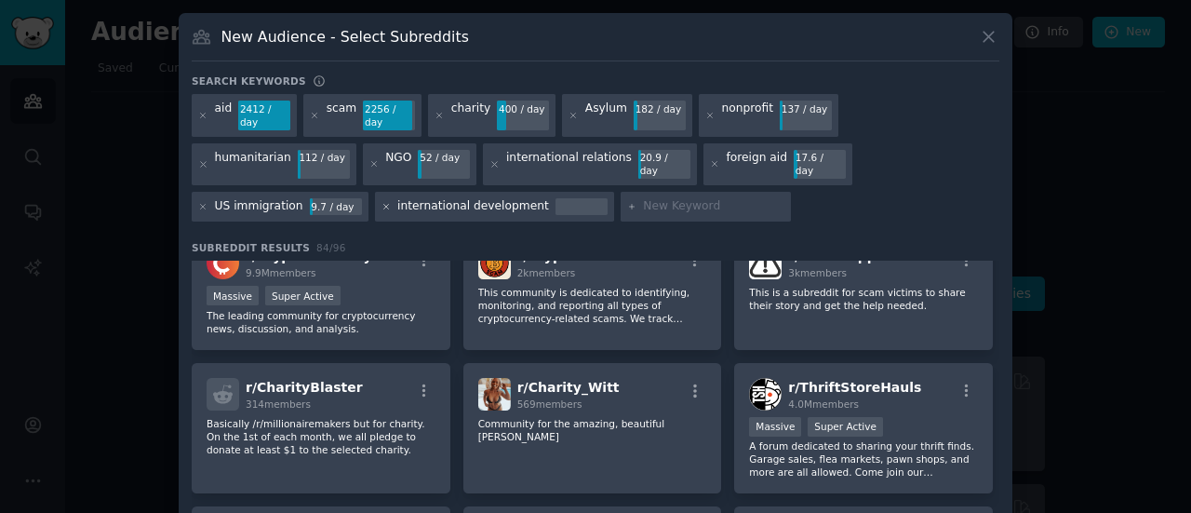
click at [383, 204] on icon at bounding box center [385, 206] width 5 height 5
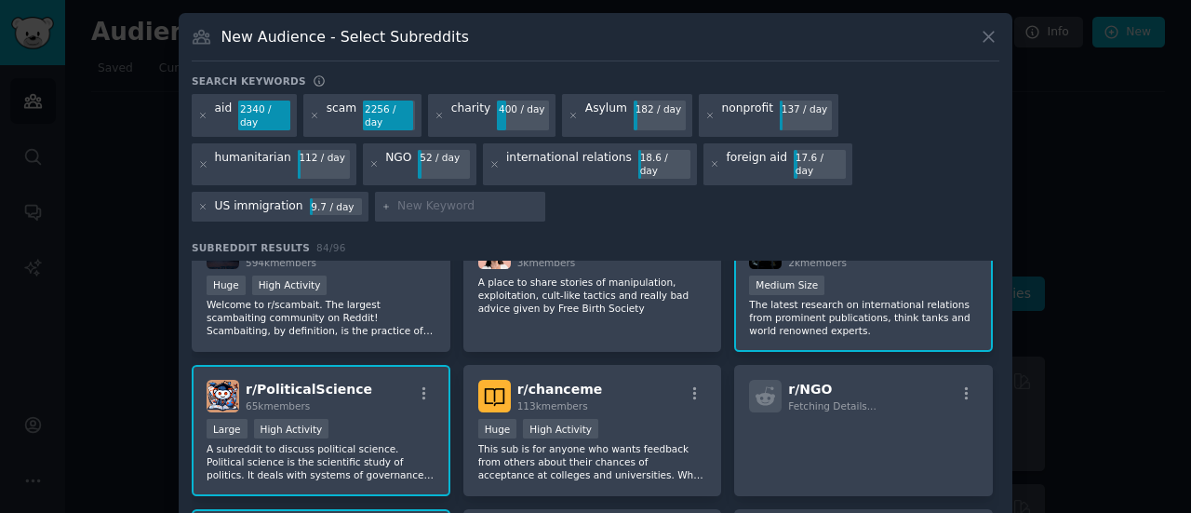
scroll to position [104, 0]
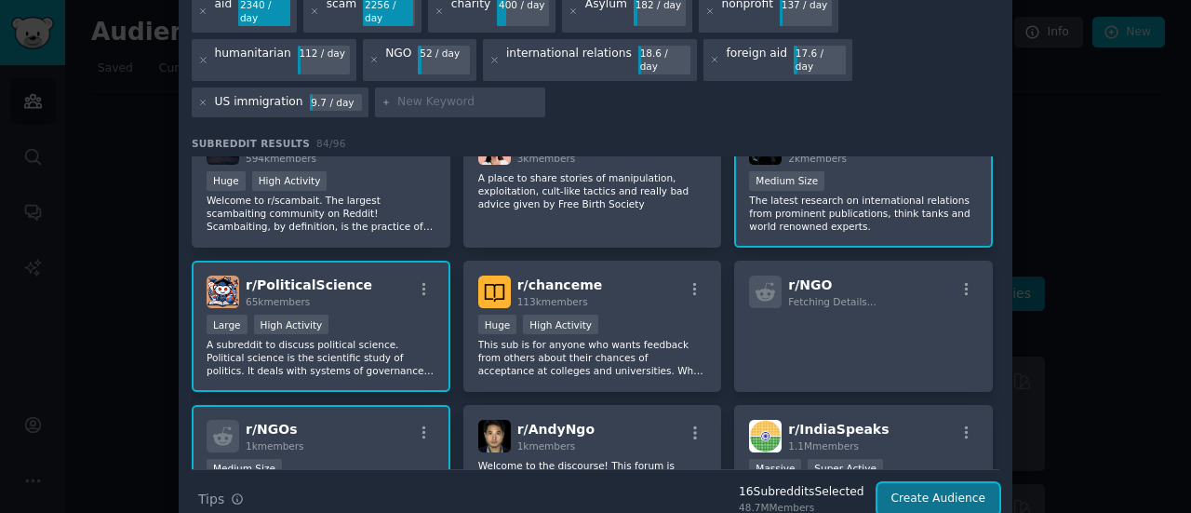
click at [930, 483] on button "Create Audience" at bounding box center [938, 499] width 123 height 32
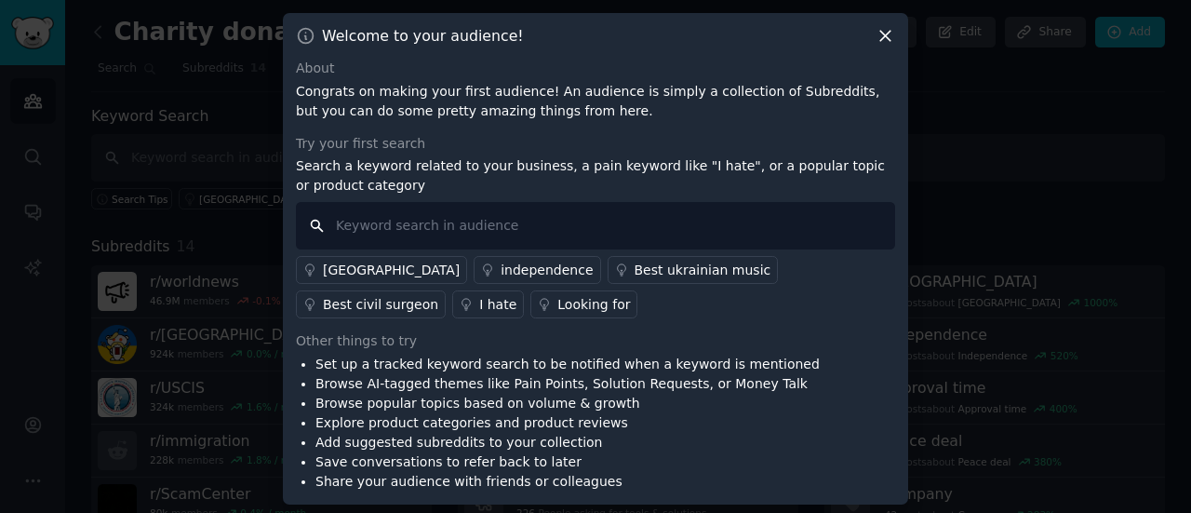
click at [748, 229] on input "text" at bounding box center [595, 225] width 599 height 47
type input "international rescue committe"
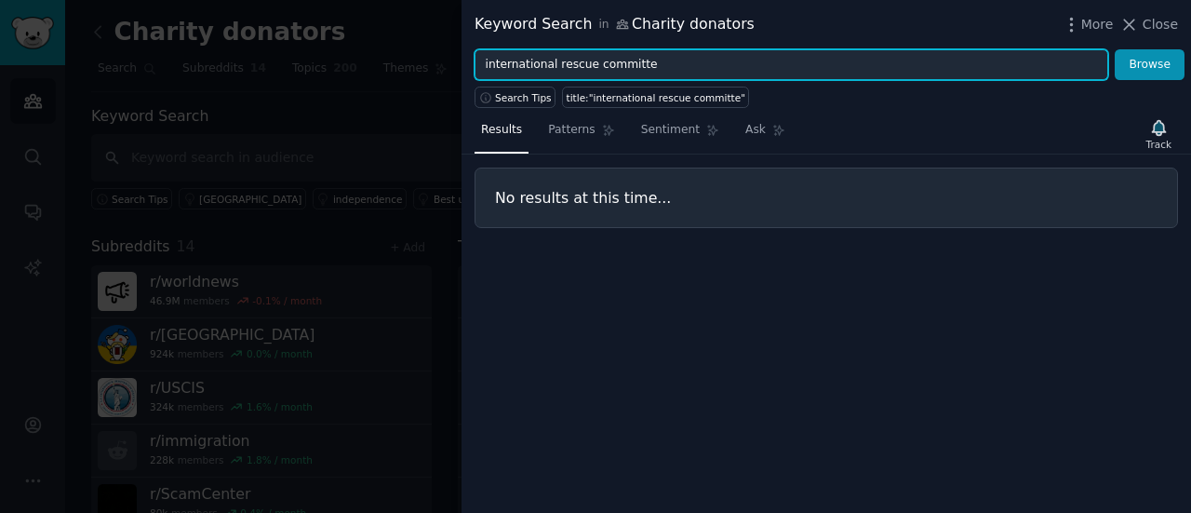
click at [695, 66] on input "international rescue committe" at bounding box center [790, 65] width 633 height 32
click at [1114, 49] on button "Browse" at bounding box center [1149, 65] width 70 height 32
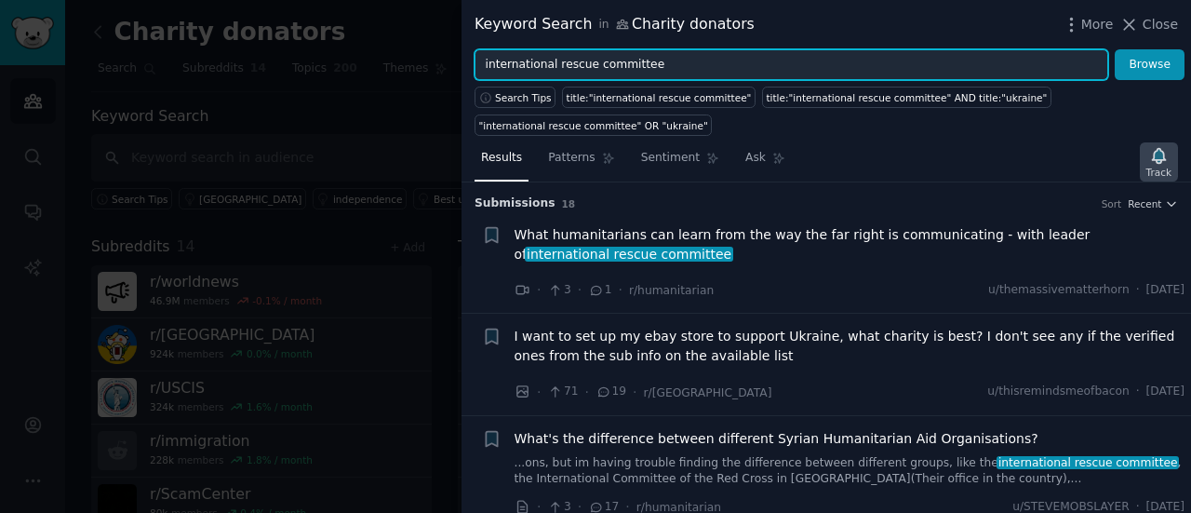
click at [1153, 159] on icon "button" at bounding box center [1159, 156] width 20 height 20
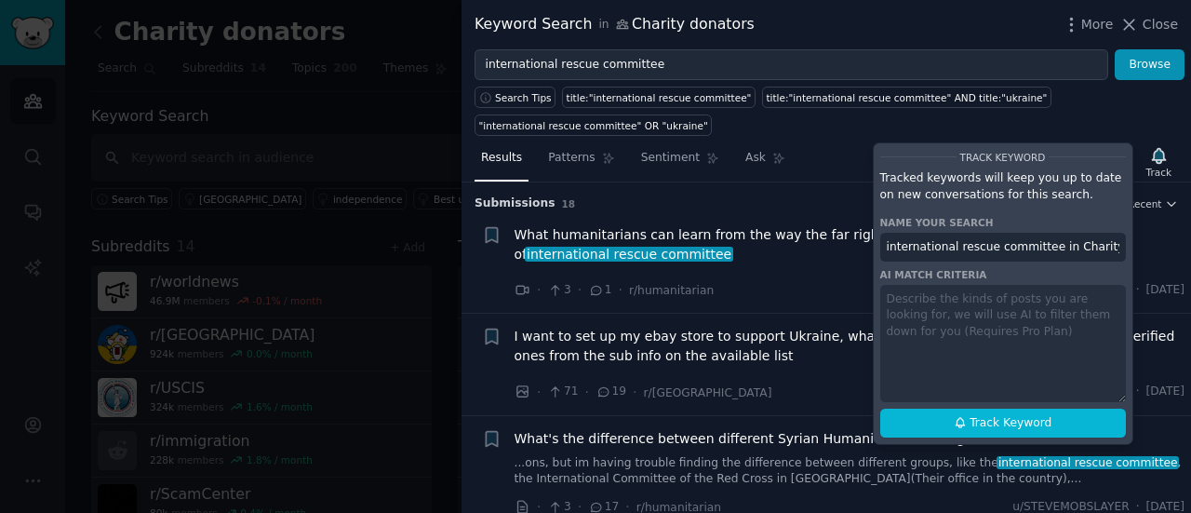
drag, startPoint x: 1047, startPoint y: 247, endPoint x: 763, endPoint y: 261, distance: 285.0
click at [763, 261] on div "Results Patterns Sentiment Ask Track Track Keyword Tracked keywords will keep y…" at bounding box center [825, 324] width 729 height 377
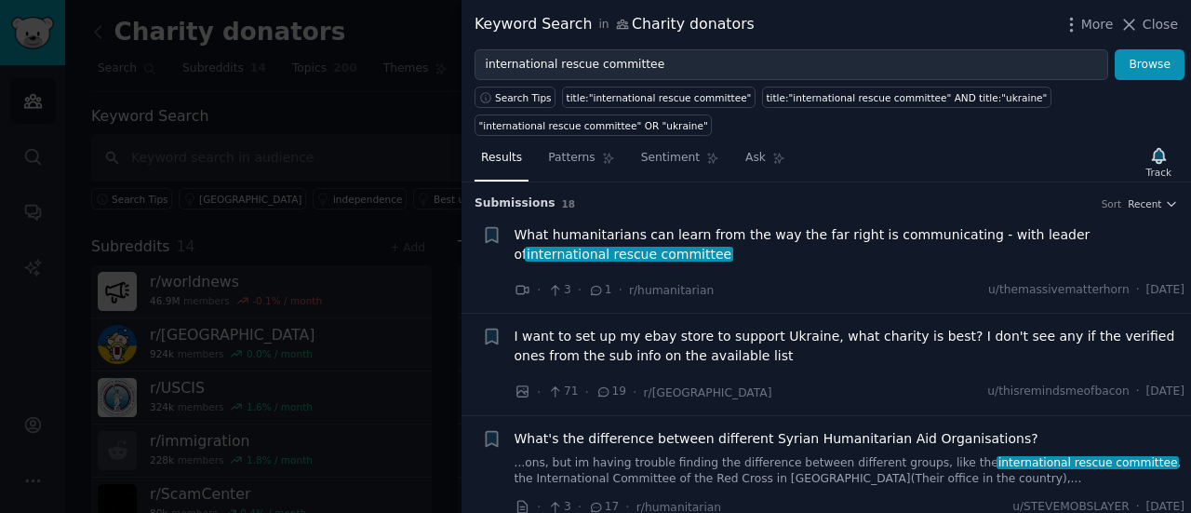
click at [997, 153] on div "Results Patterns Sentiment Ask Track" at bounding box center [825, 162] width 729 height 40
click at [653, 157] on span "Sentiment" at bounding box center [670, 158] width 59 height 17
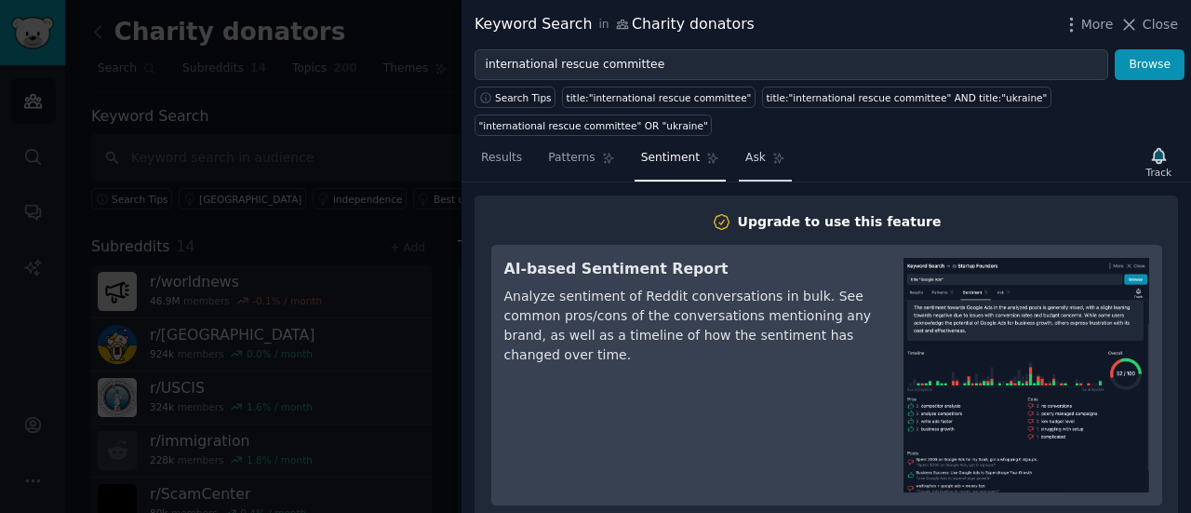
click at [745, 150] on span "Ask" at bounding box center [755, 158] width 20 height 17
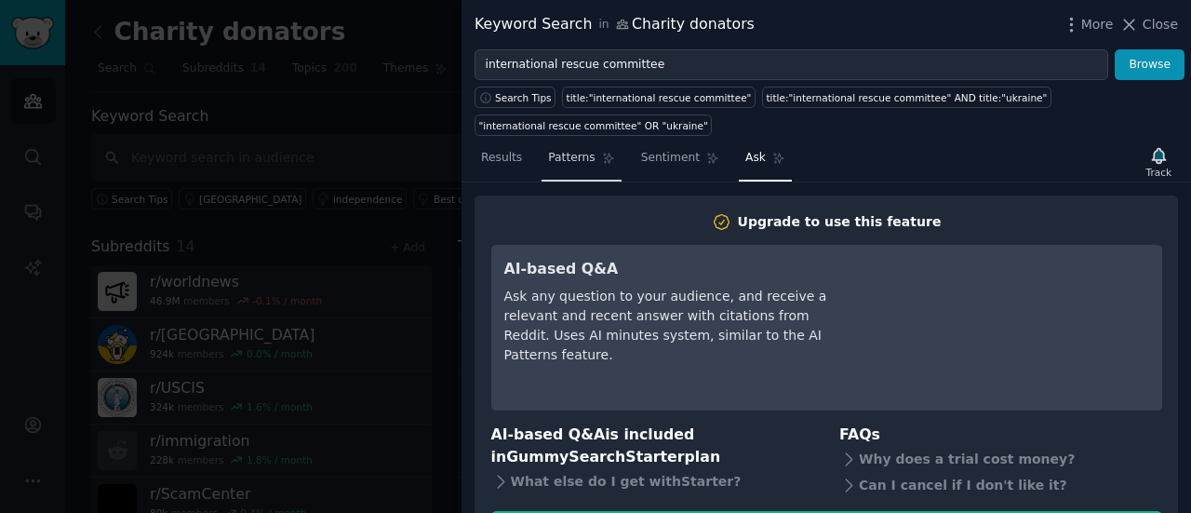
click at [577, 168] on link "Patterns" at bounding box center [580, 162] width 79 height 38
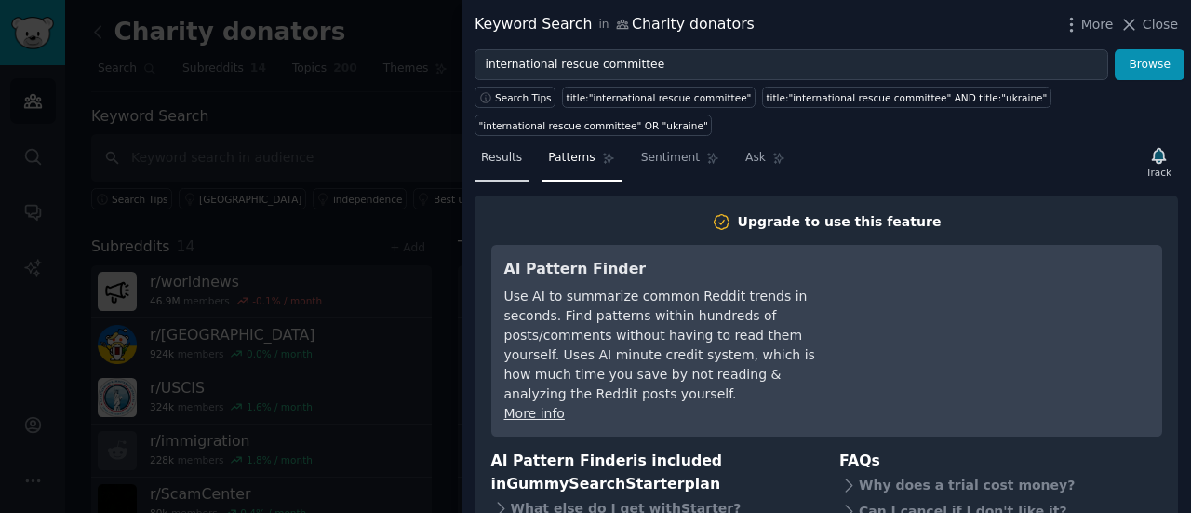
click at [516, 160] on span "Results" at bounding box center [501, 158] width 41 height 17
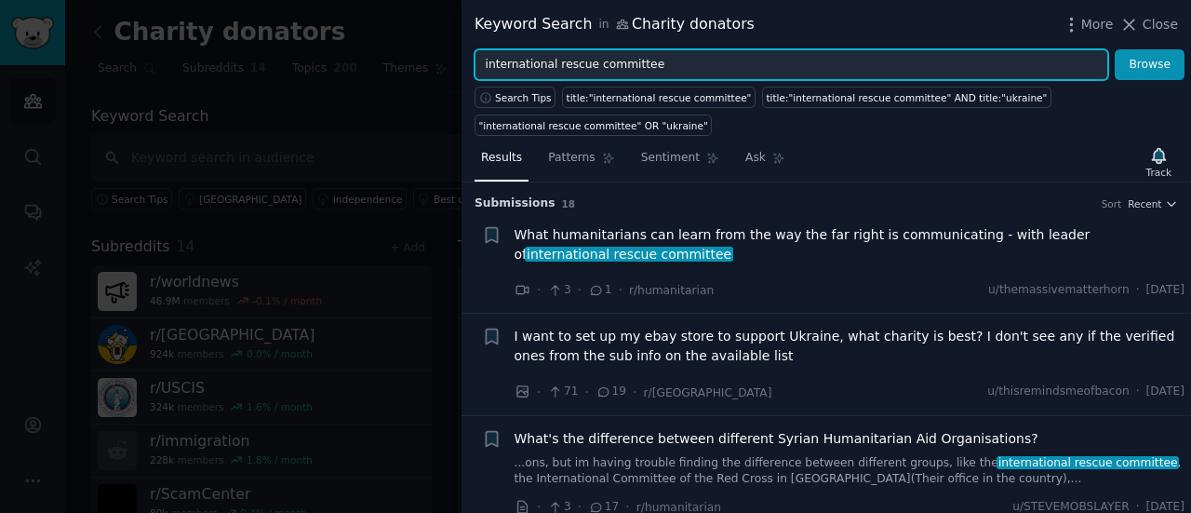
drag, startPoint x: 663, startPoint y: 55, endPoint x: 486, endPoint y: 53, distance: 177.7
click at [486, 53] on input "international rescue committee" at bounding box center [790, 65] width 633 height 32
type input "irc"
click at [1114, 49] on button "Browse" at bounding box center [1149, 65] width 70 height 32
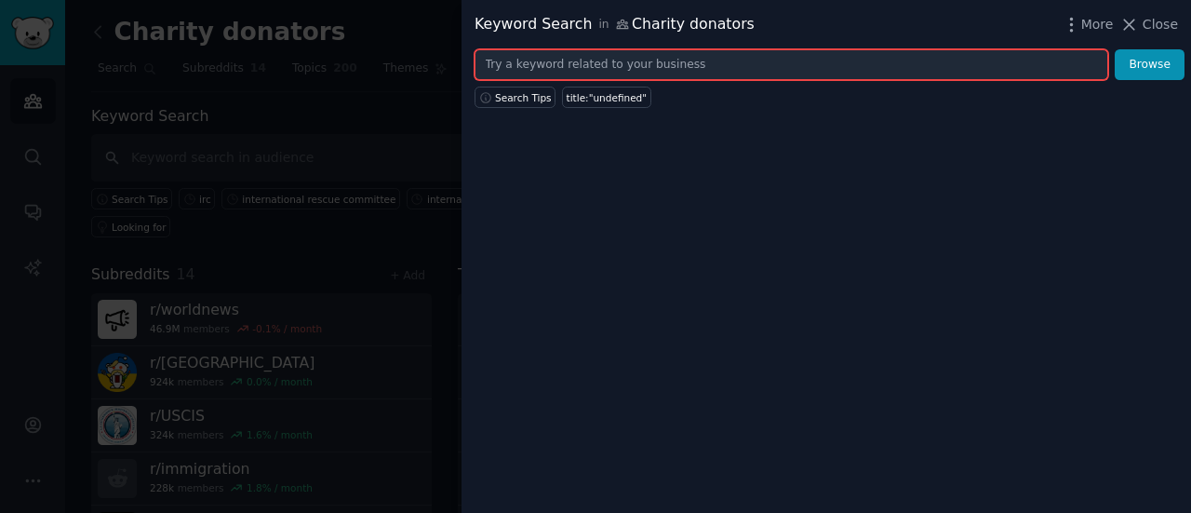
click at [564, 60] on input "text" at bounding box center [790, 65] width 633 height 32
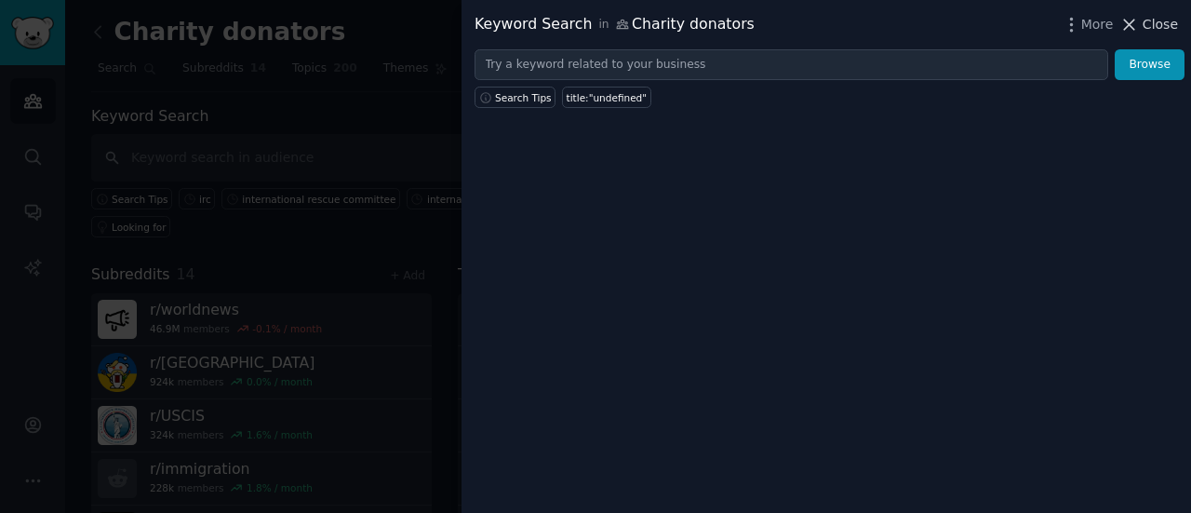
click at [1135, 21] on icon at bounding box center [1130, 25] width 10 height 10
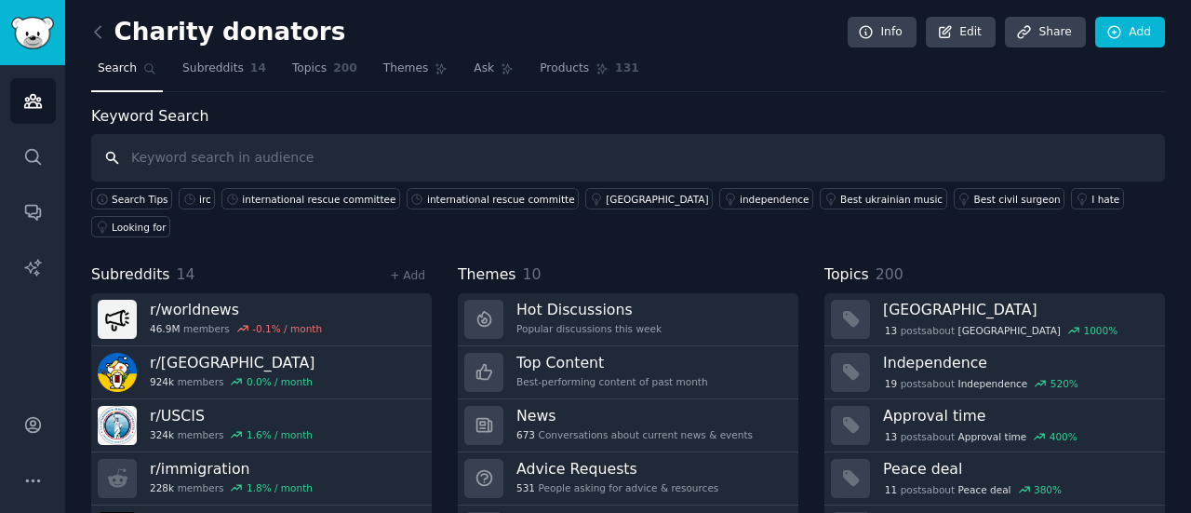
click at [484, 157] on input "text" at bounding box center [627, 157] width 1073 height 47
type input "irc"
click at [183, 193] on icon at bounding box center [189, 199] width 13 height 13
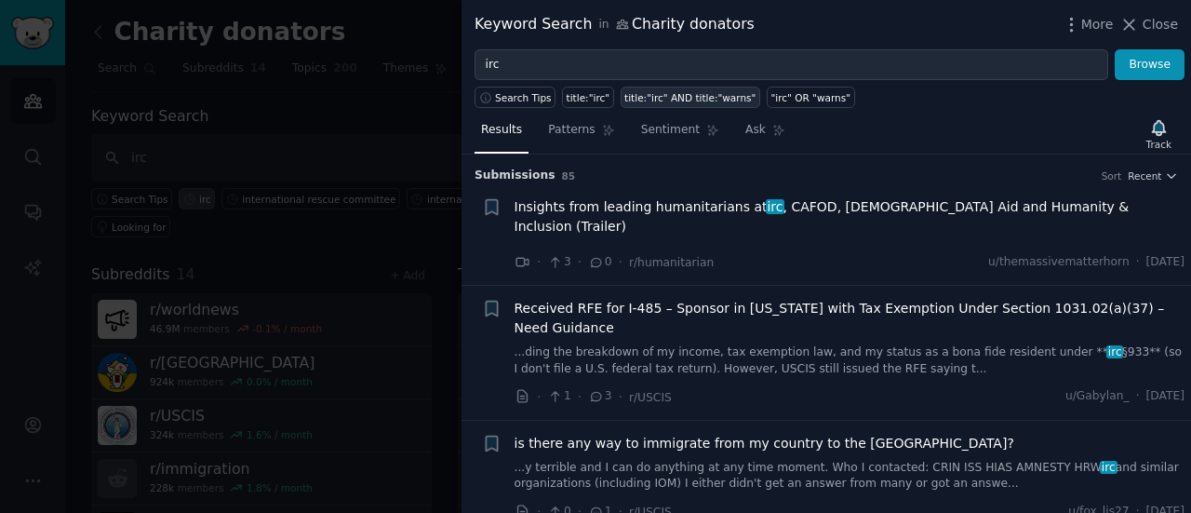
click at [639, 102] on div "title:"irc" AND title:"warns"" at bounding box center [689, 97] width 131 height 13
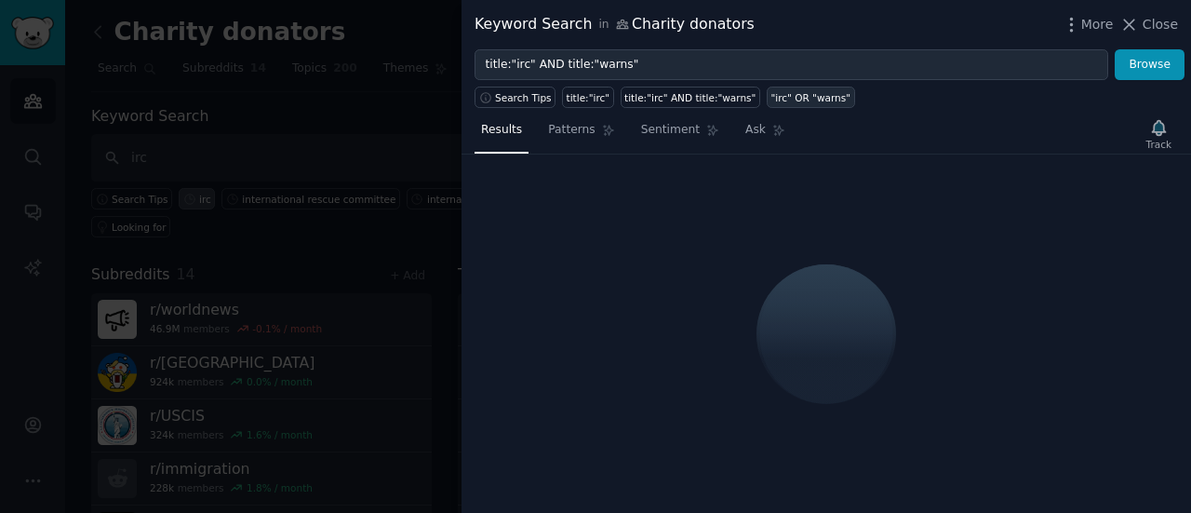
click at [767, 105] on link ""irc" OR "warns"" at bounding box center [811, 97] width 88 height 21
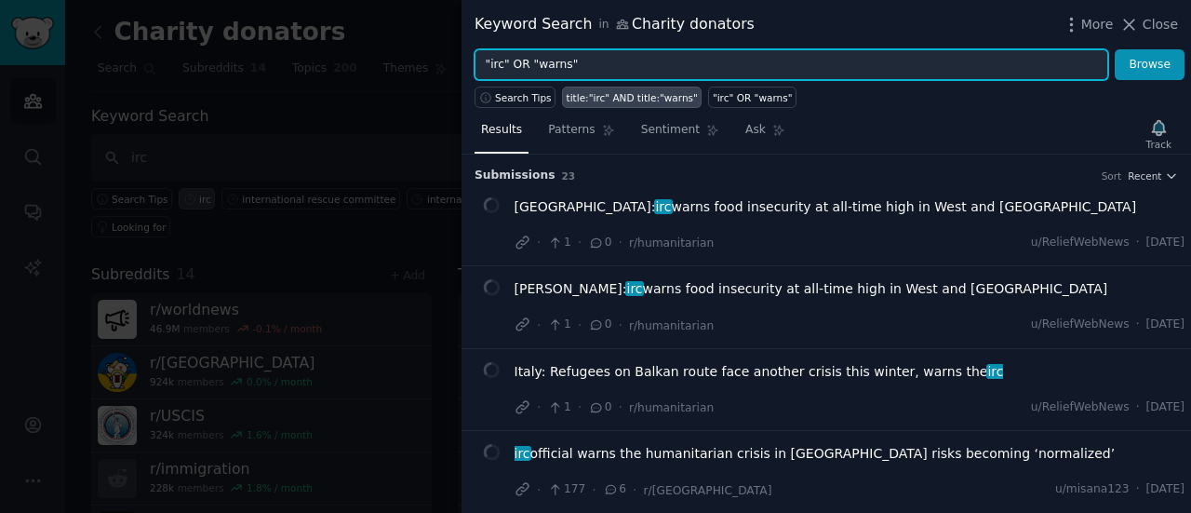
click at [614, 59] on input ""irc" OR "warns"" at bounding box center [790, 65] width 633 height 32
click at [563, 60] on input ""irc" OR "warns"" at bounding box center [790, 65] width 633 height 32
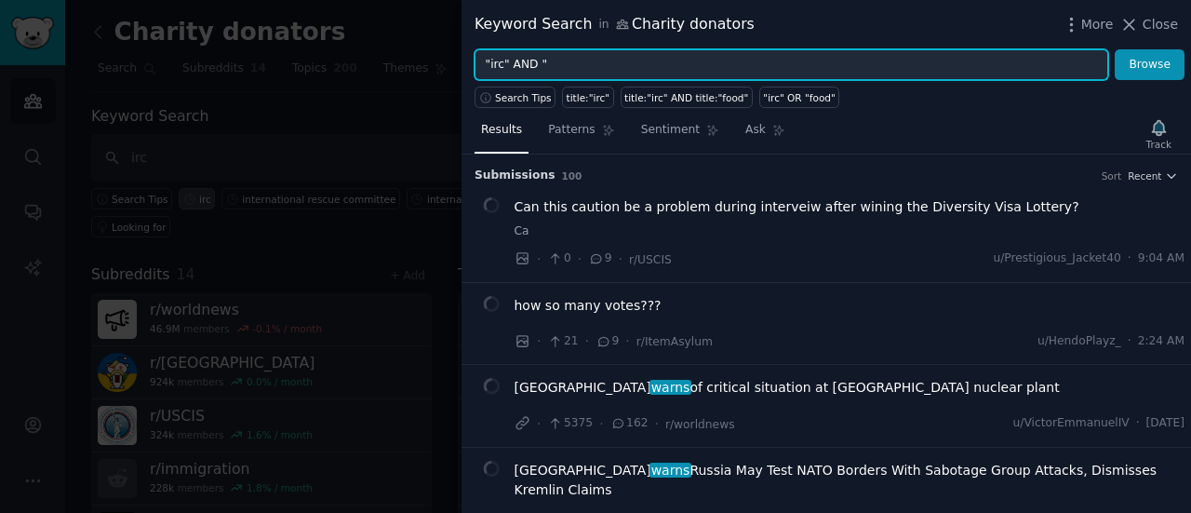
click at [563, 60] on input ""irc" AND "" at bounding box center [790, 65] width 633 height 32
click at [1114, 49] on button "Browse" at bounding box center [1149, 65] width 70 height 32
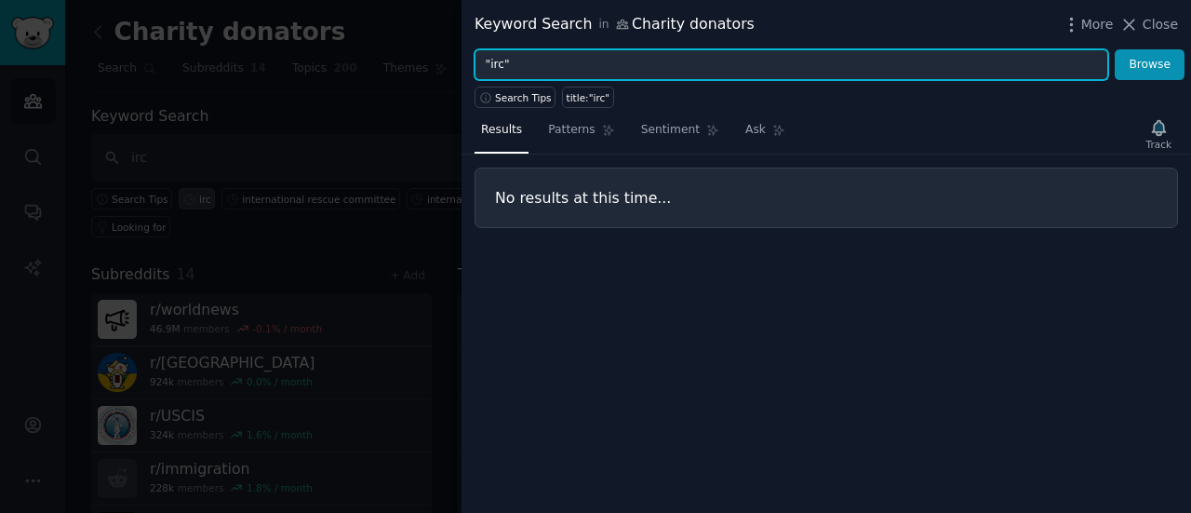
type input ""irc""
click at [1114, 49] on button "Browse" at bounding box center [1149, 65] width 70 height 32
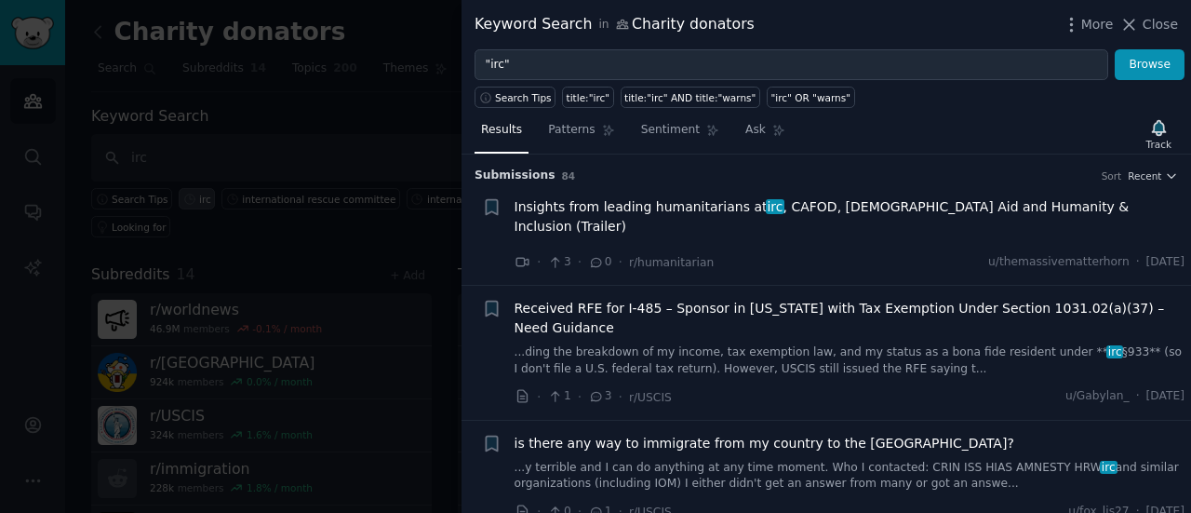
click at [799, 213] on span "Insights from leading humanitarians at irc , CAFOD, [DEMOGRAPHIC_DATA] Aid and …" at bounding box center [849, 216] width 671 height 39
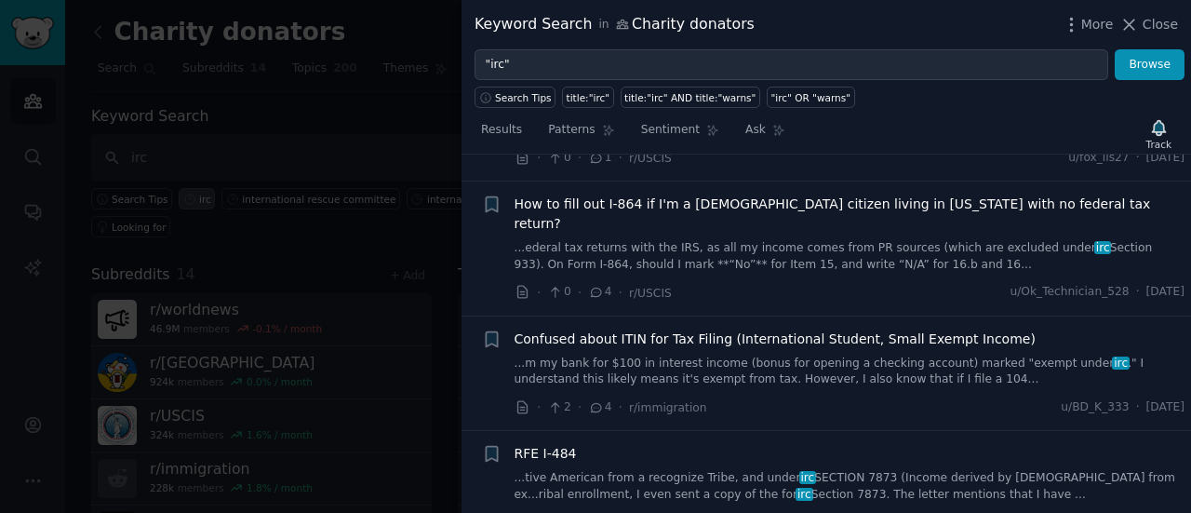
scroll to position [679, 0]
click at [744, 328] on span "Confused about ITIN for Tax Filing (International Student, Small Exempt Income)" at bounding box center [774, 338] width 521 height 20
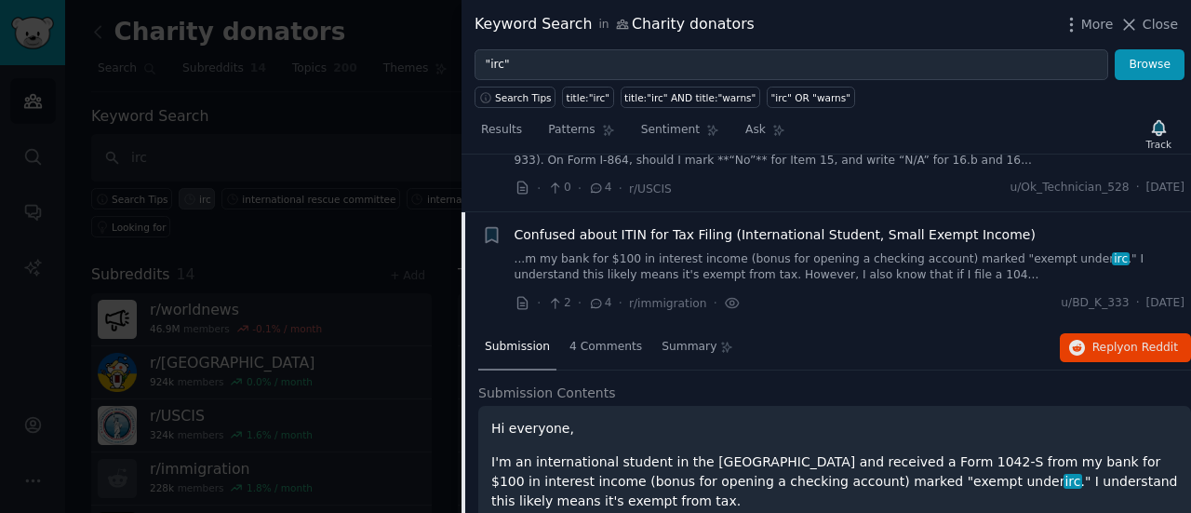
scroll to position [474, 0]
